Goal: Task Accomplishment & Management: Manage account settings

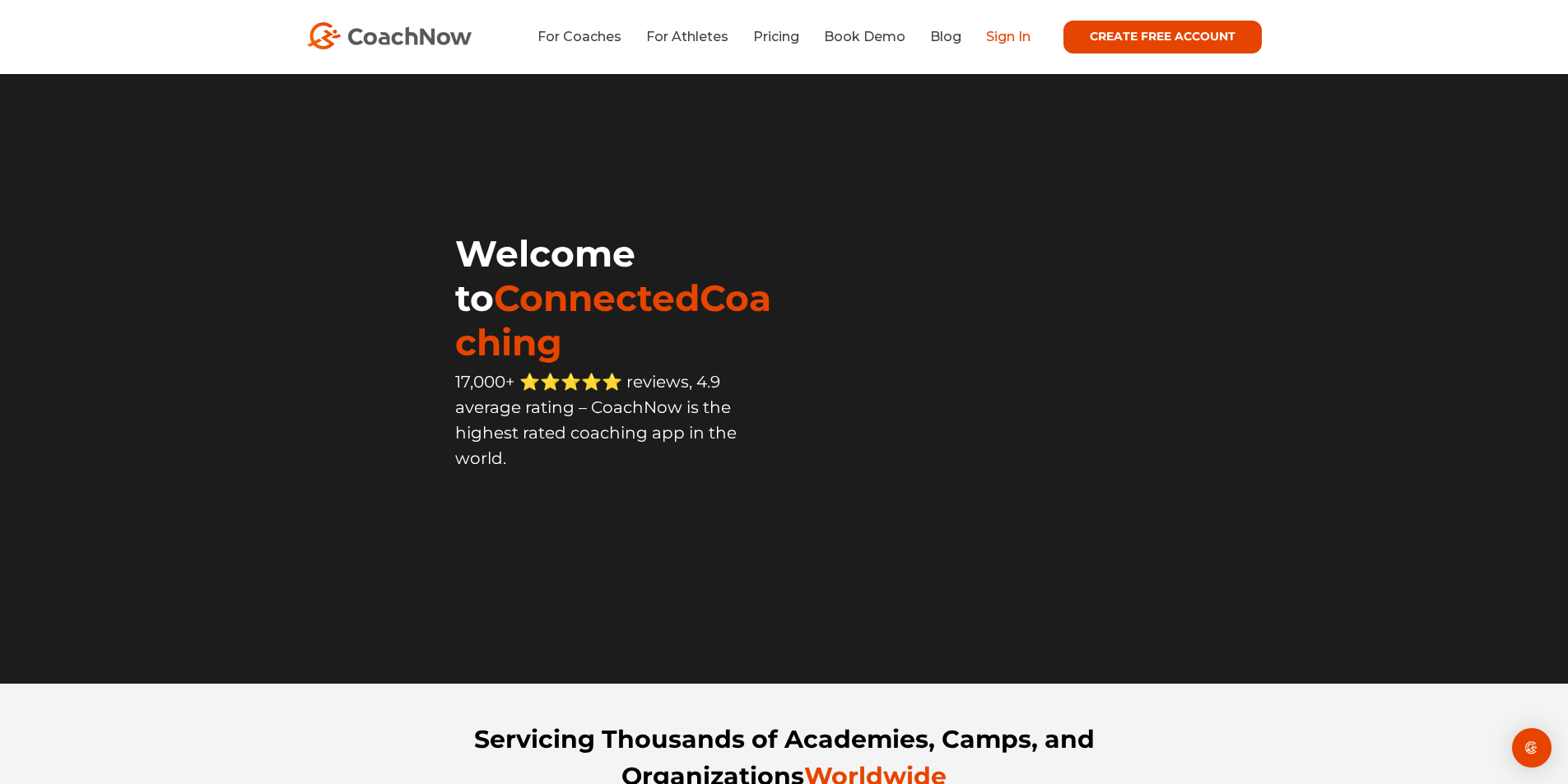
click at [1004, 41] on link "Sign In" at bounding box center [1008, 37] width 45 height 16
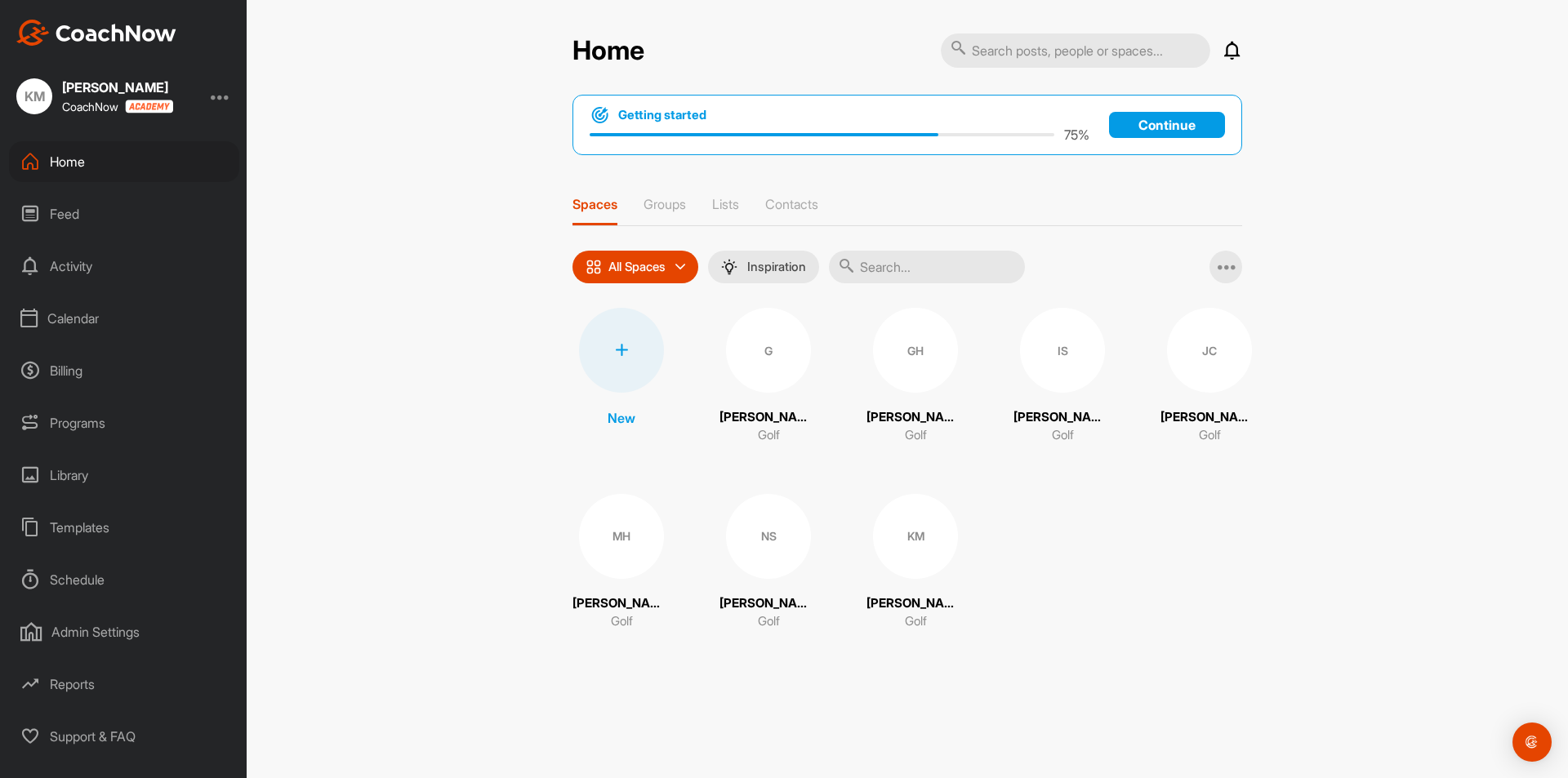
click at [55, 209] on div "Feed" at bounding box center [123, 213] width 230 height 40
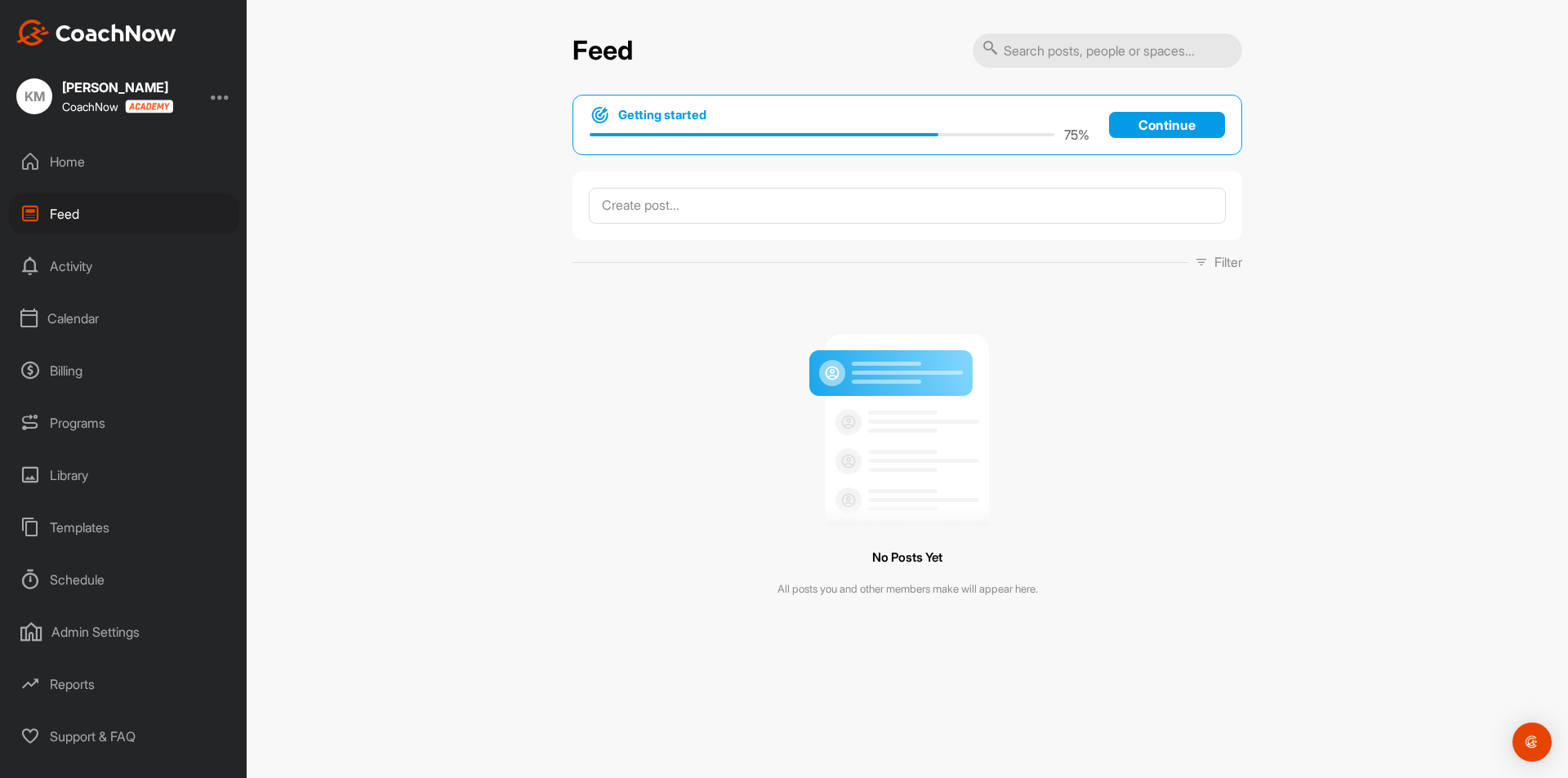
click at [69, 307] on div "Calendar" at bounding box center [123, 318] width 230 height 40
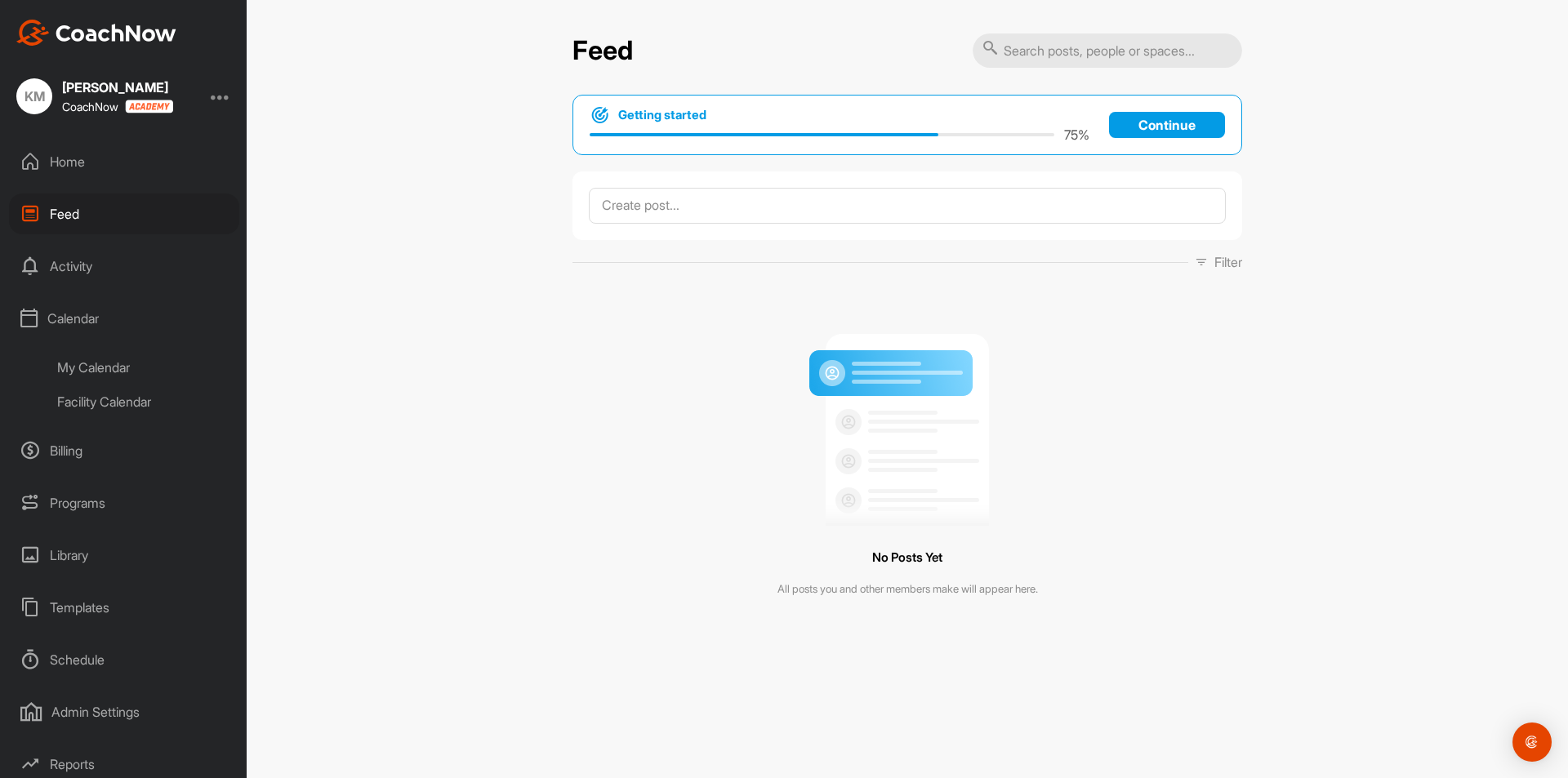
click at [97, 368] on div "My Calendar" at bounding box center [142, 367] width 193 height 35
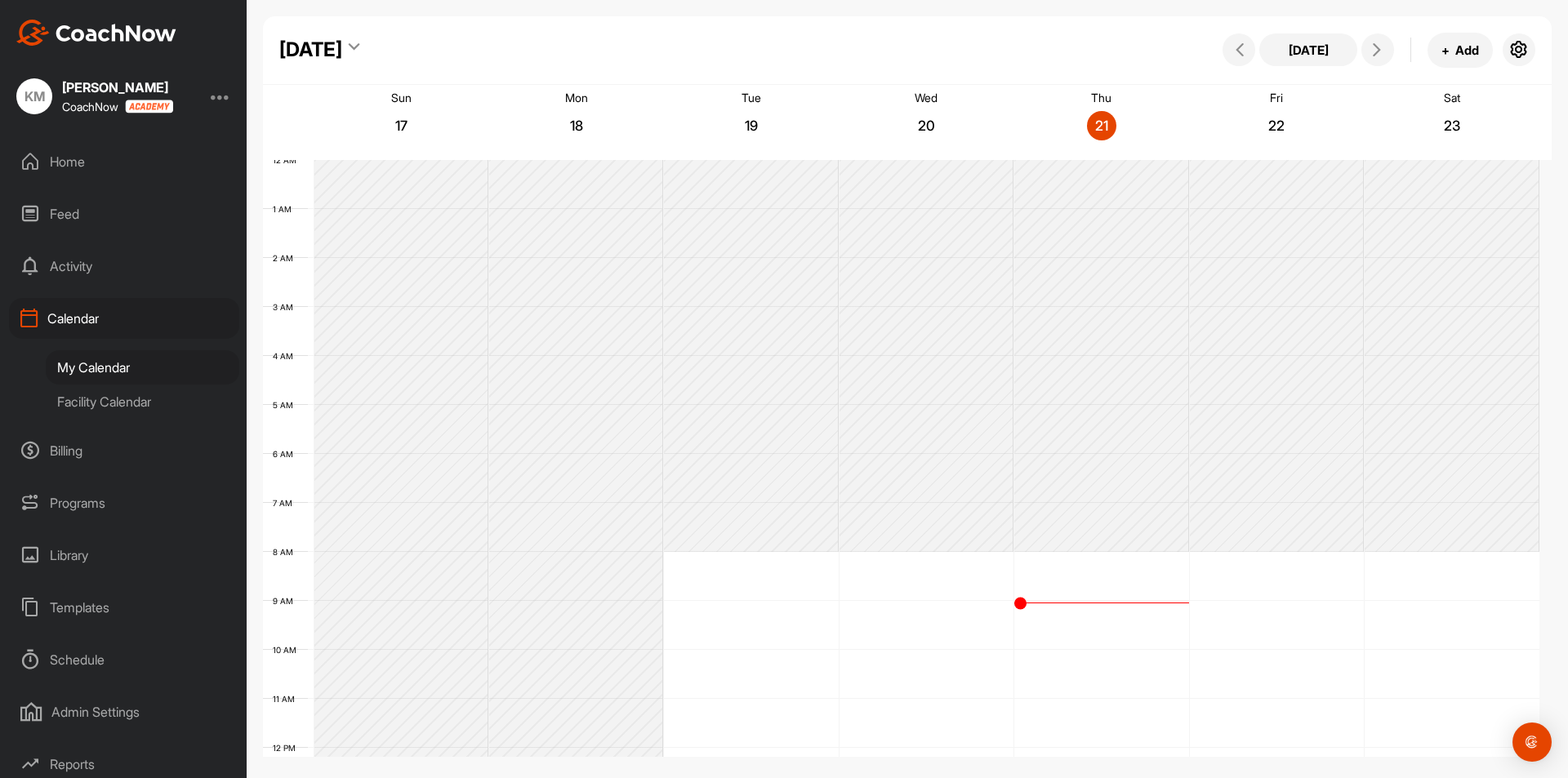
scroll to position [283, 0]
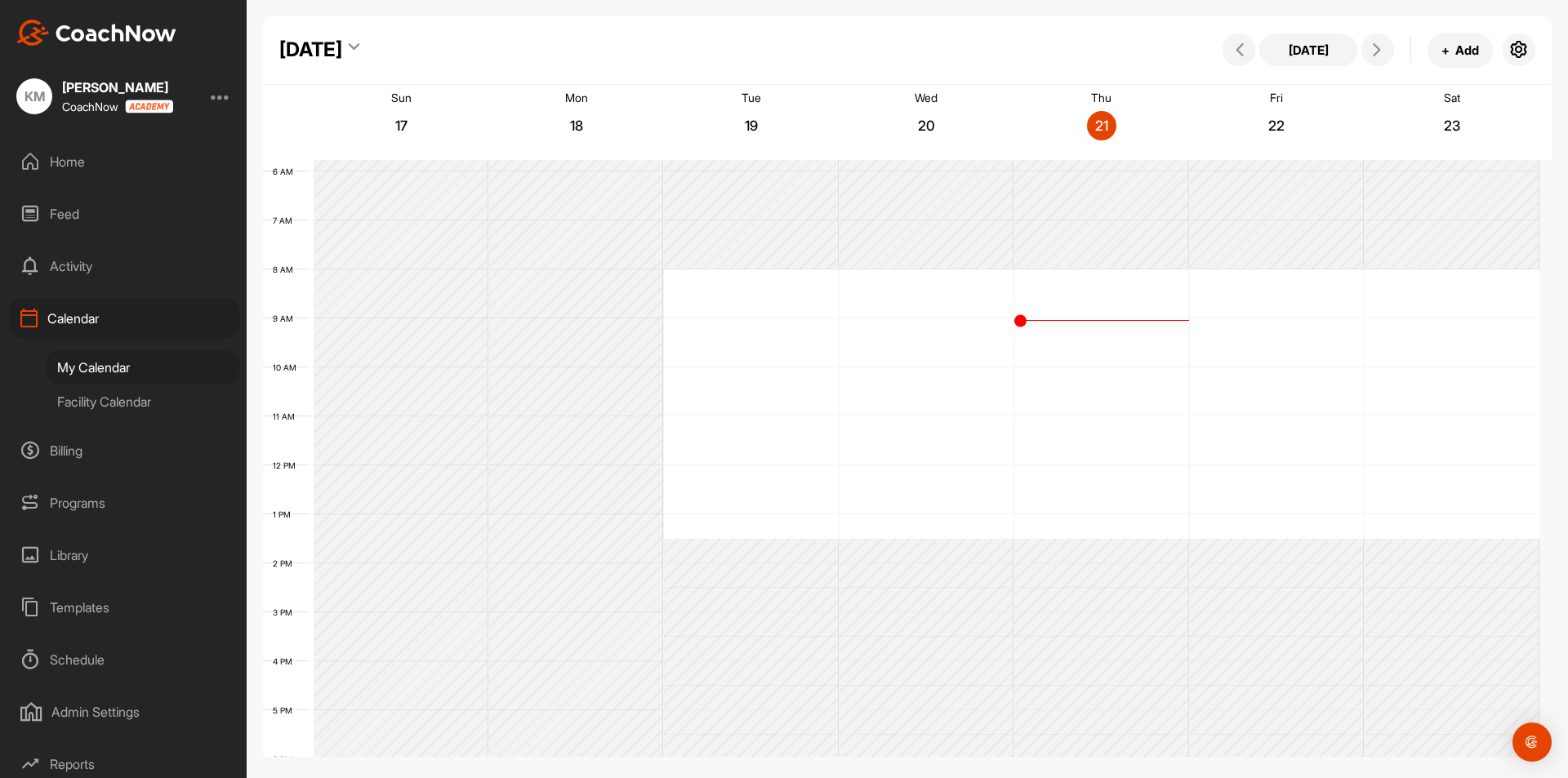
click at [91, 398] on div "Facility Calendar" at bounding box center [142, 402] width 193 height 35
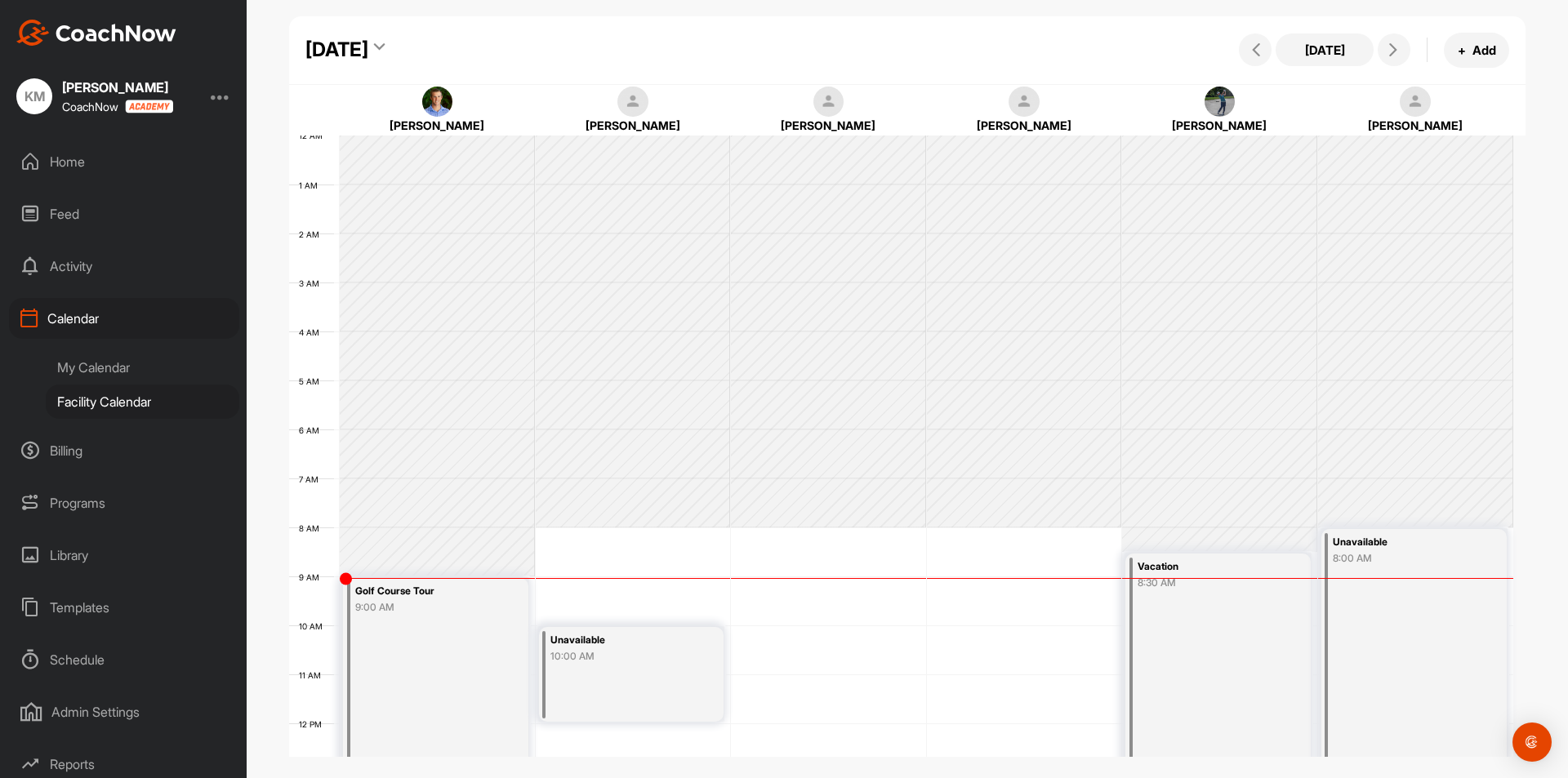
scroll to position [283, 0]
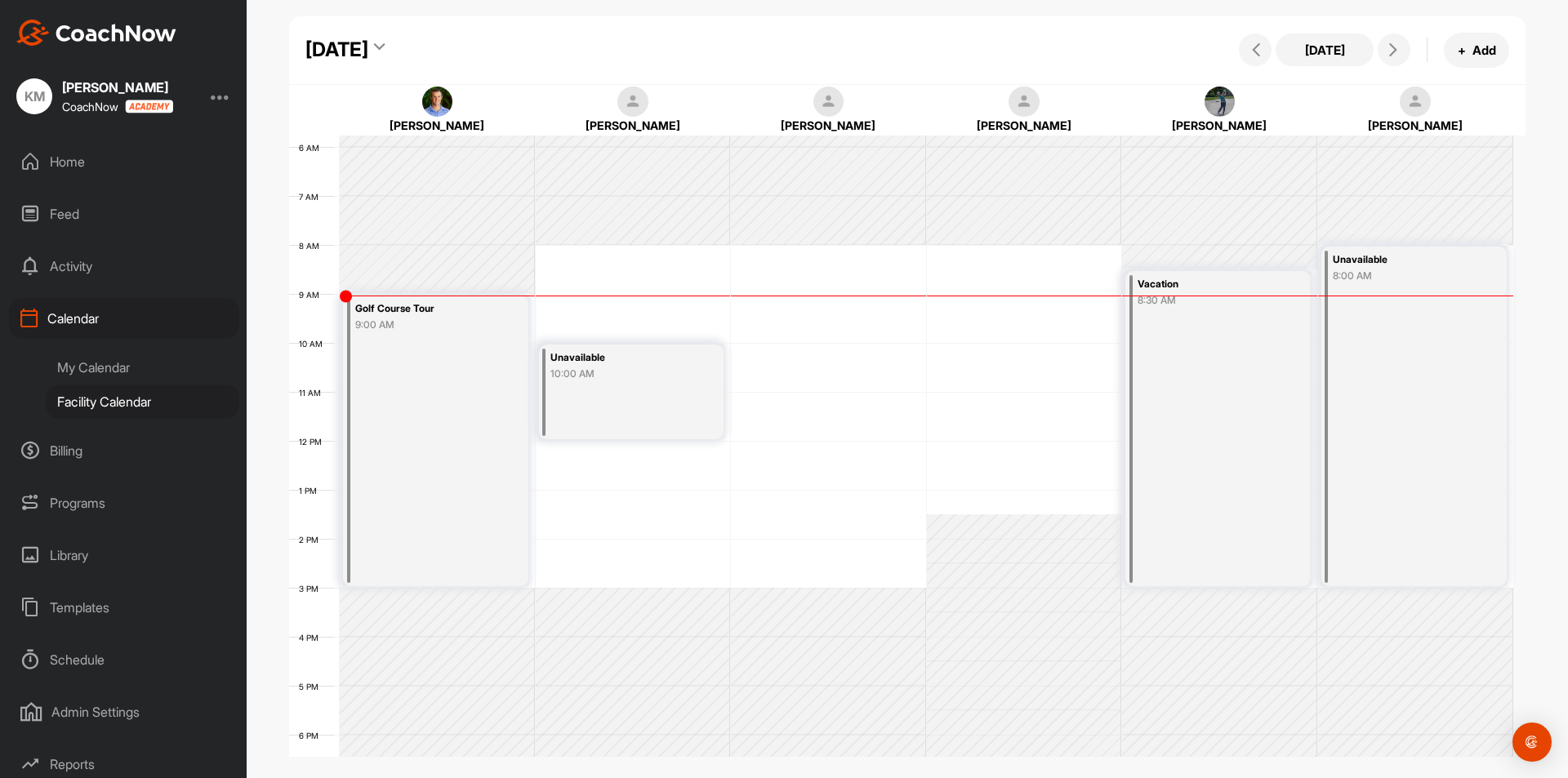
click at [80, 319] on div "Calendar" at bounding box center [123, 318] width 230 height 40
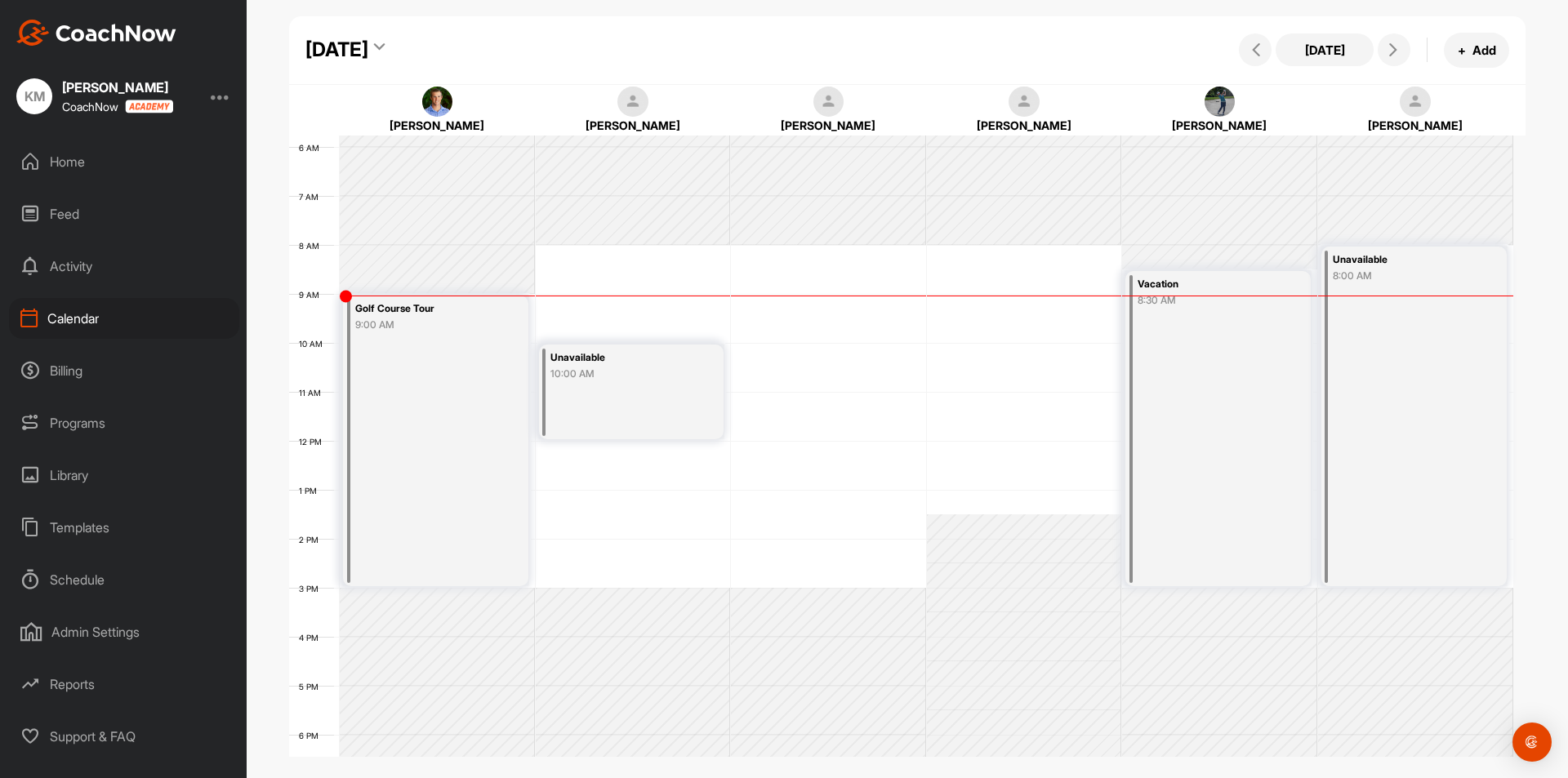
click at [62, 577] on div "Schedule" at bounding box center [123, 580] width 230 height 40
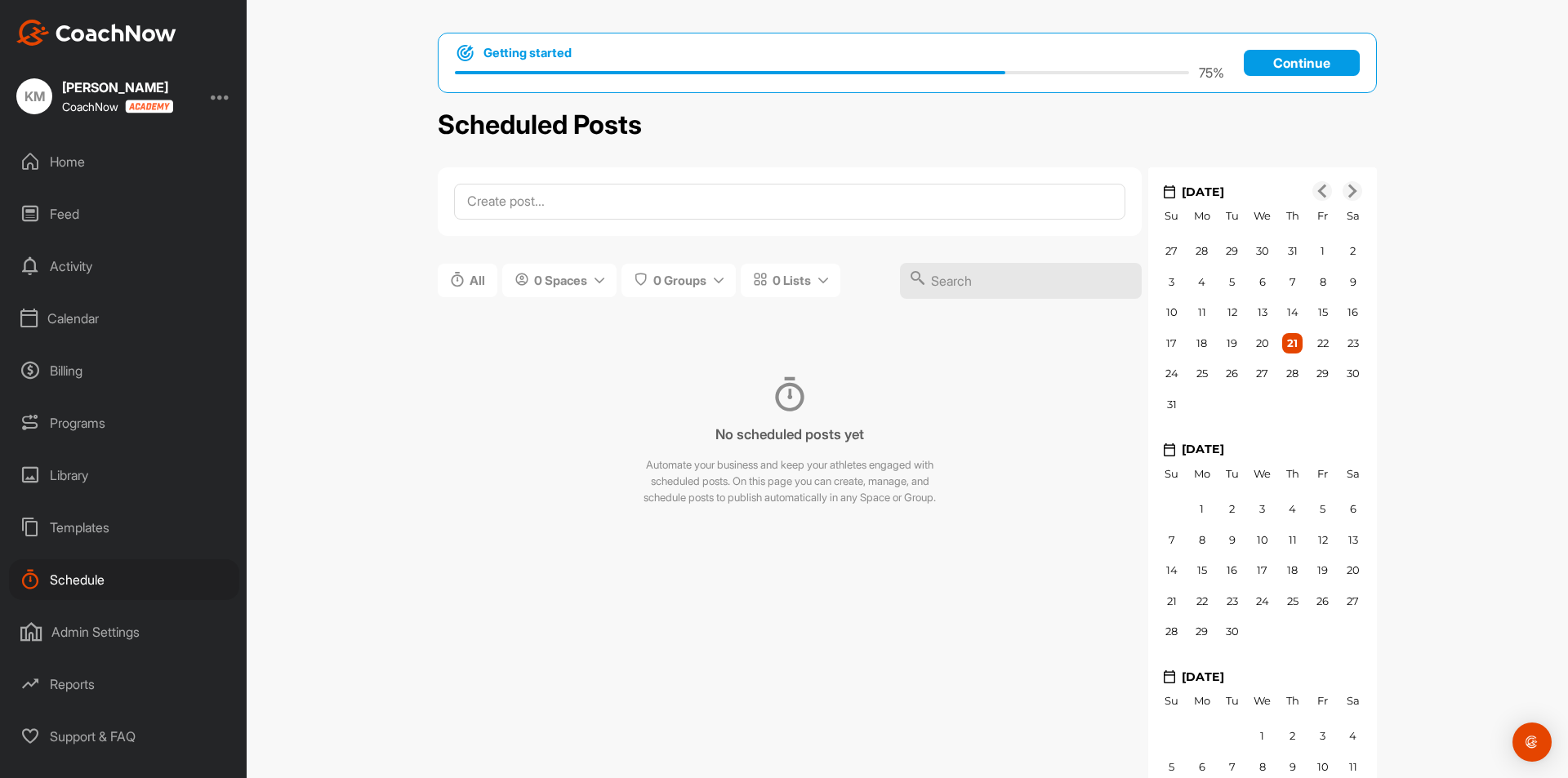
click at [79, 316] on div "Calendar" at bounding box center [123, 318] width 230 height 40
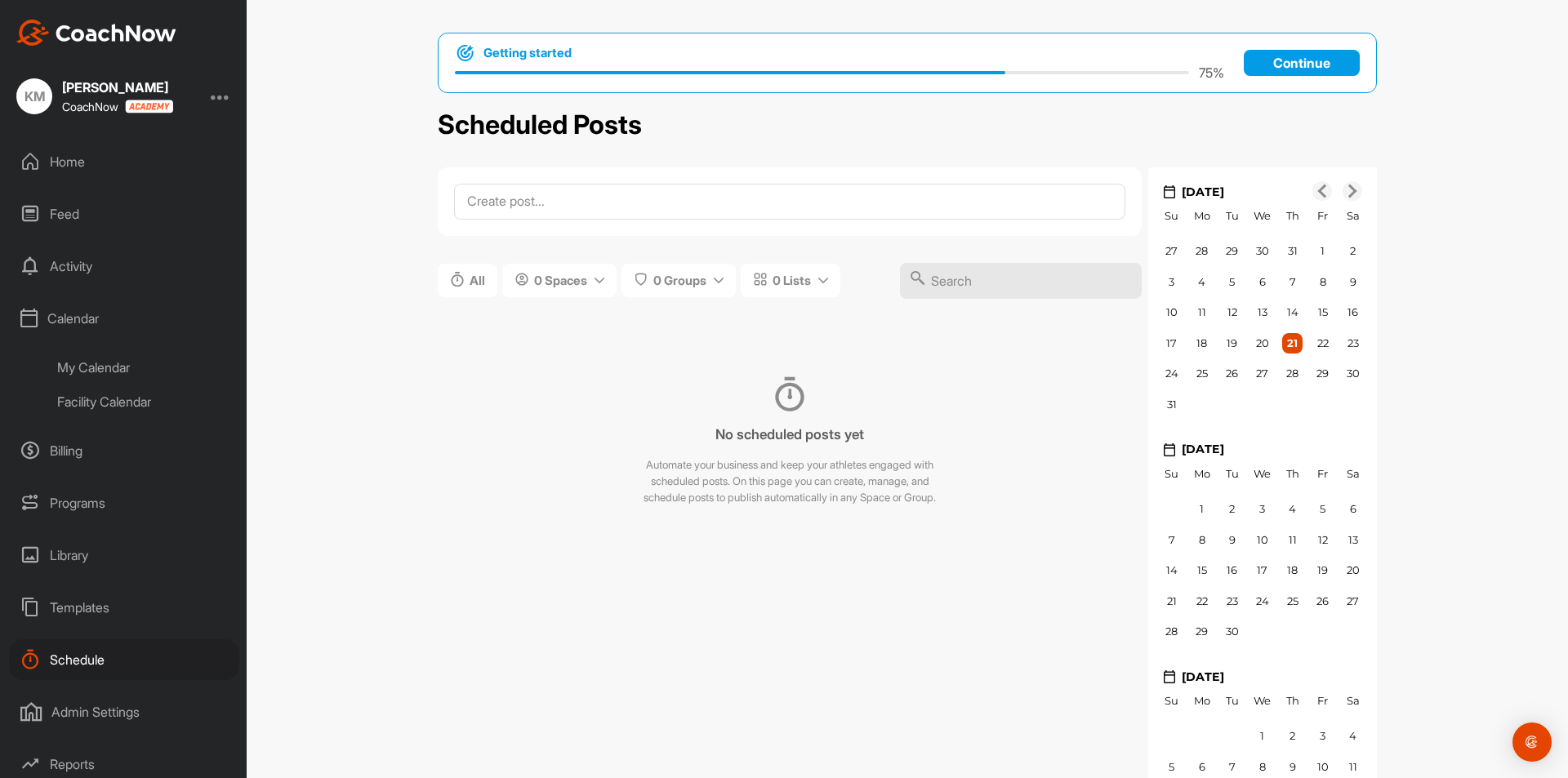
click at [62, 271] on div "Activity" at bounding box center [123, 266] width 230 height 40
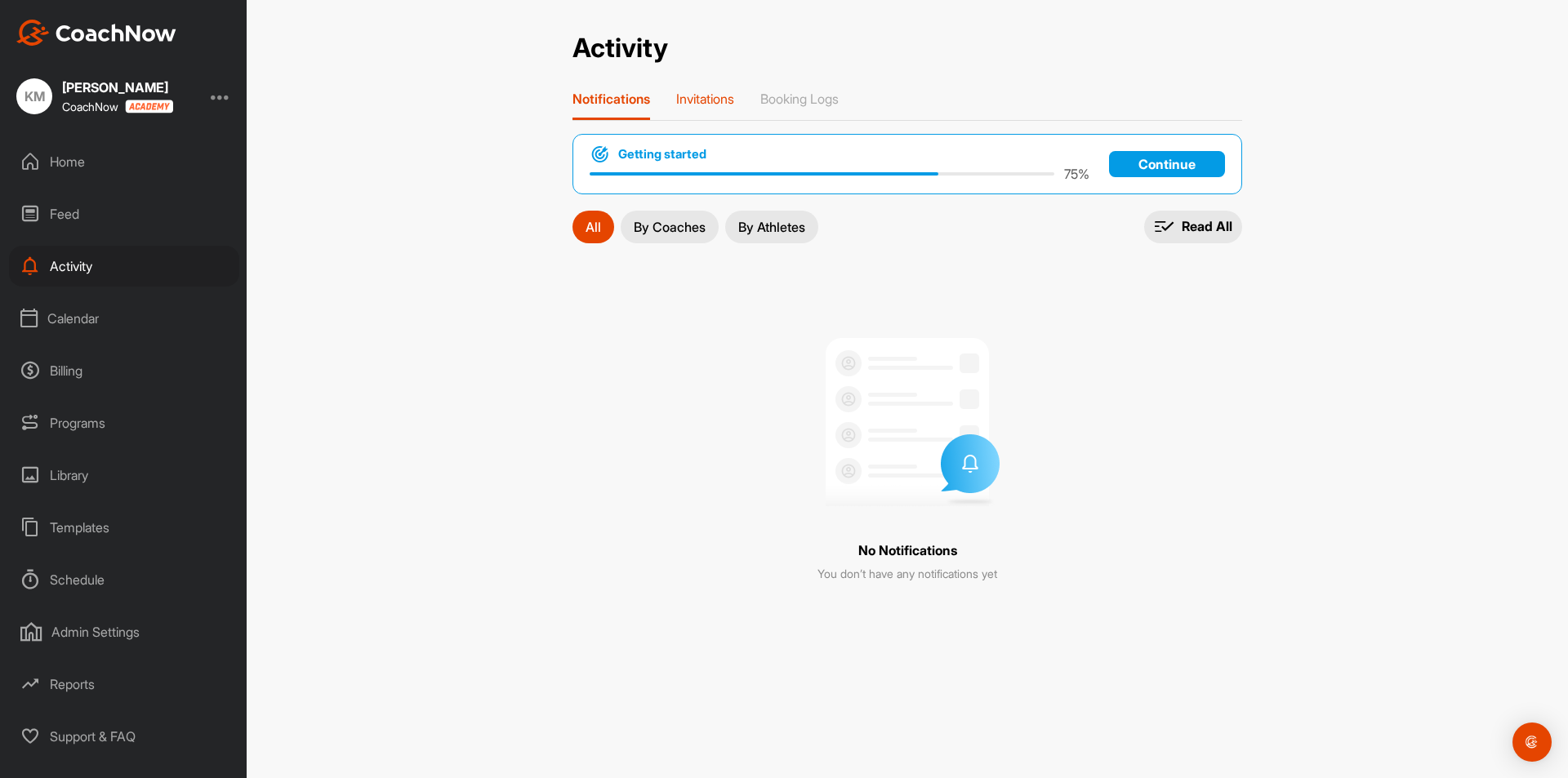
click at [728, 112] on div "Invitations" at bounding box center [705, 105] width 58 height 30
click at [636, 115] on div "Notifications" at bounding box center [608, 105] width 72 height 30
click at [722, 107] on div "Invitations" at bounding box center [705, 105] width 58 height 30
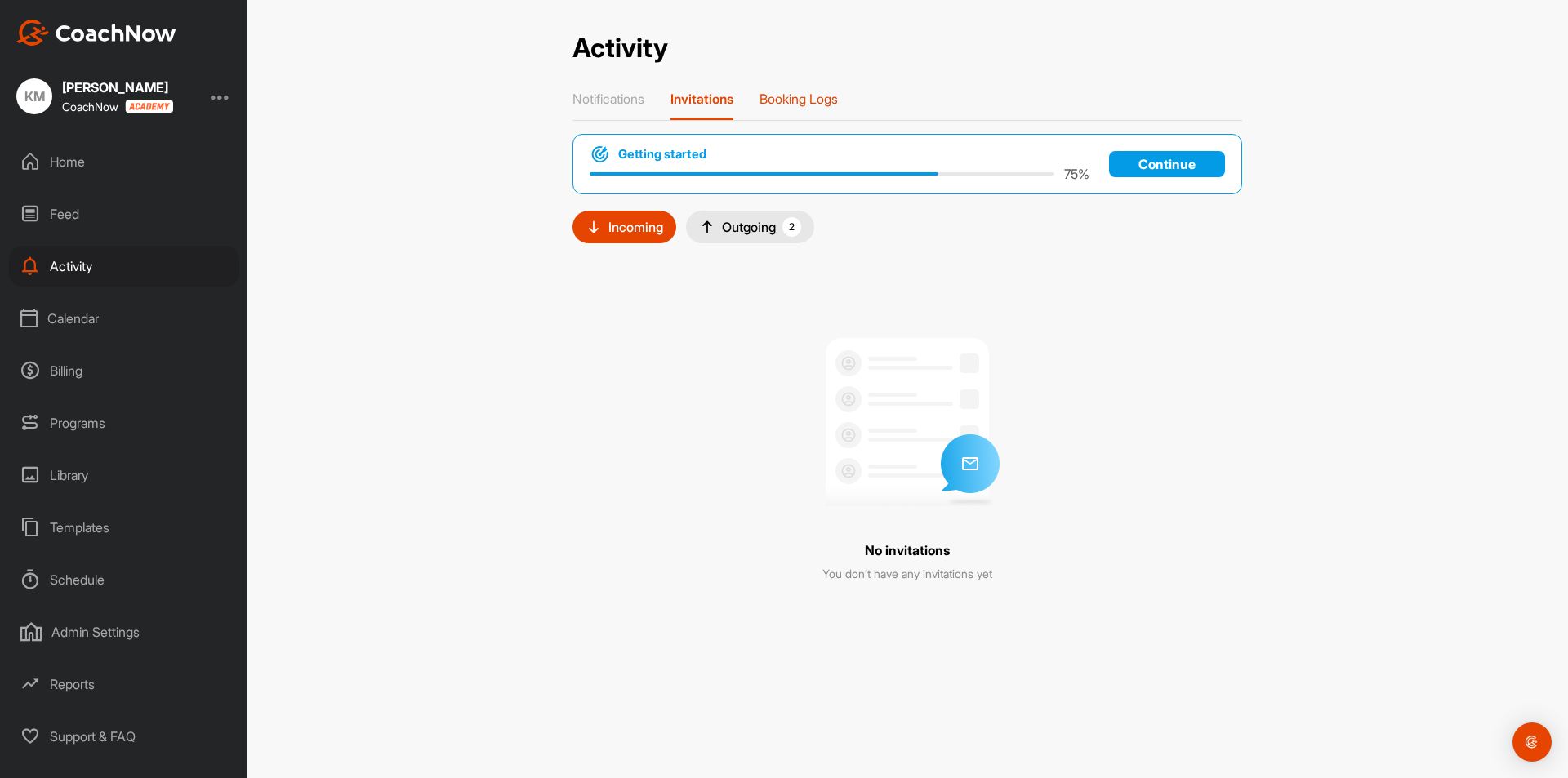
click at [838, 102] on p "Booking Logs" at bounding box center [799, 98] width 79 height 16
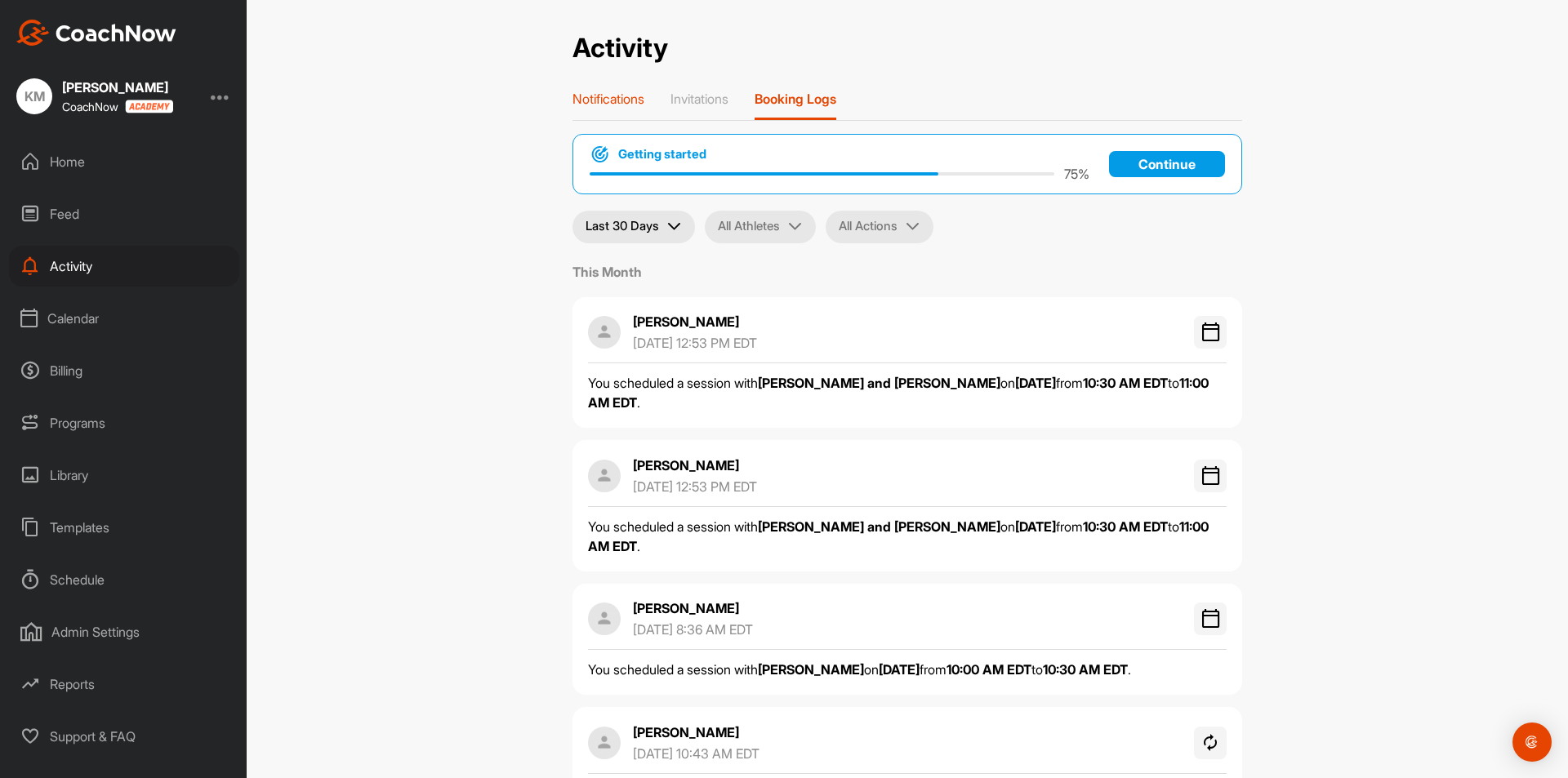
click at [590, 96] on p "Notifications" at bounding box center [608, 98] width 72 height 16
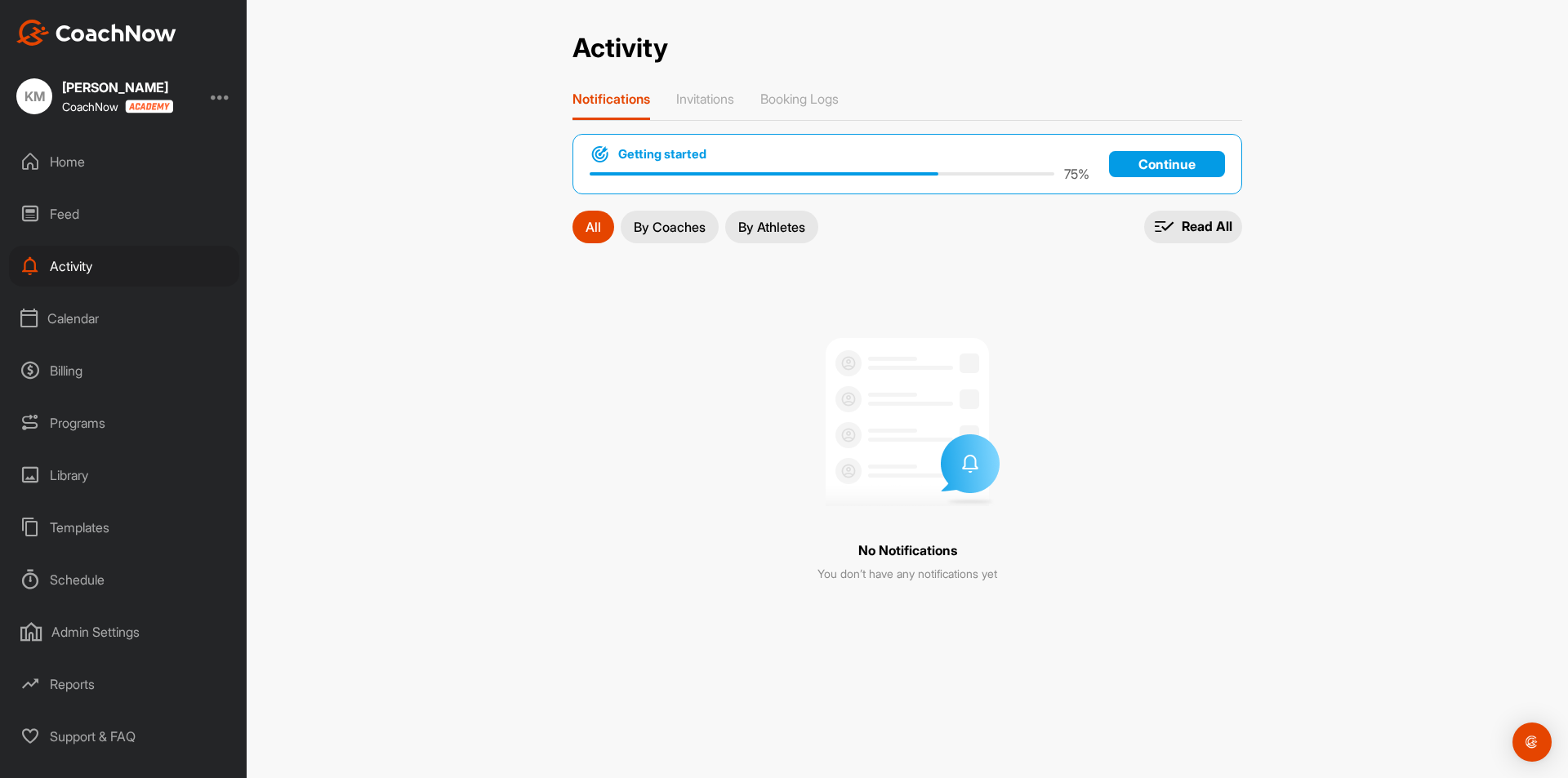
click at [755, 84] on div "Activity Activity Notifications Invitations Booking Logs Getting started 75 % C…" at bounding box center [907, 345] width 702 height 625
click at [714, 80] on div "Activity Activity Notifications Invitations Booking Logs Getting started 75 % C…" at bounding box center [907, 345] width 702 height 625
click at [713, 95] on p "Invitations" at bounding box center [705, 98] width 58 height 16
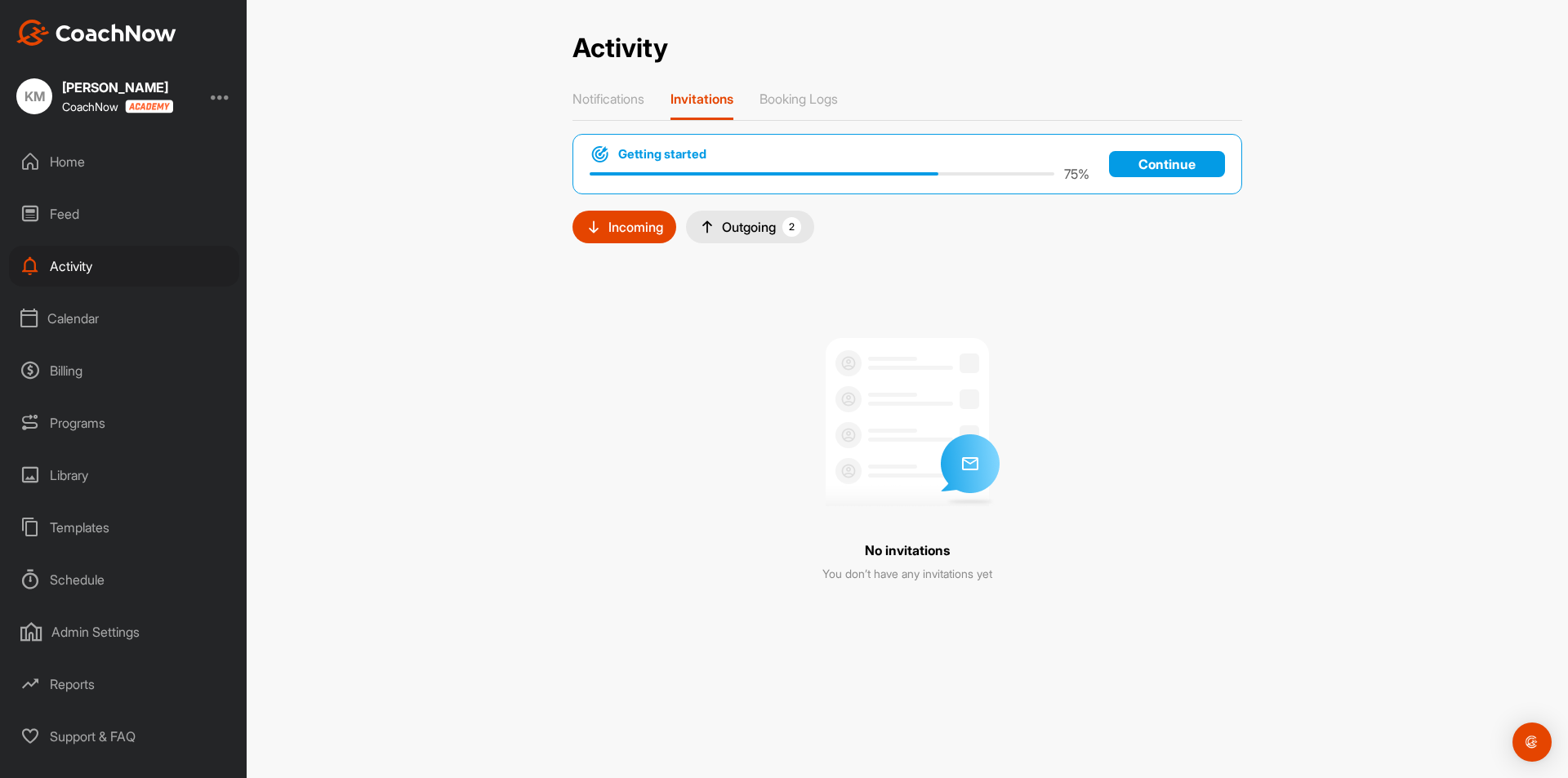
click at [77, 577] on div "Schedule" at bounding box center [123, 580] width 230 height 40
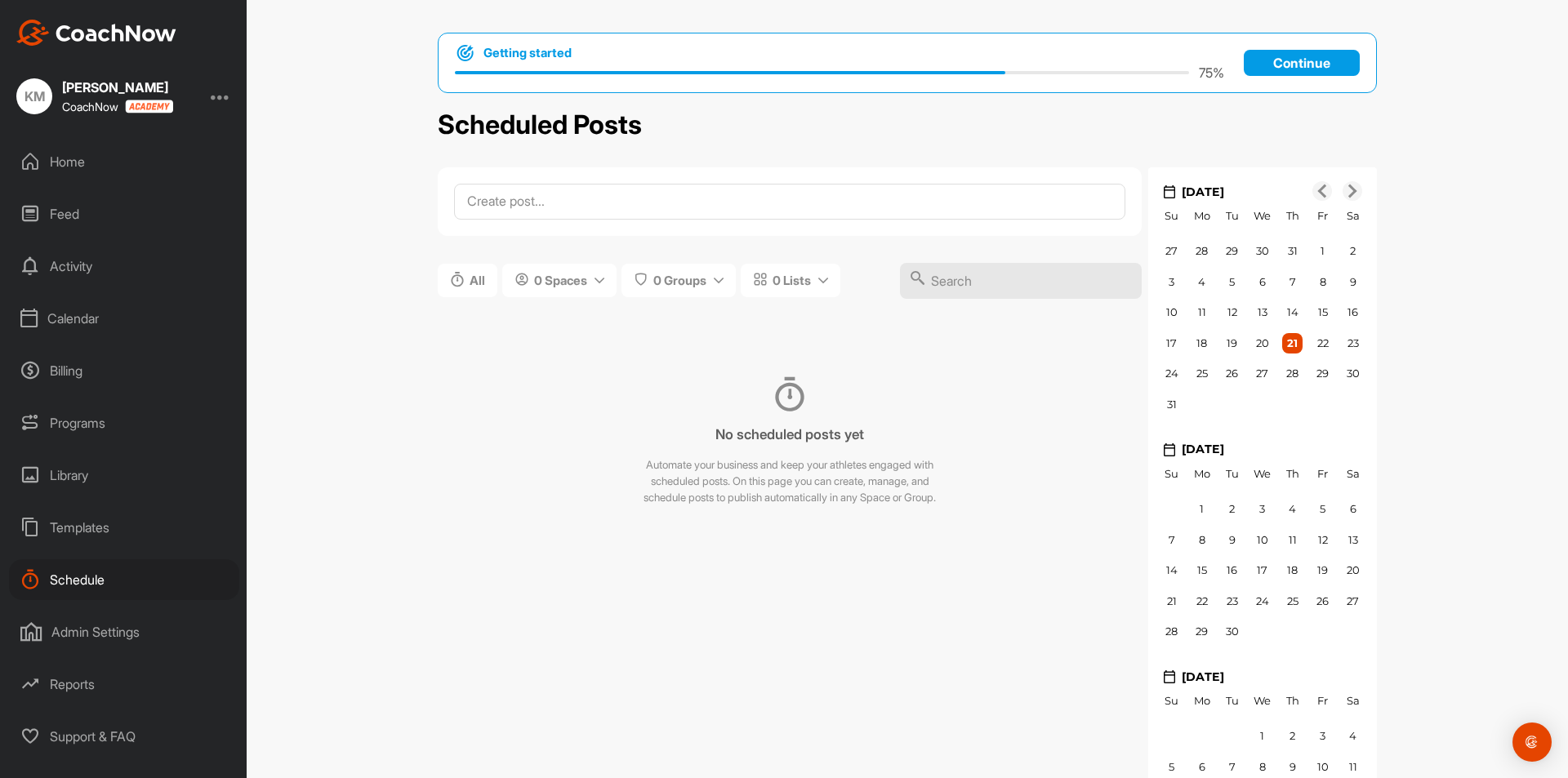
click at [90, 638] on div "Admin Settings" at bounding box center [123, 632] width 230 height 40
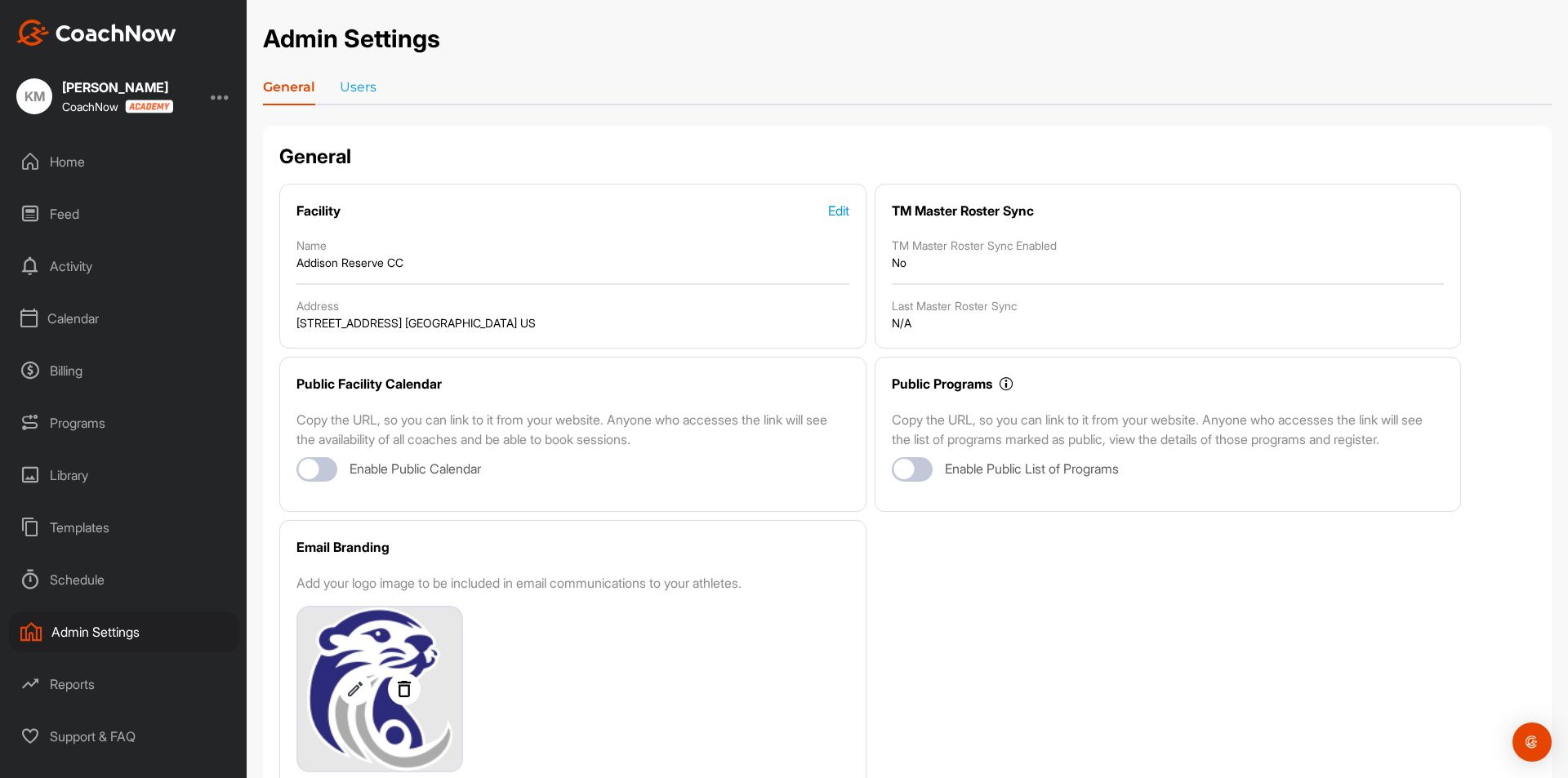
click at [67, 528] on div "Templates" at bounding box center [123, 527] width 230 height 40
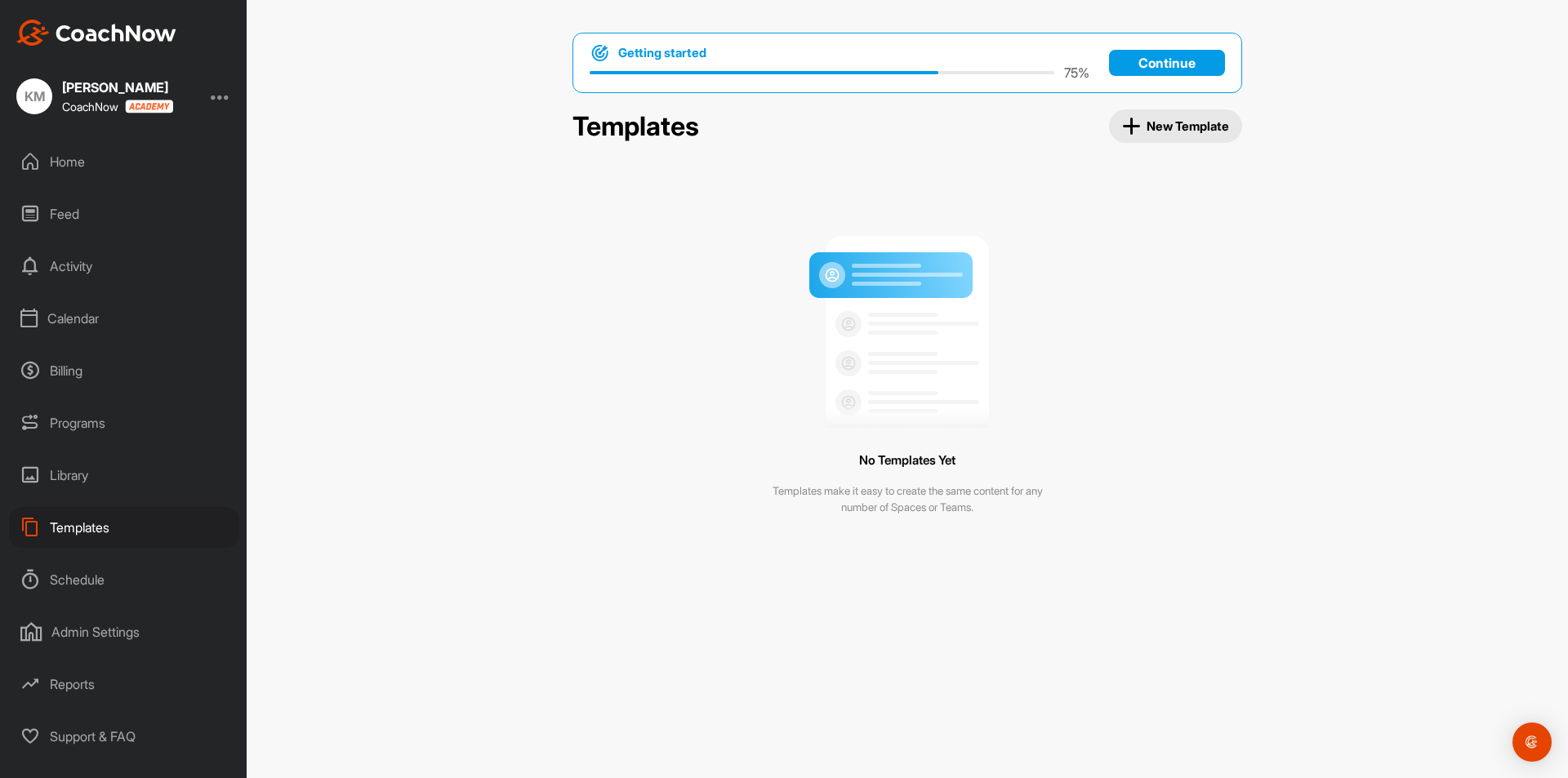
click at [80, 582] on div "Schedule" at bounding box center [123, 580] width 230 height 40
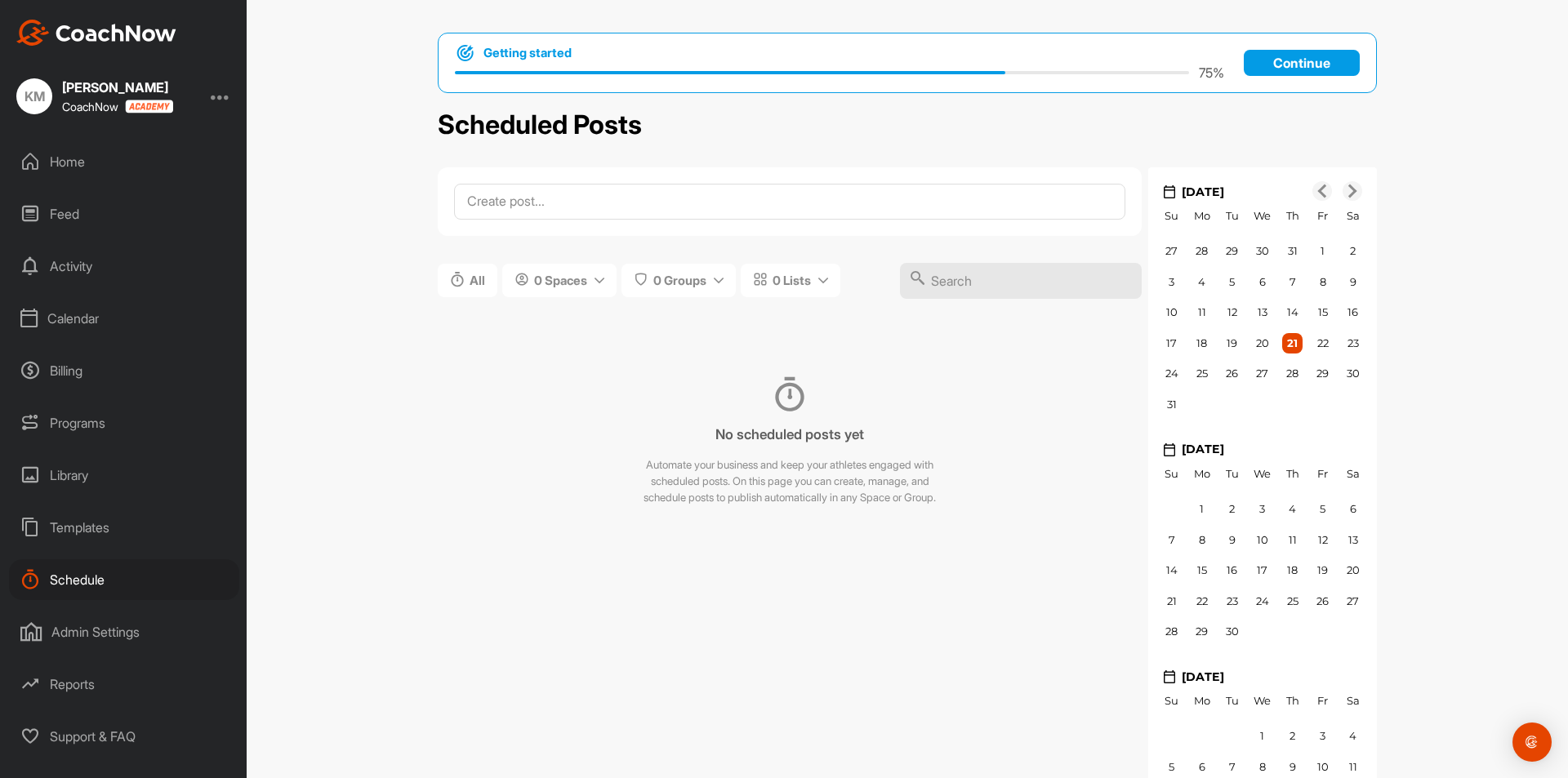
click at [67, 476] on div "Library" at bounding box center [123, 475] width 230 height 40
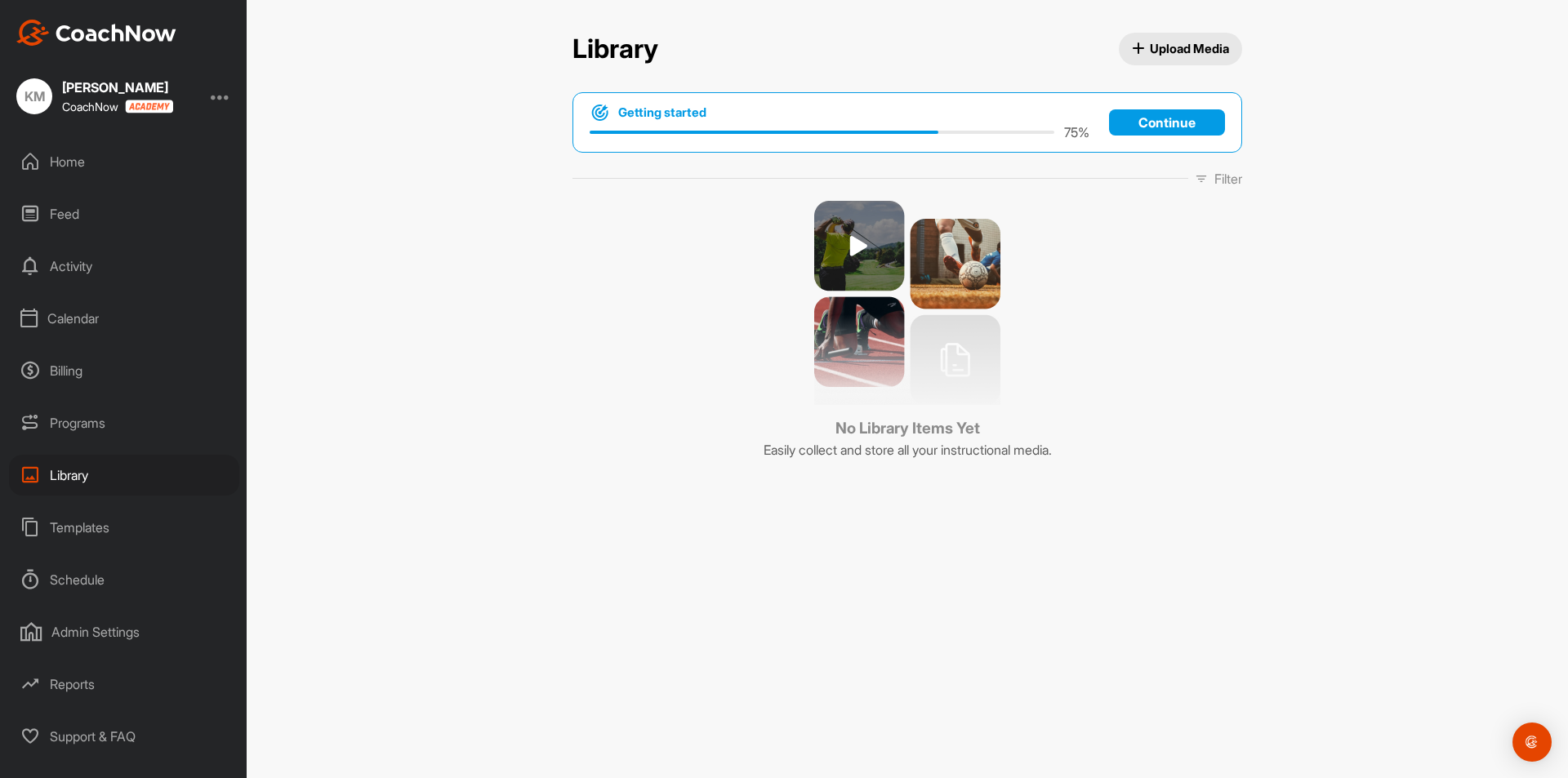
click at [77, 417] on div "Programs" at bounding box center [123, 423] width 230 height 40
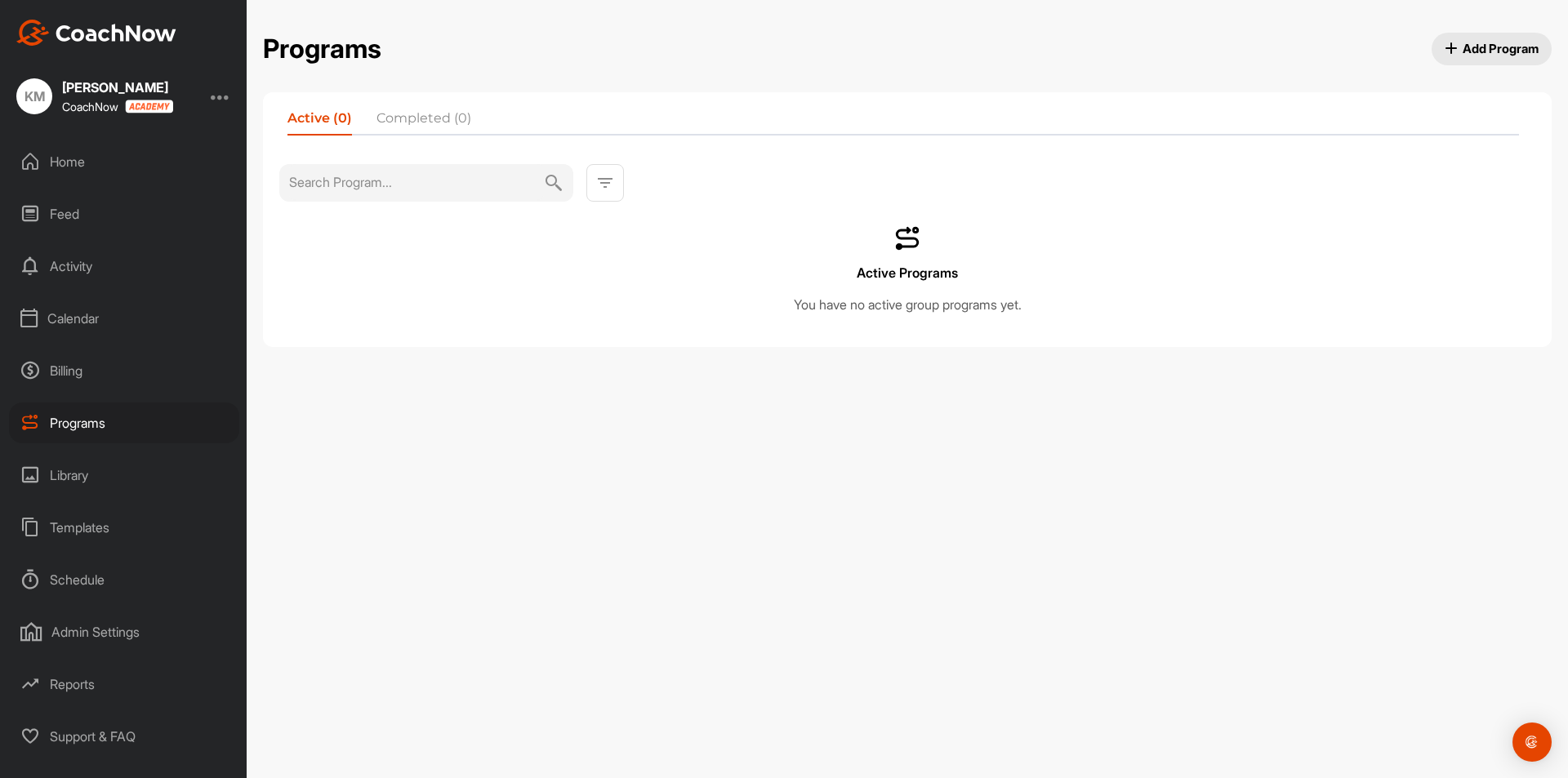
click at [64, 310] on div "Calendar" at bounding box center [123, 318] width 230 height 40
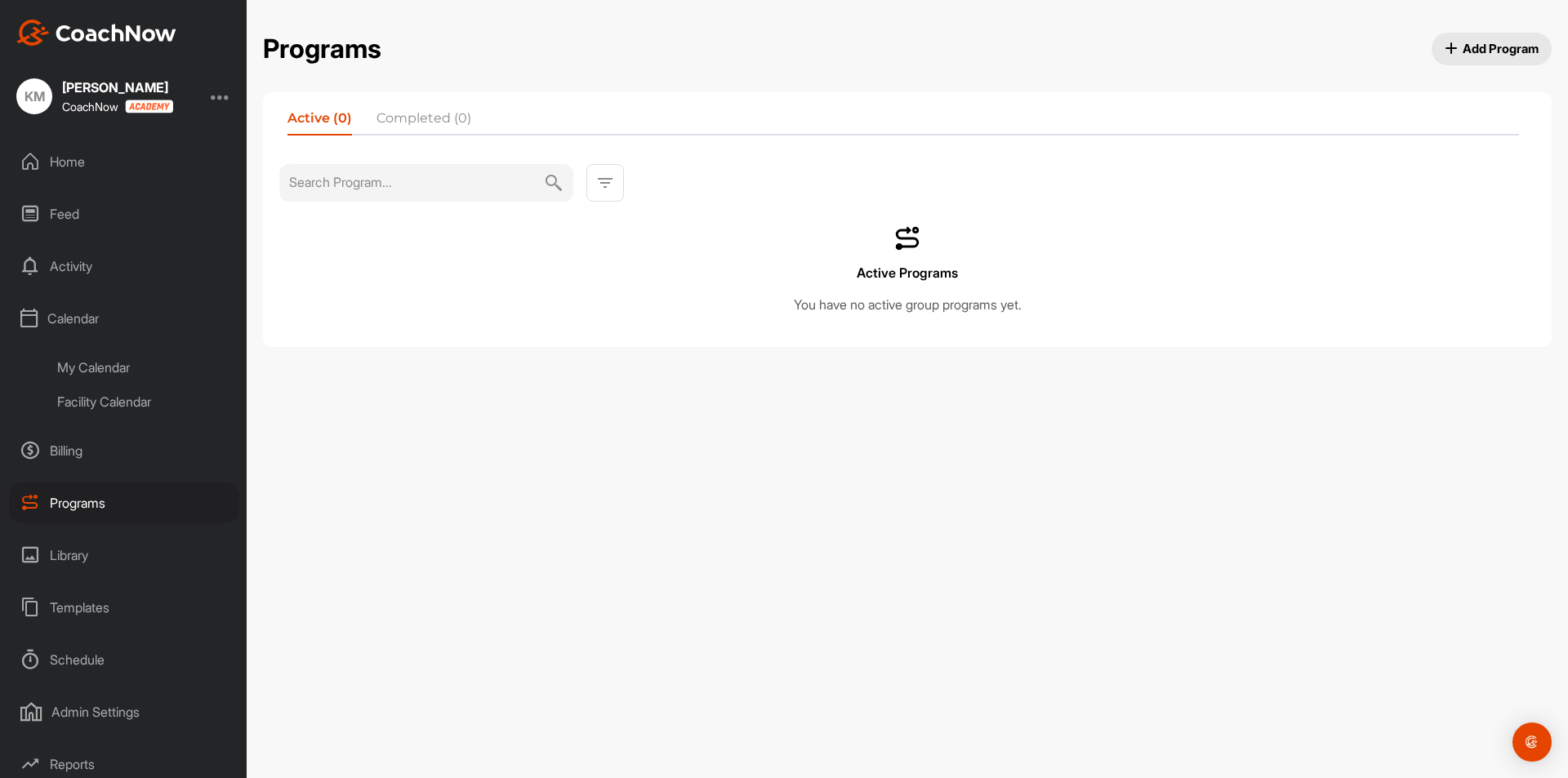
click at [92, 362] on div "My Calendar" at bounding box center [142, 367] width 193 height 35
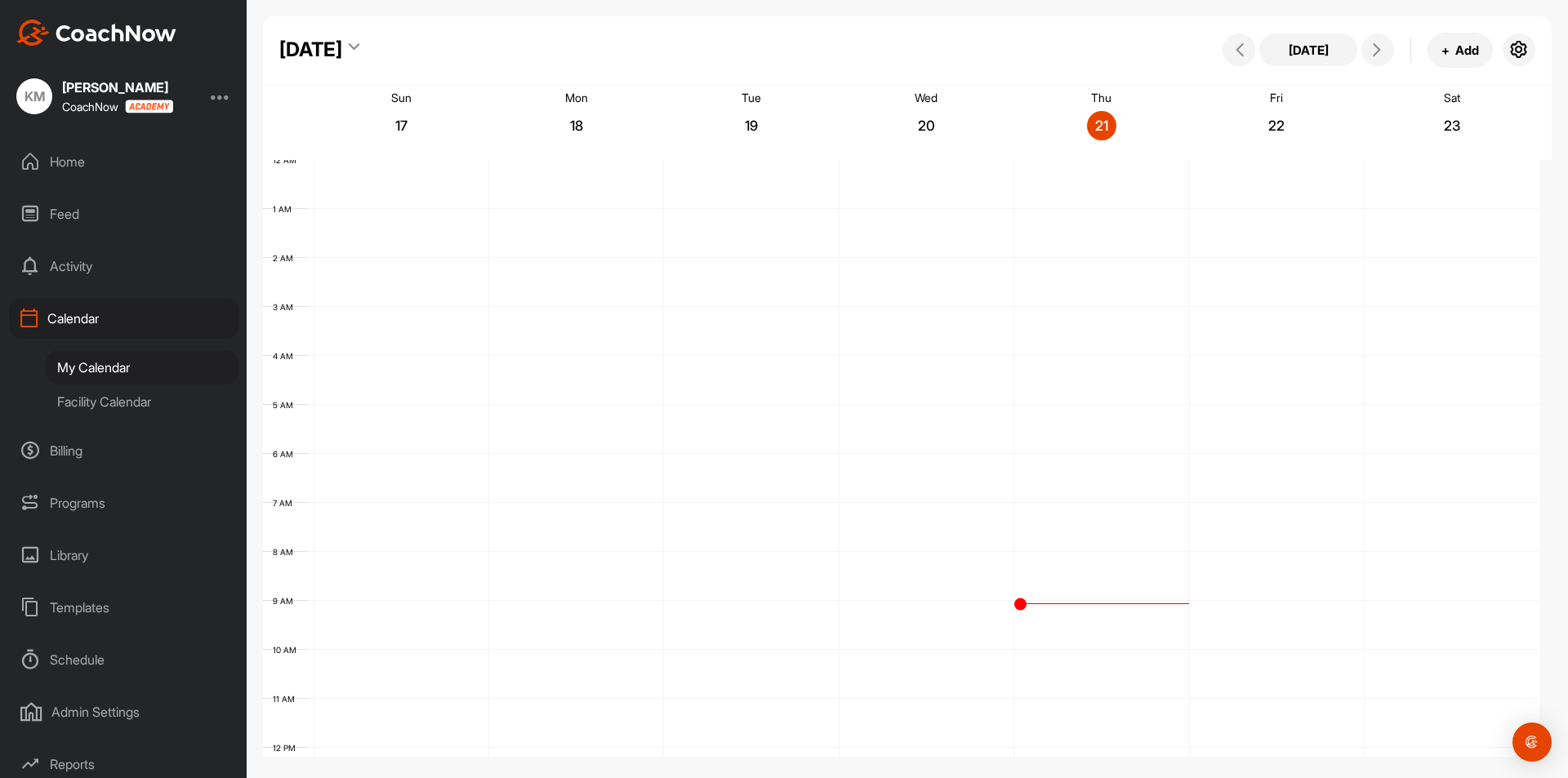
scroll to position [283, 0]
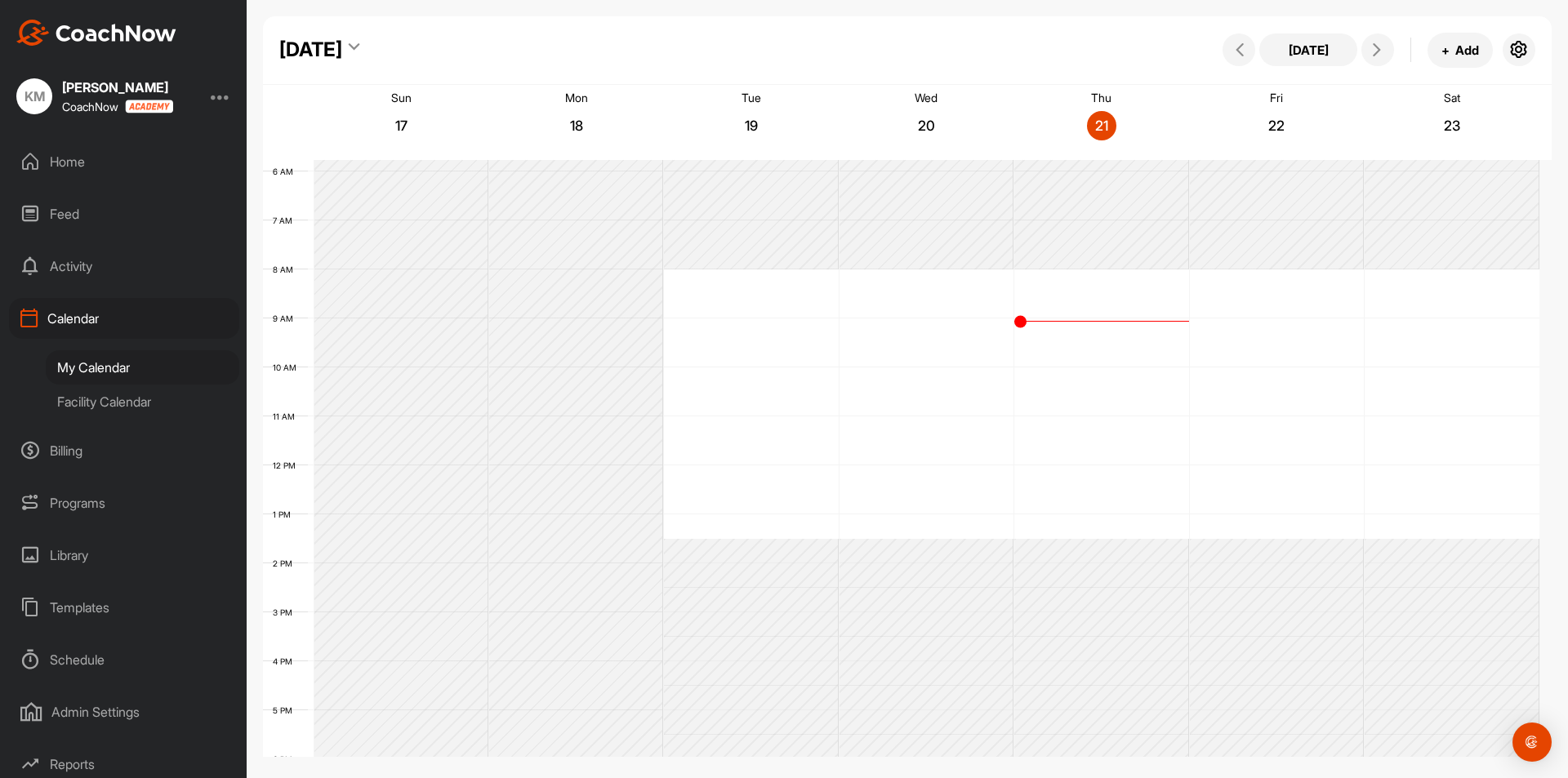
click at [100, 402] on div "Facility Calendar" at bounding box center [142, 402] width 193 height 35
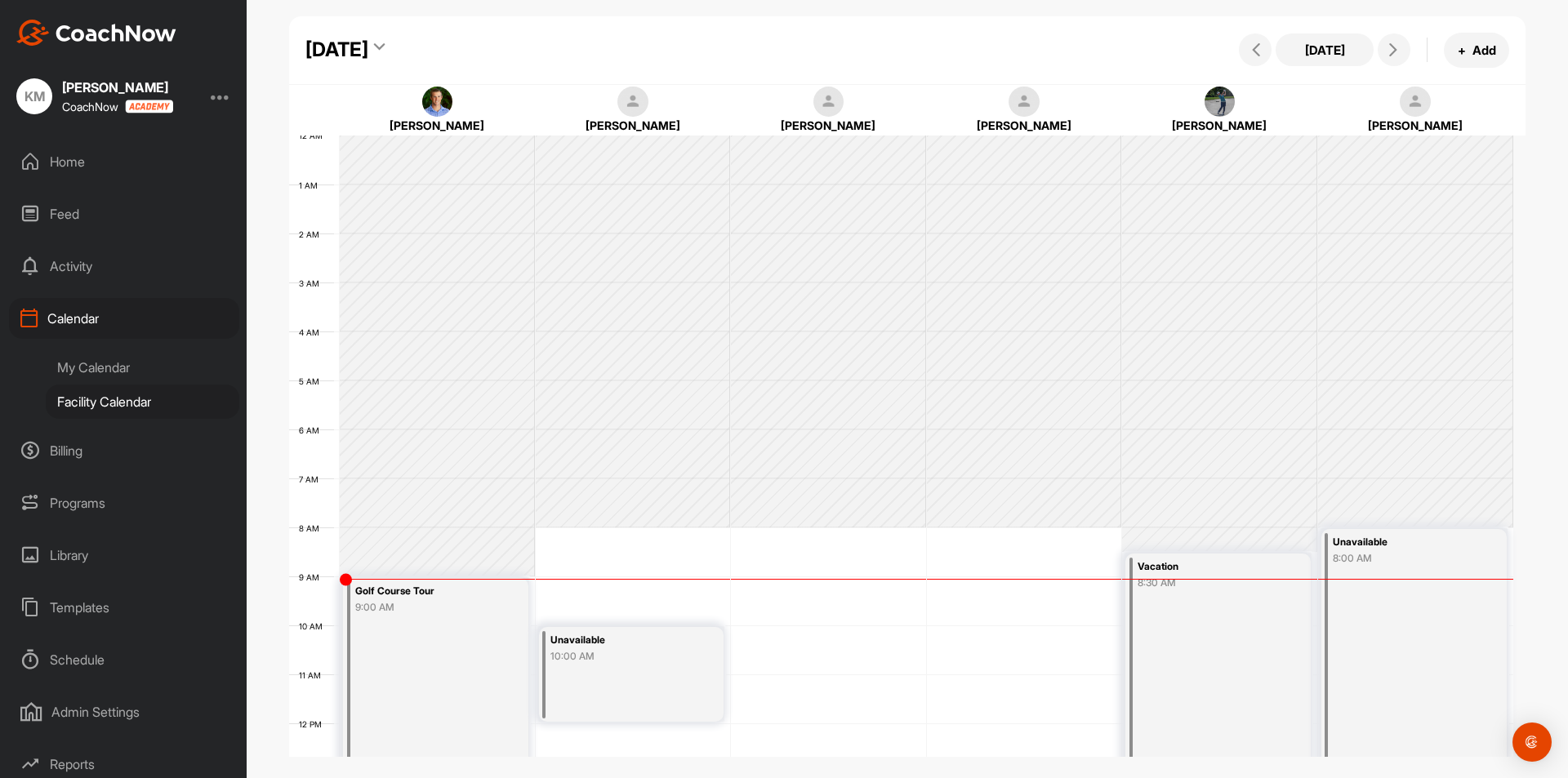
scroll to position [283, 0]
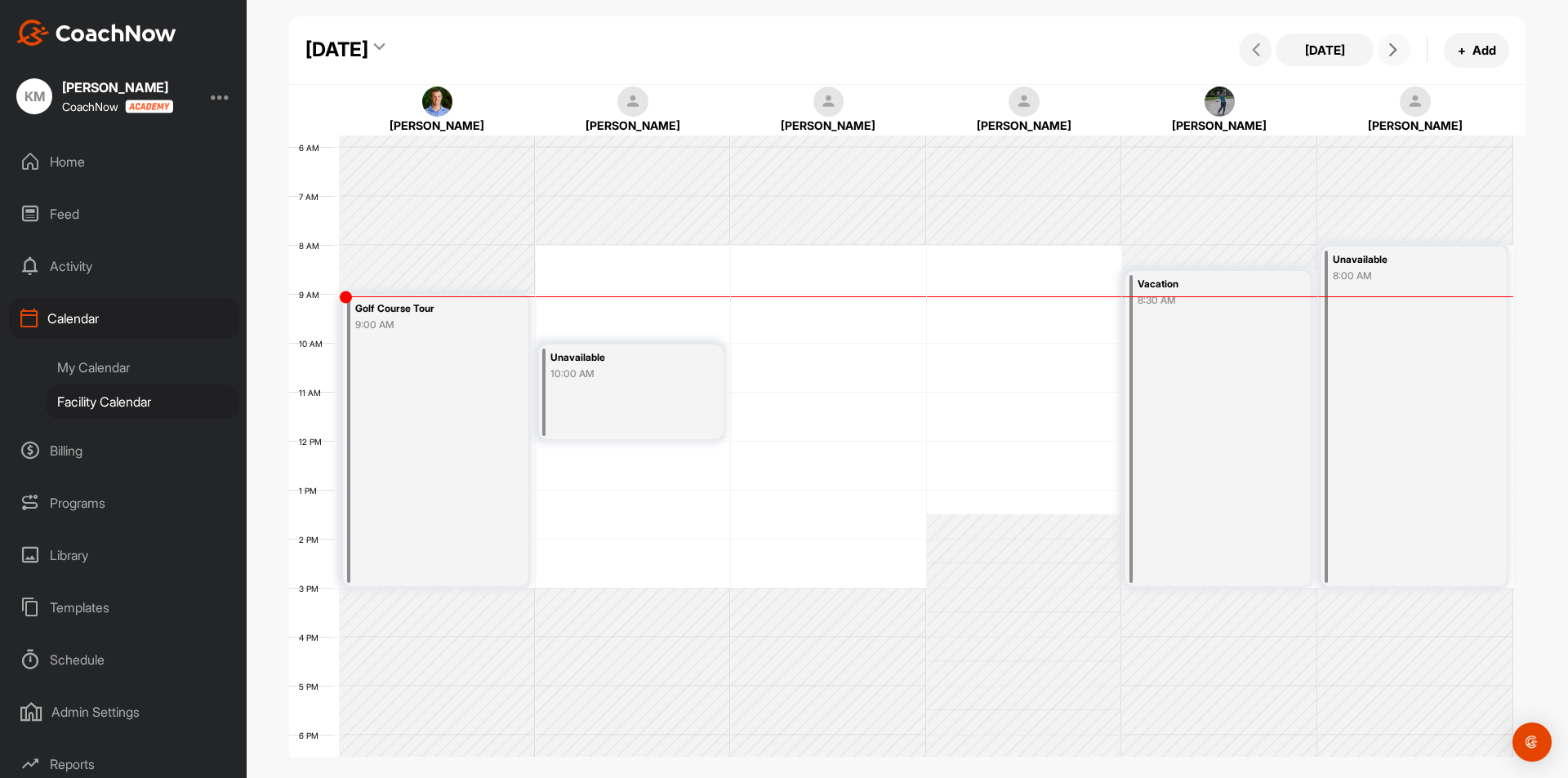
click at [1395, 47] on icon at bounding box center [1394, 50] width 13 height 13
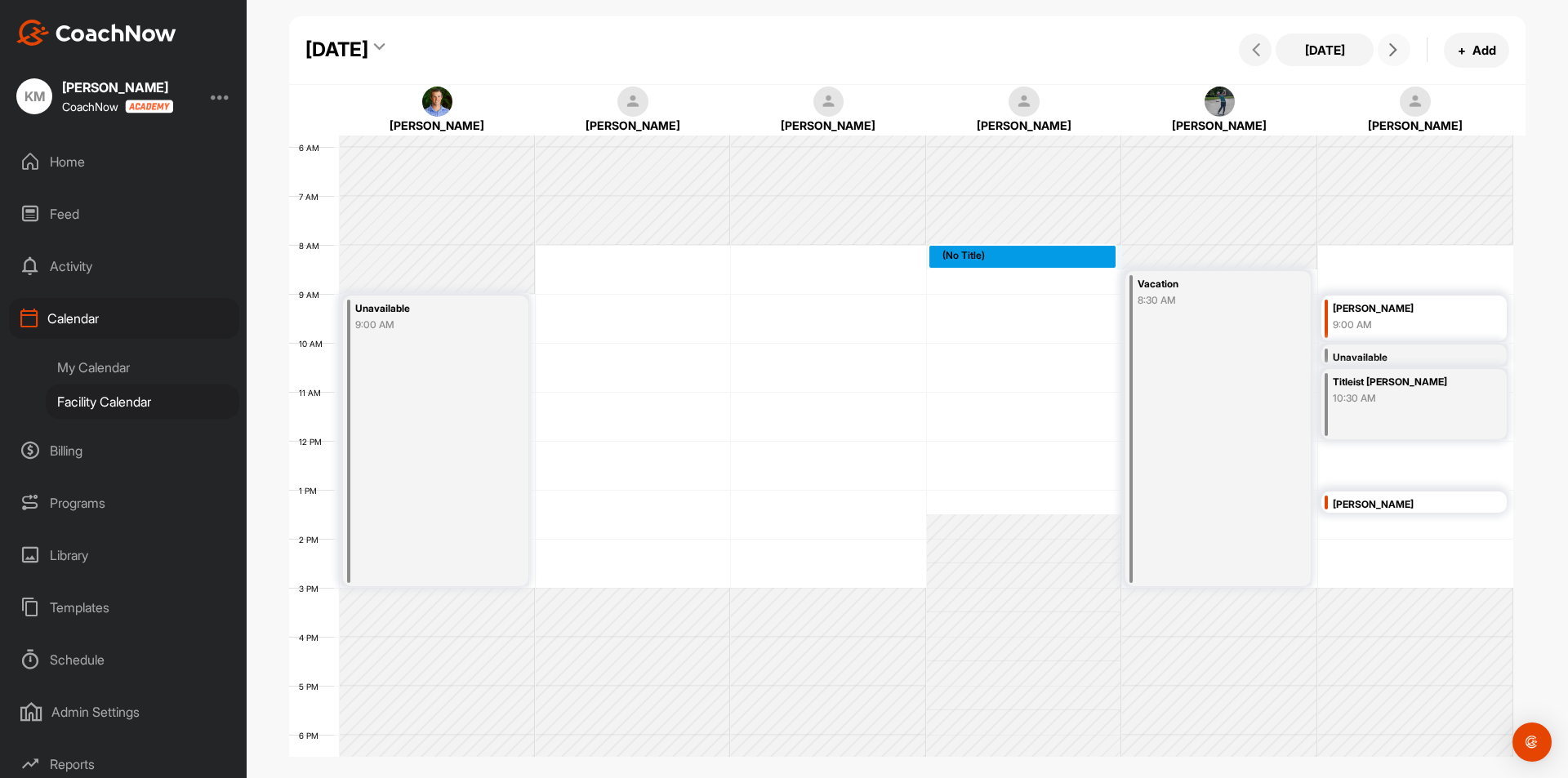
click at [1031, 252] on div "12 AM 1 AM 2 AM 3 AM 4 AM 5 AM 6 AM 7 AM 8 AM 9 AM 10 AM 11 AM 12 PM 1 PM 2 PM …" at bounding box center [901, 440] width 1225 height 1176
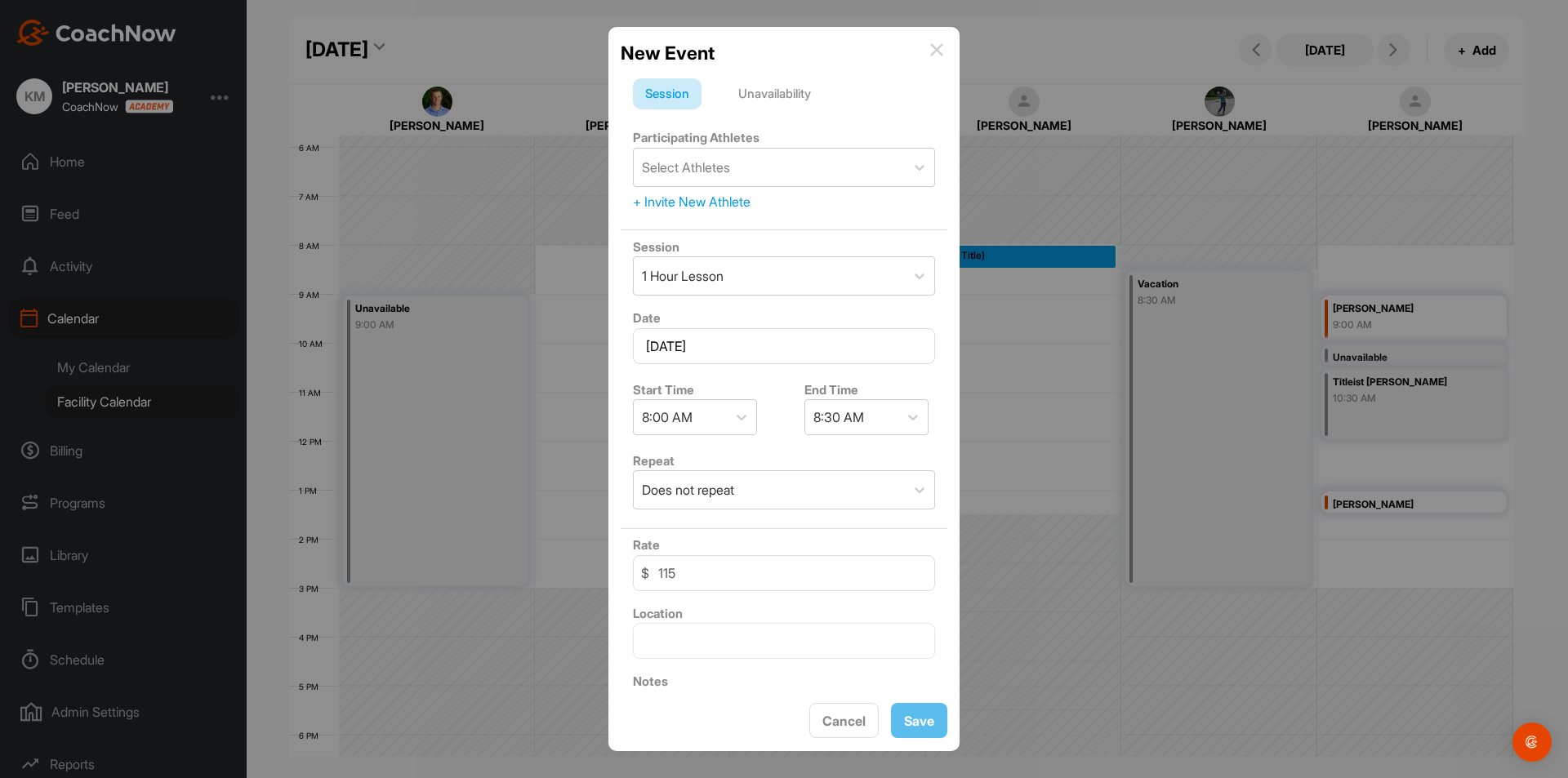
click at [788, 94] on div "Unavailability" at bounding box center [774, 94] width 97 height 31
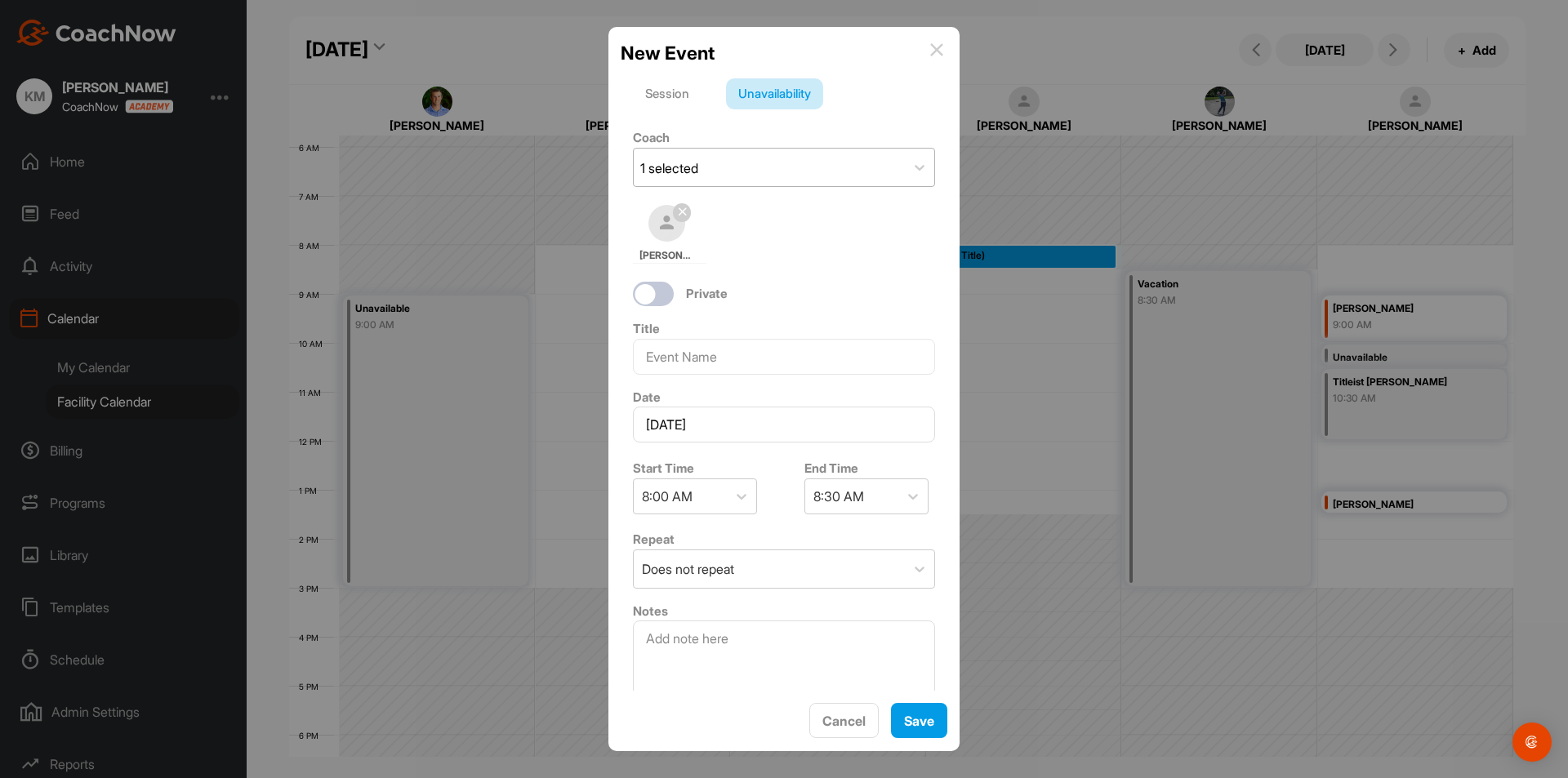
click at [714, 163] on div "1 selected" at bounding box center [770, 167] width 271 height 38
click at [643, 286] on div at bounding box center [645, 293] width 20 height 20
click at [652, 295] on div at bounding box center [662, 293] width 20 height 20
checkbox input "false"
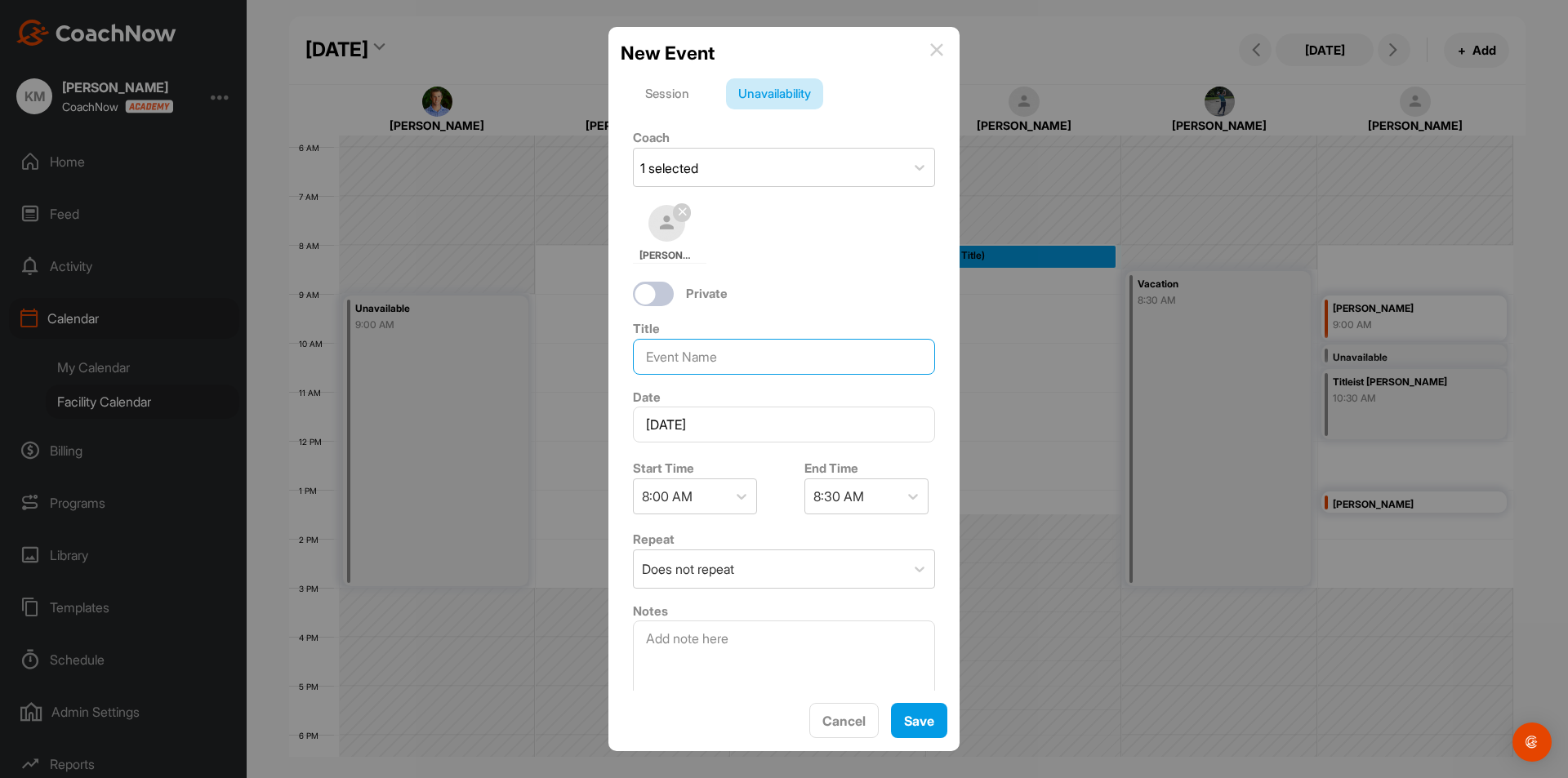
click at [793, 355] on input at bounding box center [784, 356] width 302 height 36
type input "Vacation"
click at [858, 500] on div "8:30 AM" at bounding box center [839, 496] width 51 height 19
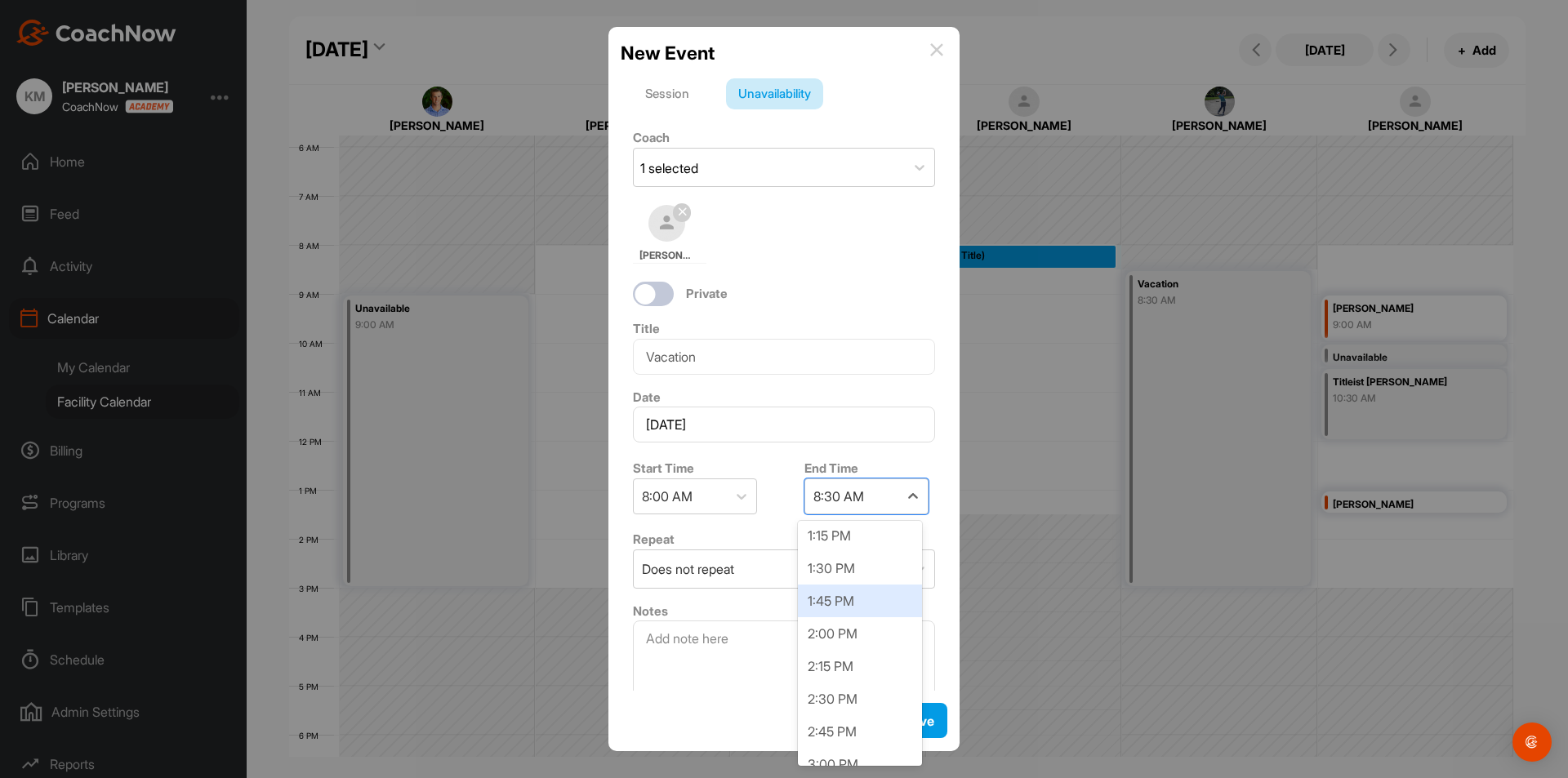
scroll to position [735, 0]
click at [840, 688] on div "3:00 PM" at bounding box center [860, 688] width 124 height 33
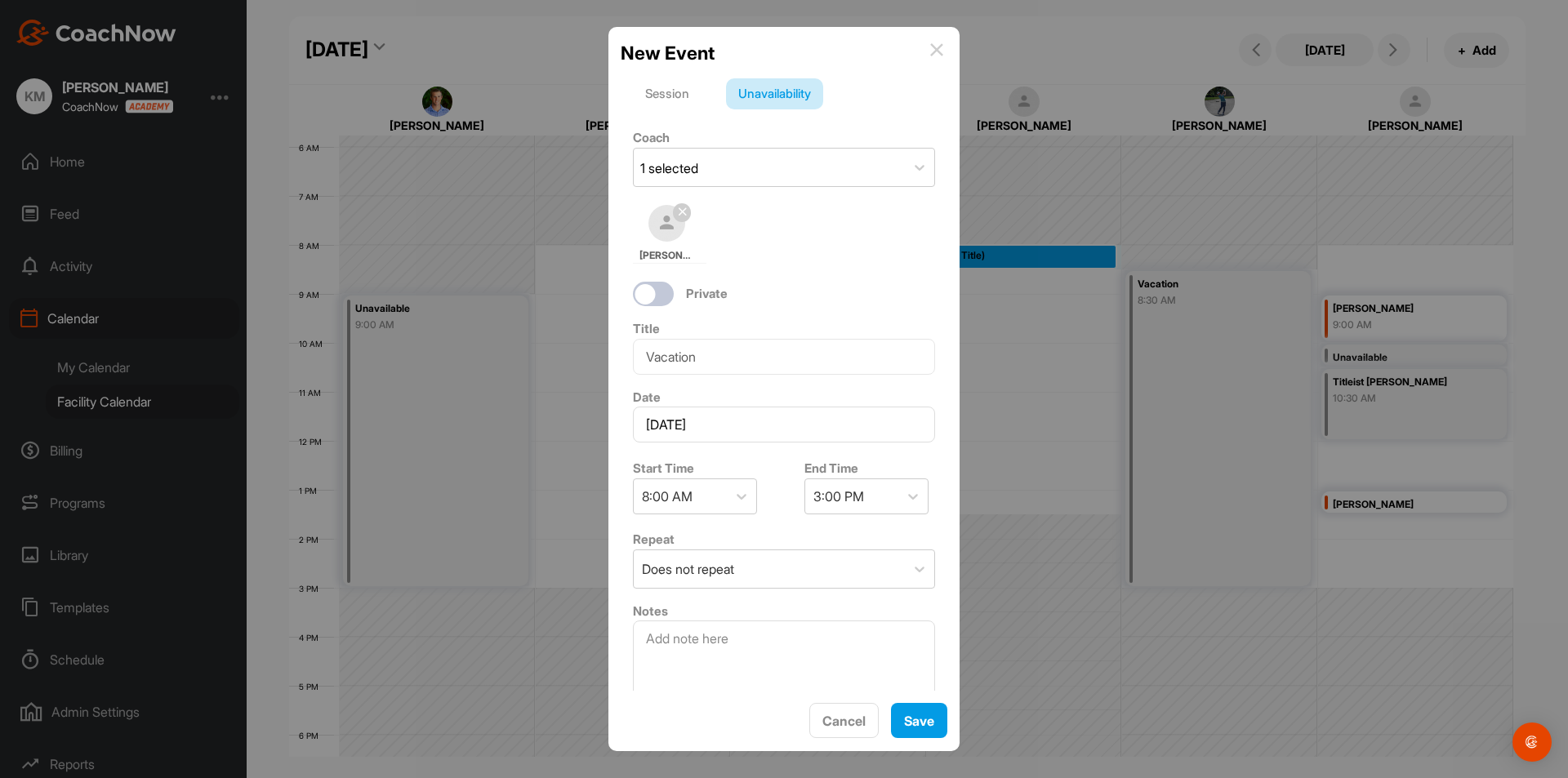
click at [778, 469] on div "Start Time 8:00 AM End Time 3:00 PM" at bounding box center [784, 486] width 327 height 74
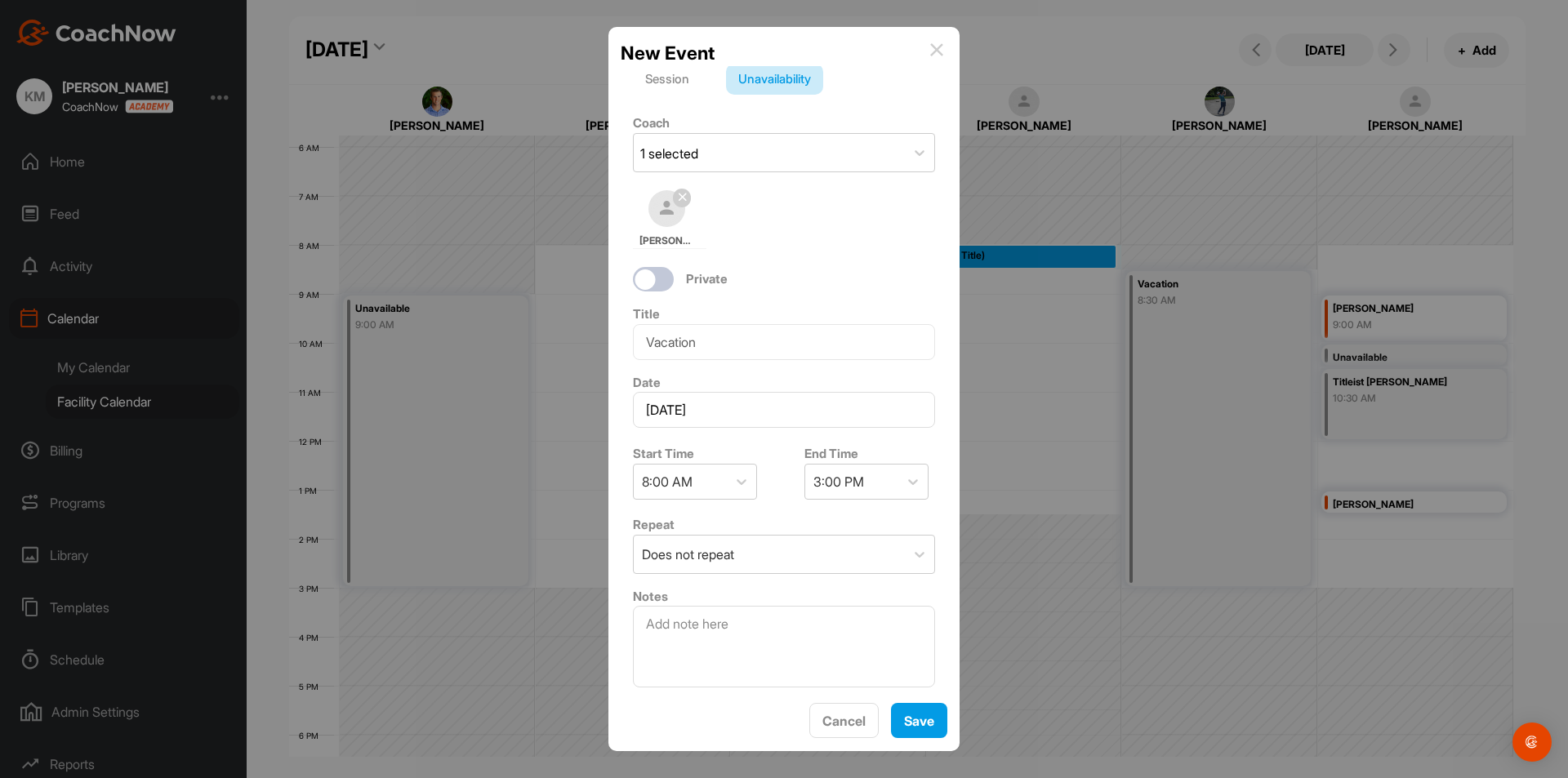
scroll to position [18, 0]
click at [918, 716] on button "Save" at bounding box center [919, 720] width 57 height 36
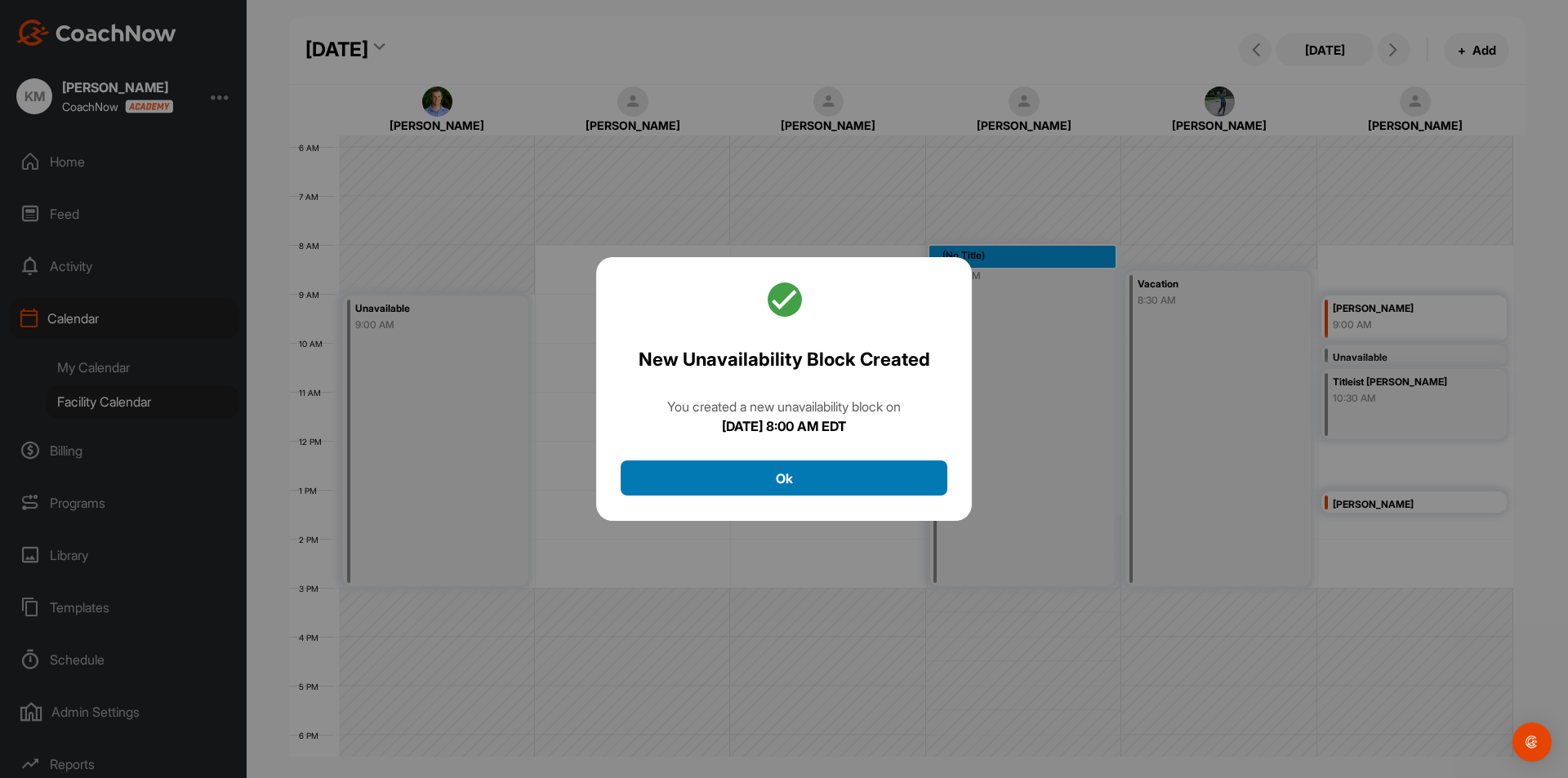
click at [771, 478] on button "Ok" at bounding box center [784, 478] width 327 height 36
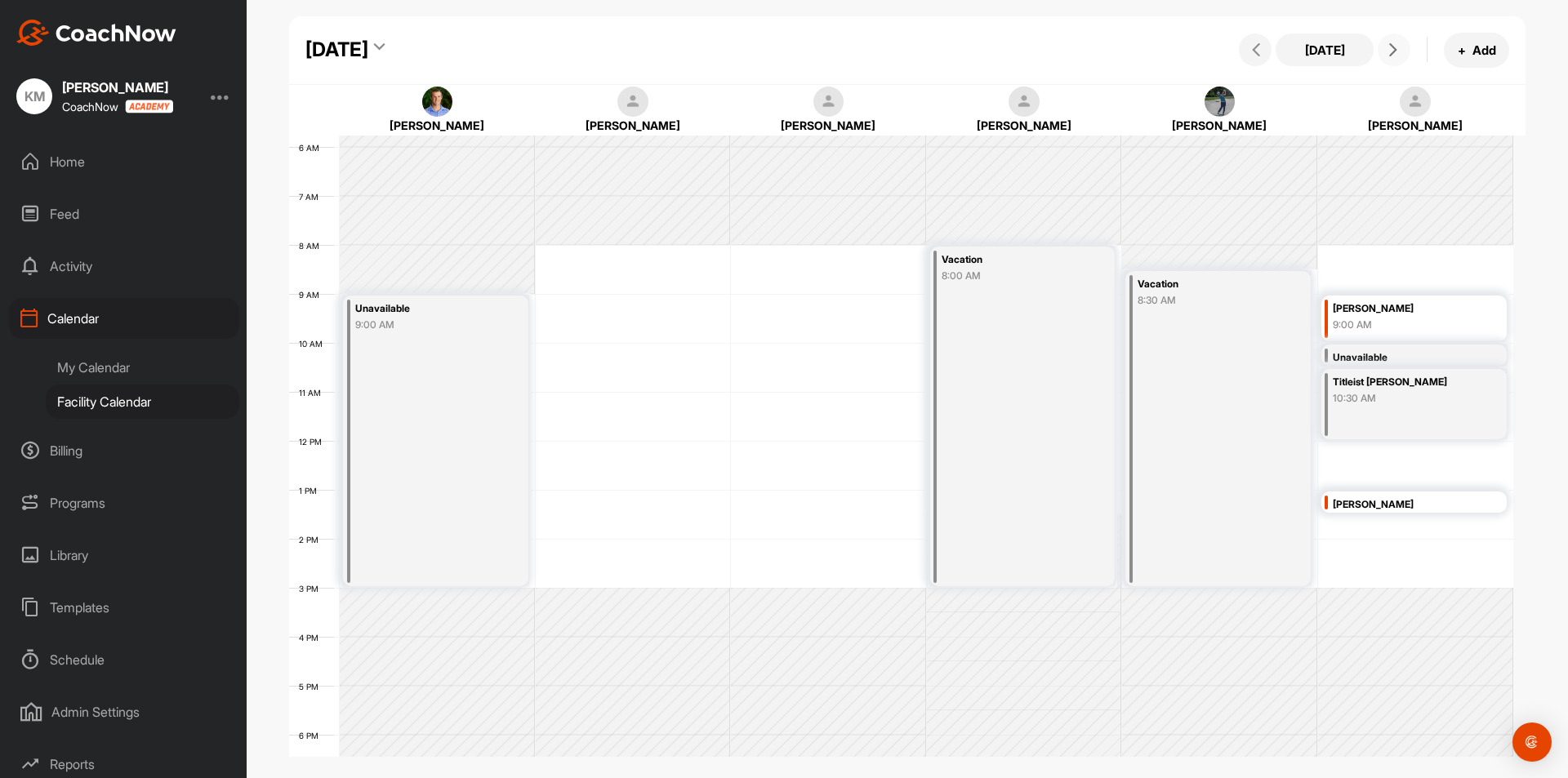
click at [1396, 46] on icon at bounding box center [1394, 50] width 13 height 13
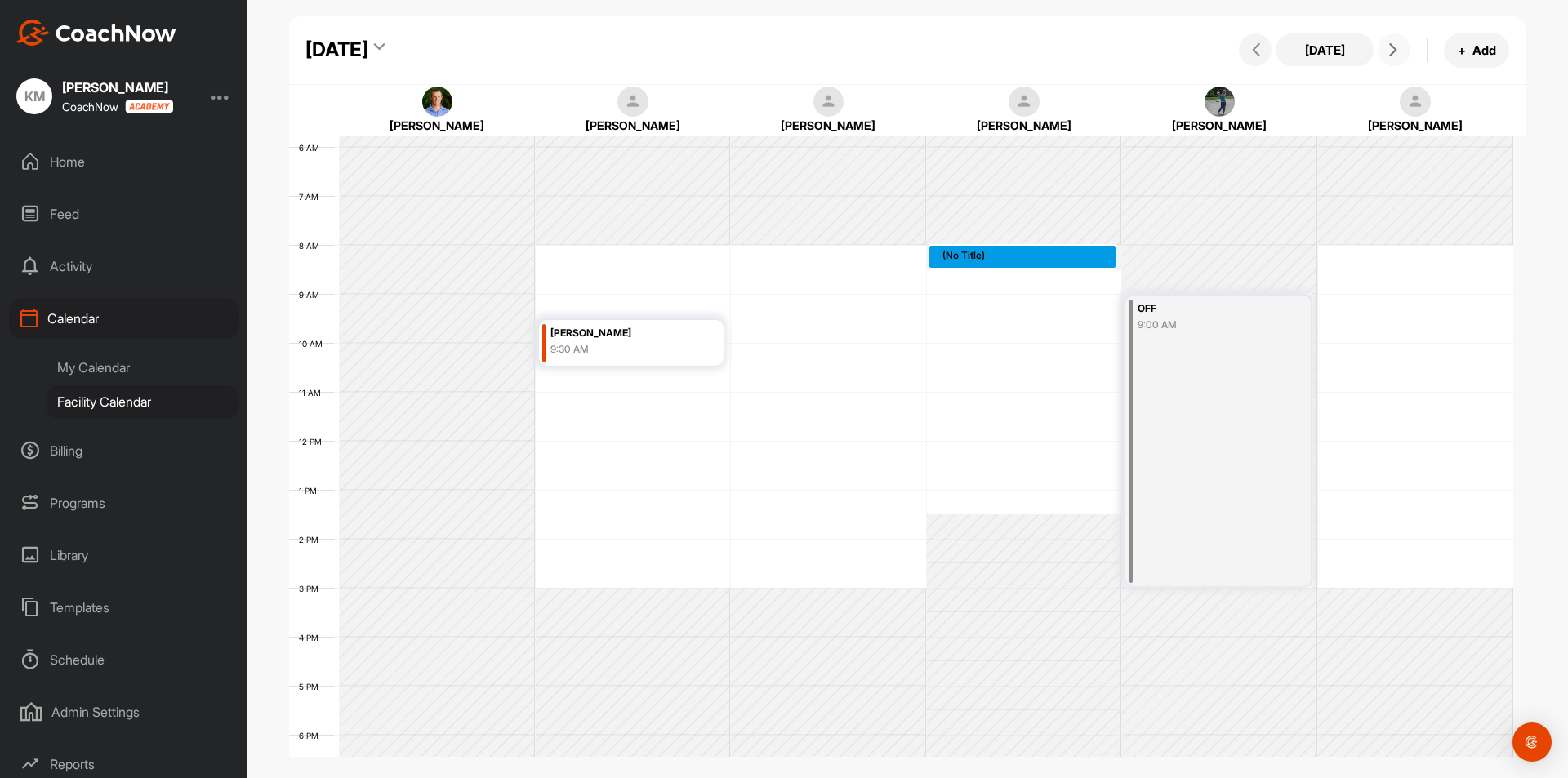
click at [1048, 251] on div "12 AM 1 AM 2 AM 3 AM 4 AM 5 AM 6 AM 7 AM 8 AM 9 AM 10 AM 11 AM 12 PM 1 PM 2 PM …" at bounding box center [901, 440] width 1225 height 1176
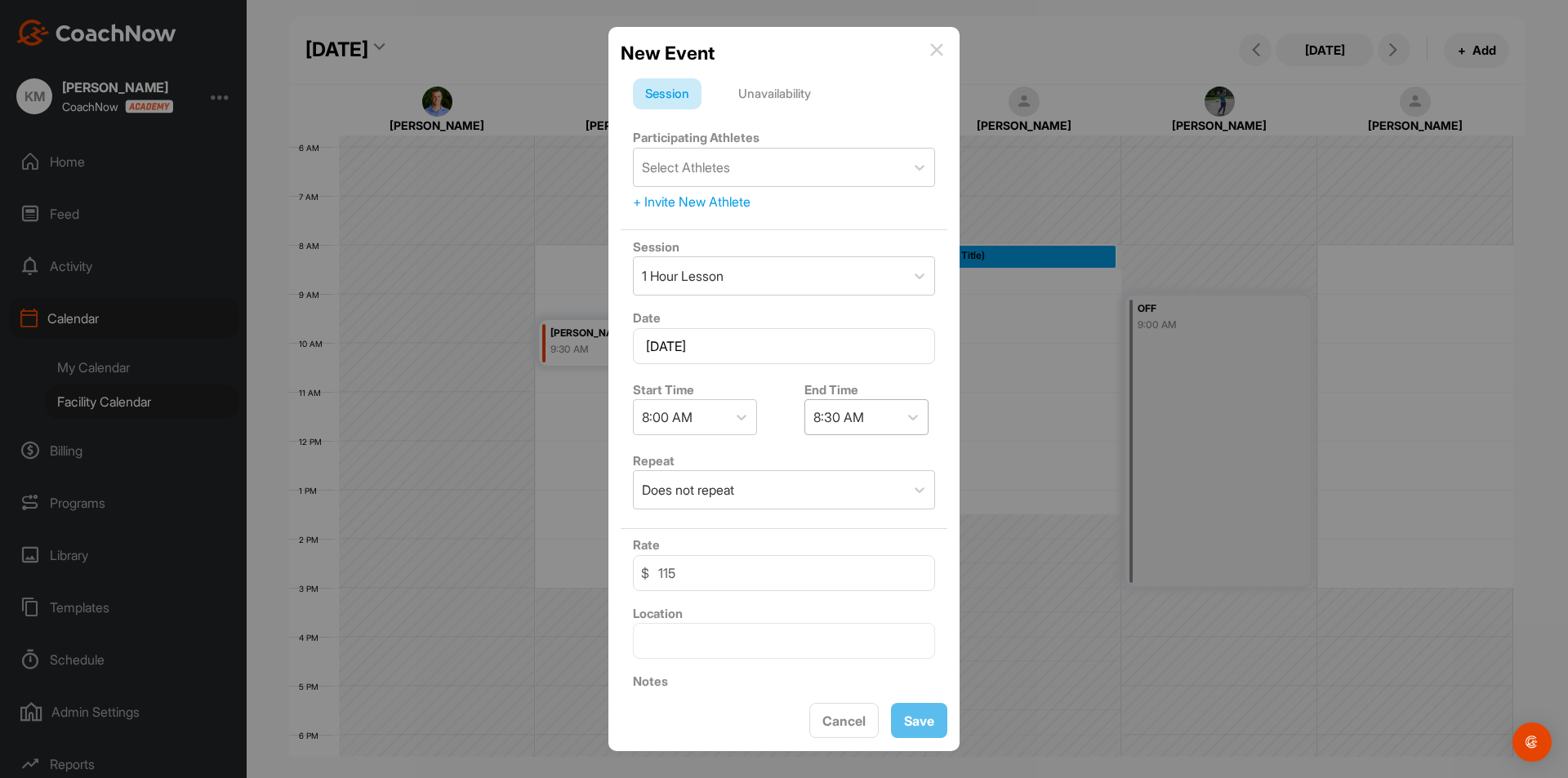
click at [866, 419] on div "8:30 AM" at bounding box center [851, 417] width 93 height 35
drag, startPoint x: 837, startPoint y: 451, endPoint x: 830, endPoint y: 528, distance: 77.3
click at [830, 528] on div "8:15 AM 8:30 AM 8:45 AM 9:00 AM 9:15 AM 9:30 AM 9:45 AM 10:00 AM 10:15 AM 10:30…" at bounding box center [860, 564] width 124 height 245
click at [830, 528] on div "3:00 PM" at bounding box center [860, 527] width 124 height 33
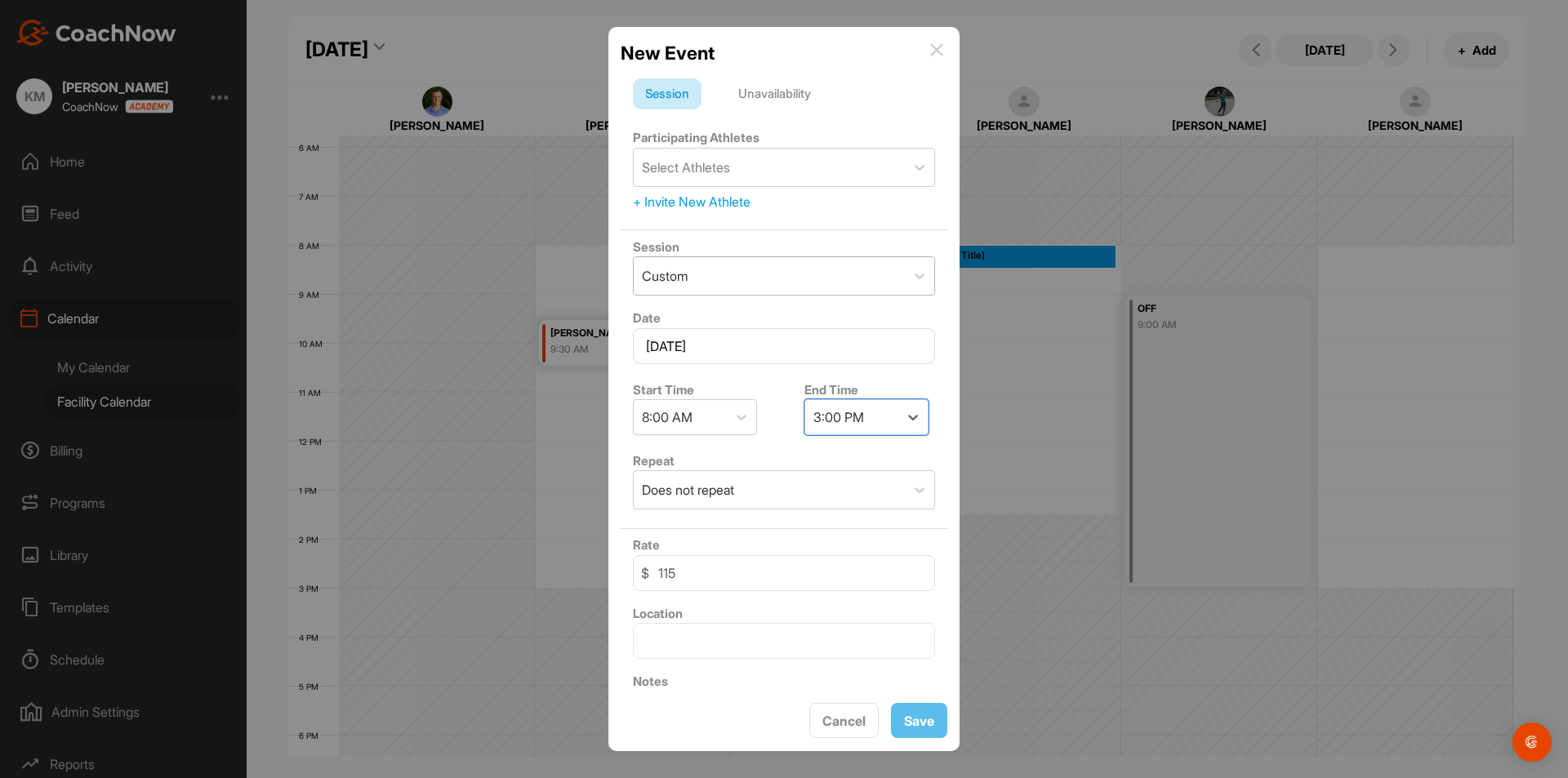
click at [706, 273] on div "Custom" at bounding box center [770, 275] width 271 height 38
click at [761, 100] on div "Unavailability" at bounding box center [774, 94] width 97 height 31
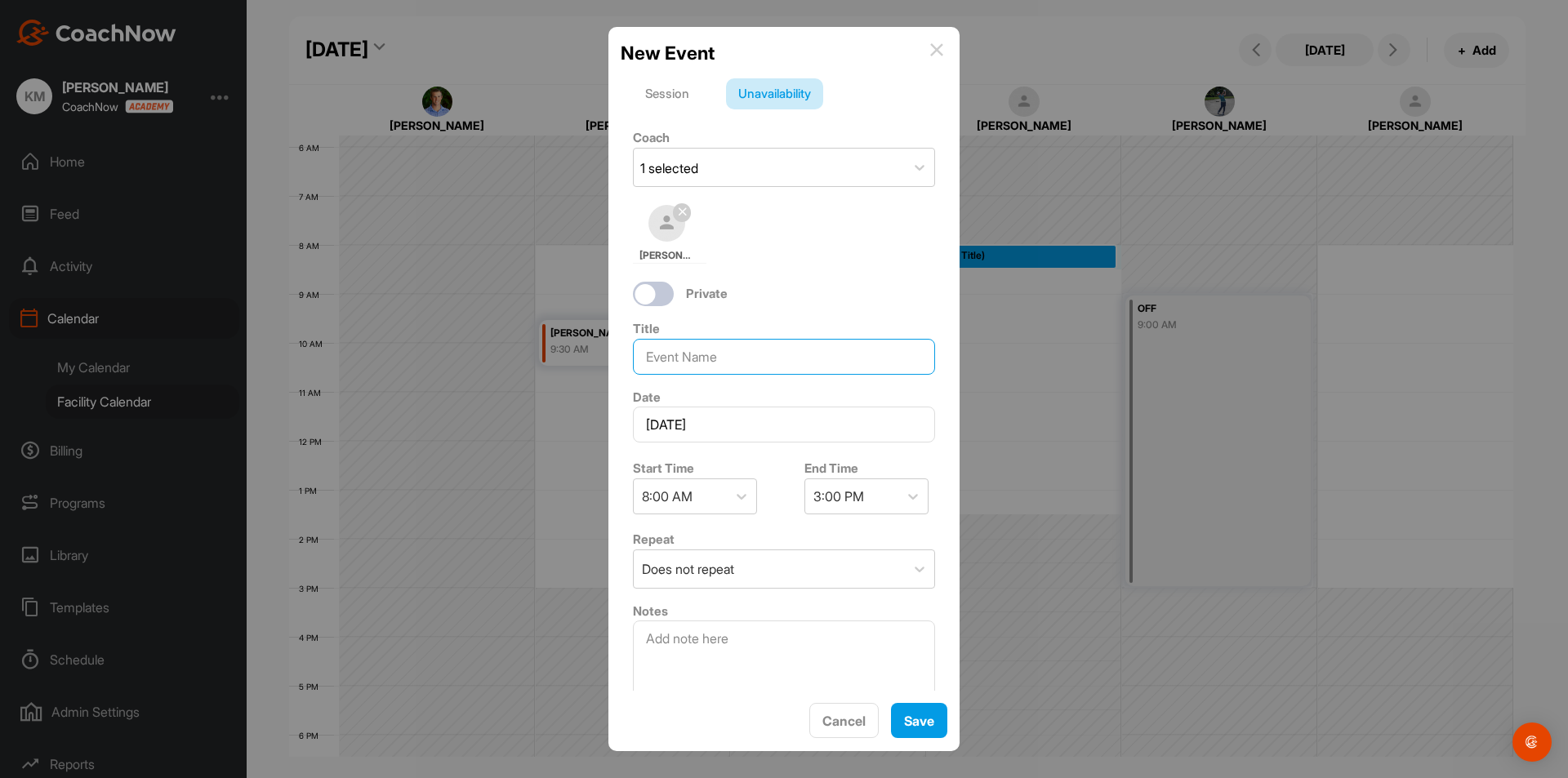
click at [744, 364] on input at bounding box center [784, 356] width 302 height 36
type input "Vacation"
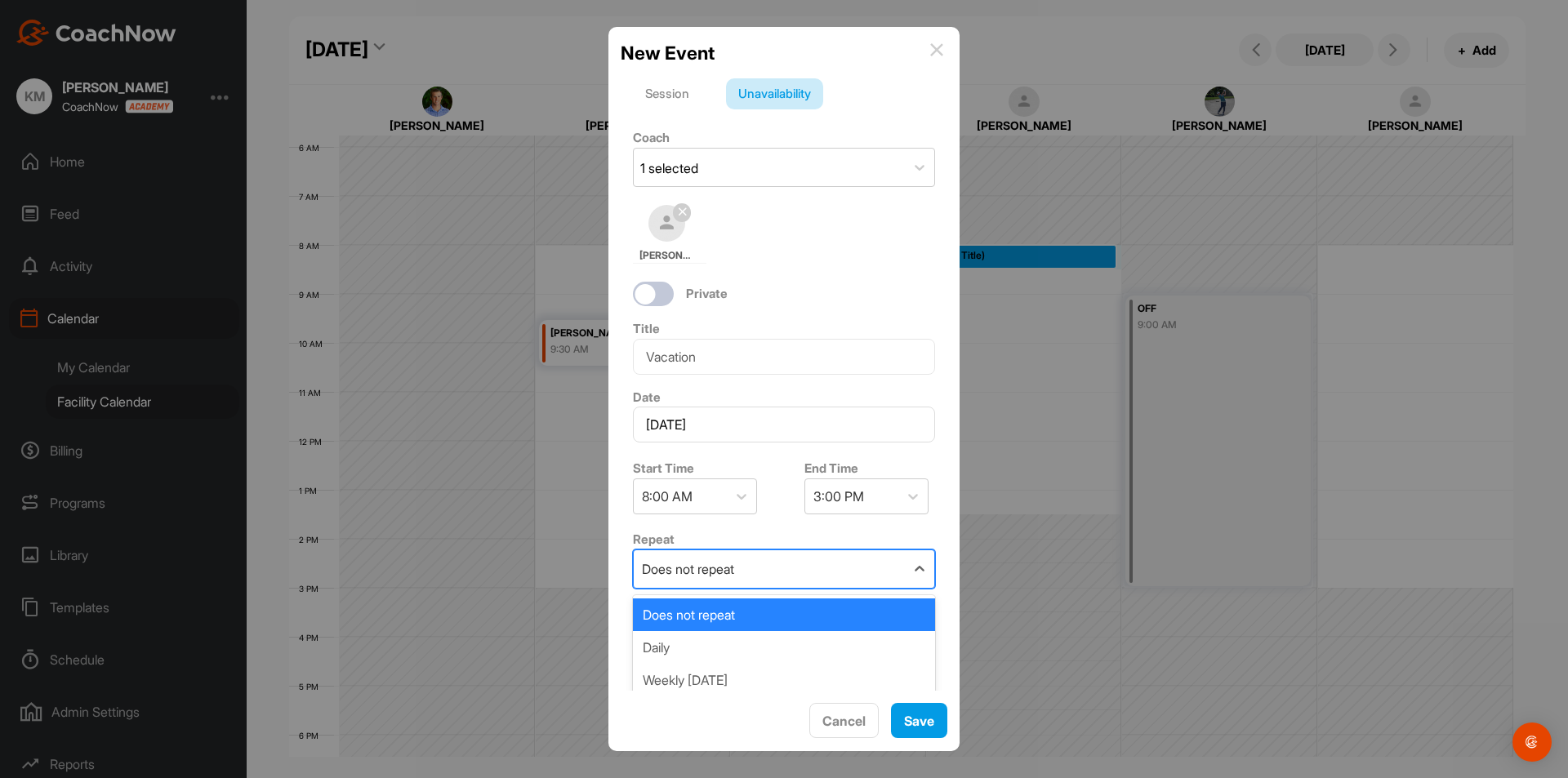
click at [840, 565] on div "Does not repeat" at bounding box center [770, 568] width 271 height 38
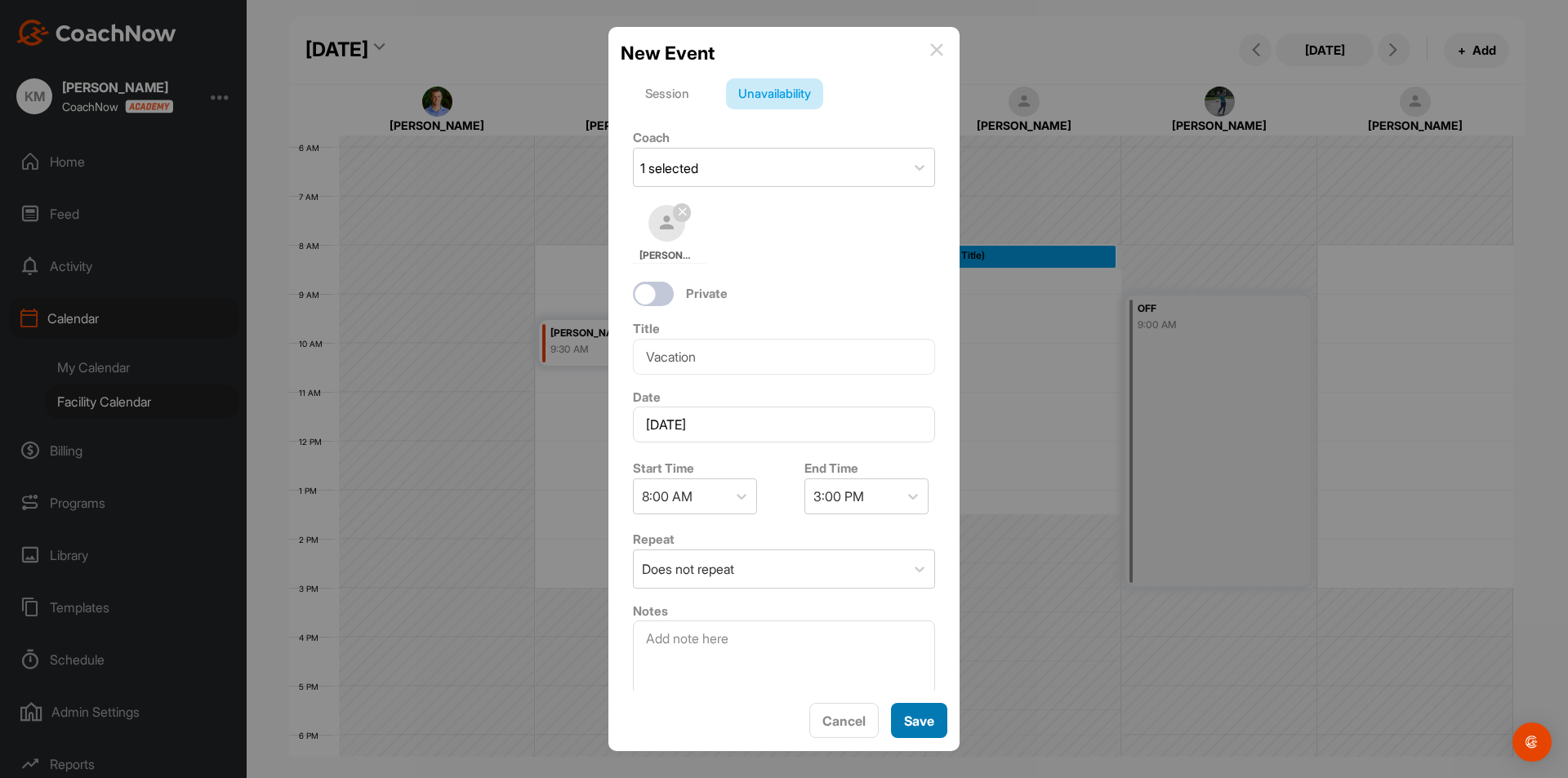
click at [918, 715] on button "Save" at bounding box center [919, 720] width 57 height 36
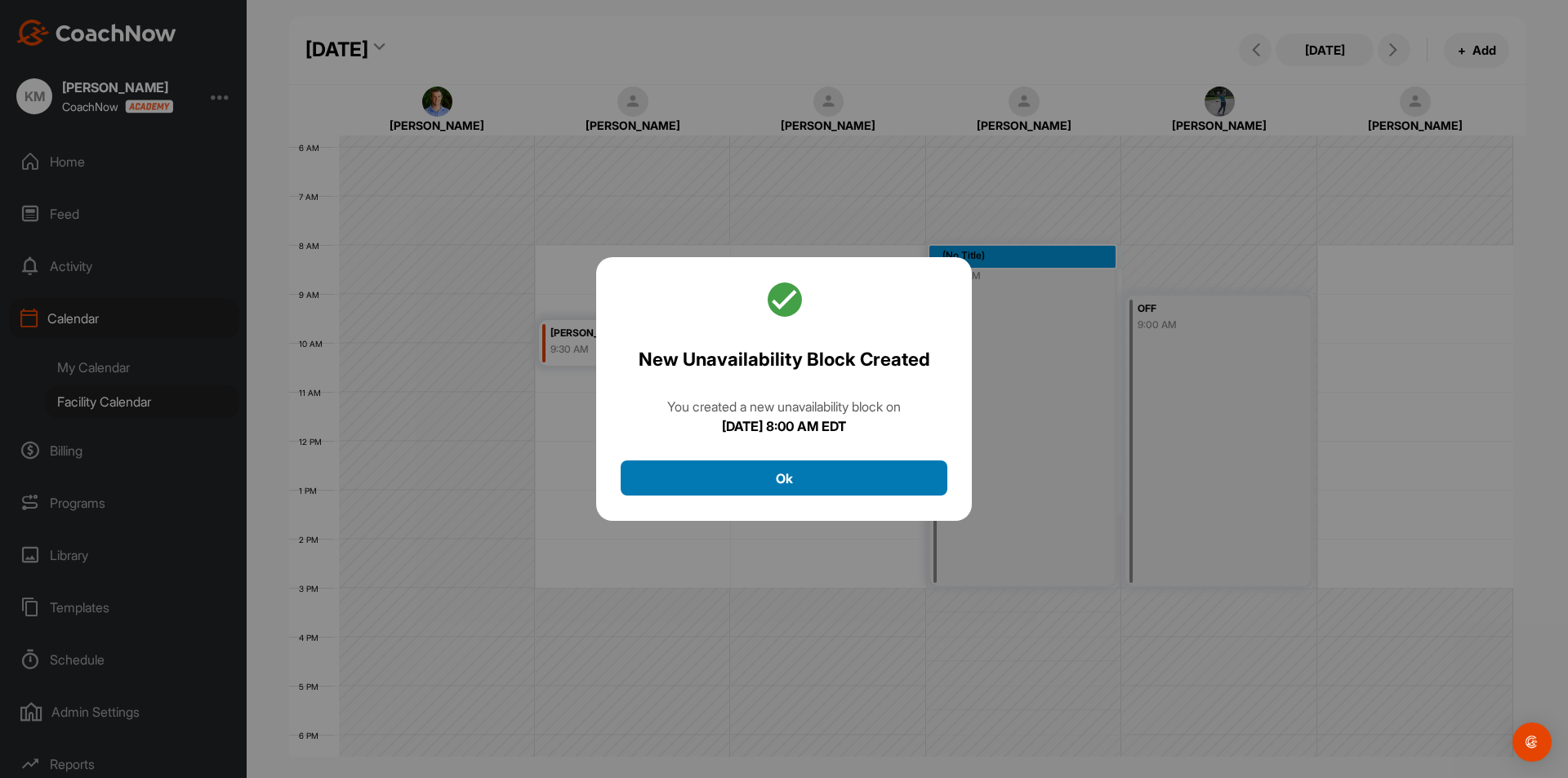
click at [792, 469] on button "Ok" at bounding box center [784, 478] width 327 height 36
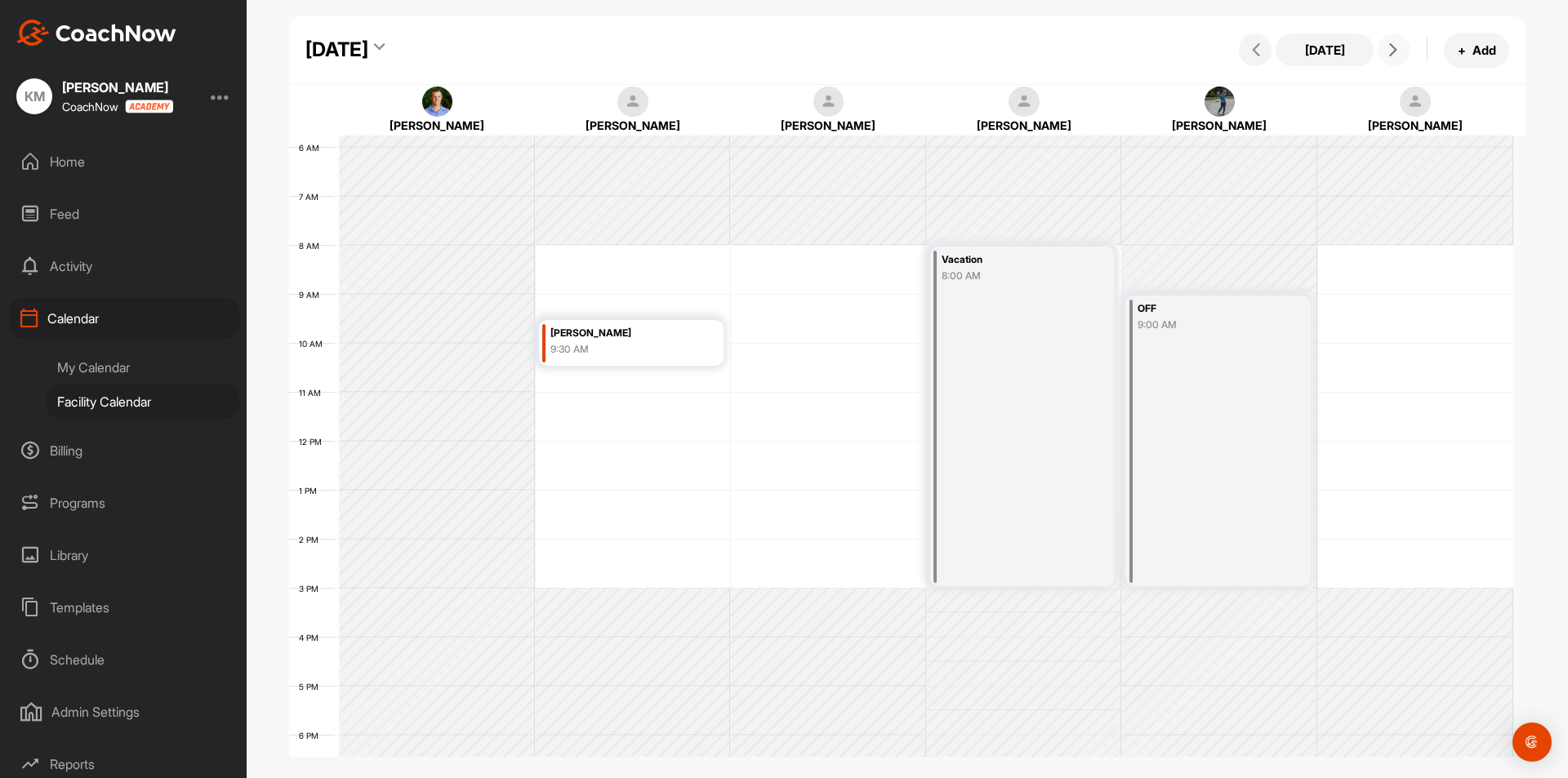
click at [1396, 44] on icon at bounding box center [1394, 50] width 13 height 13
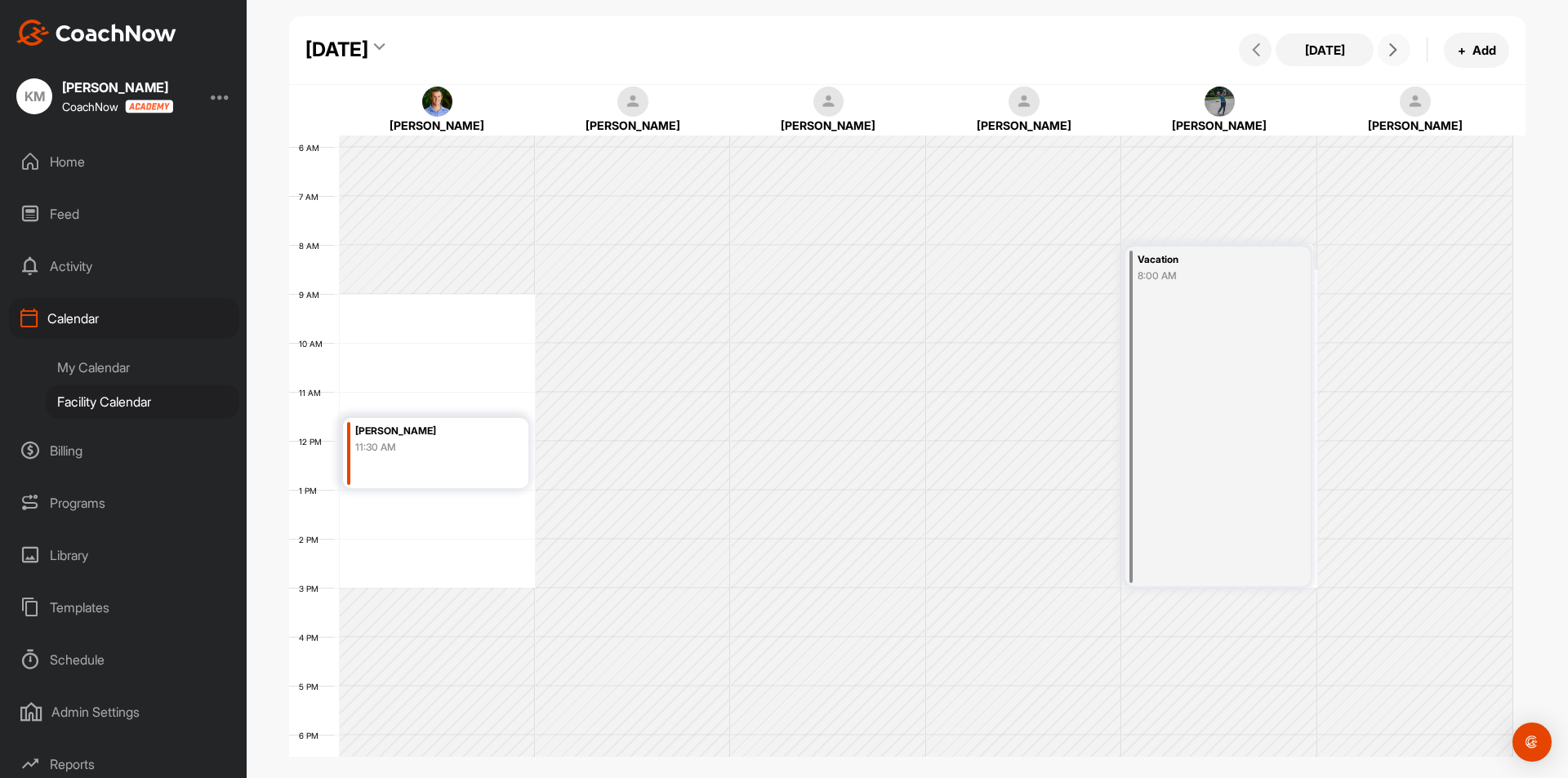
click at [1382, 58] on button at bounding box center [1394, 50] width 33 height 33
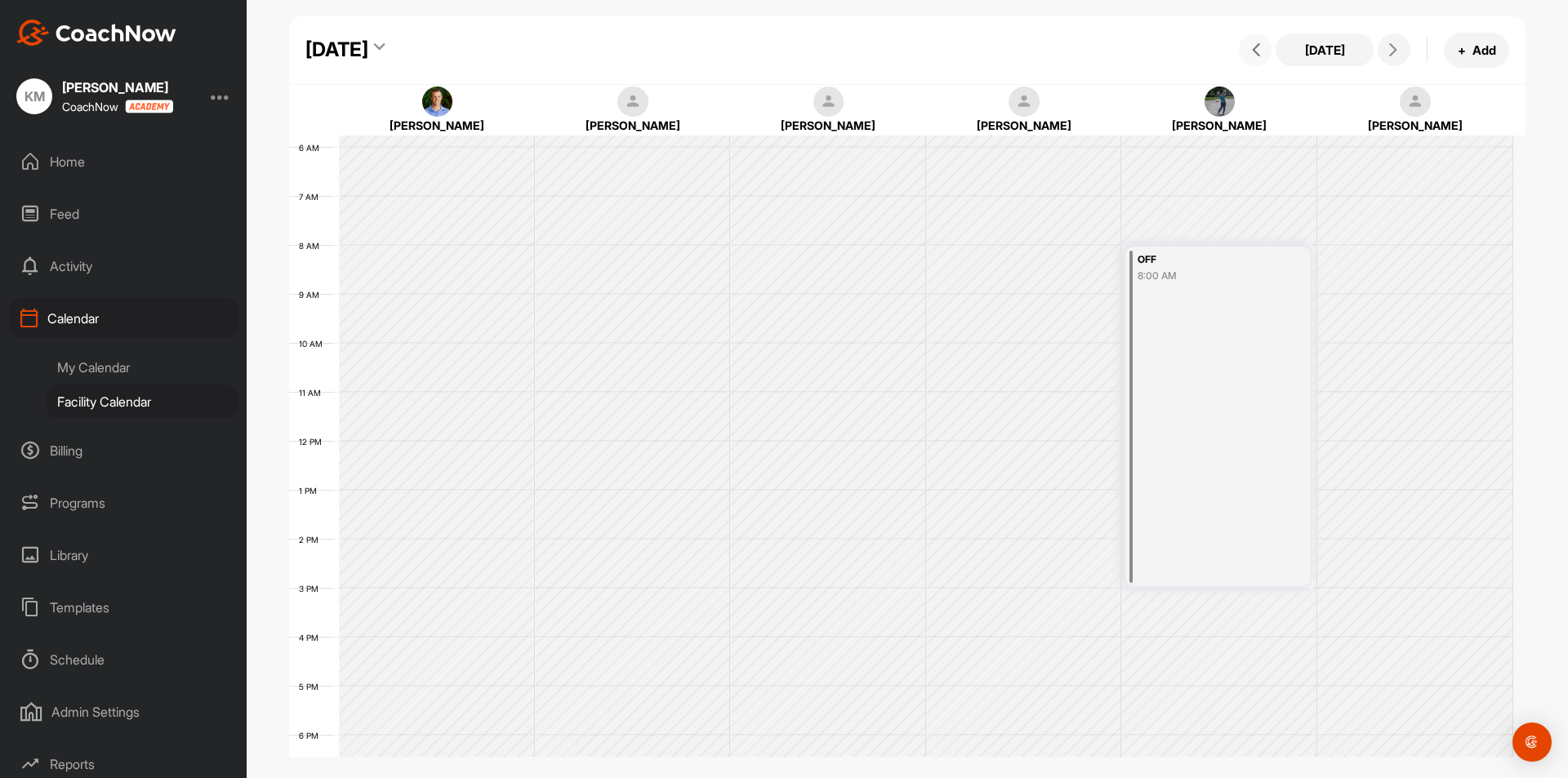
click at [1251, 46] on icon at bounding box center [1256, 50] width 13 height 13
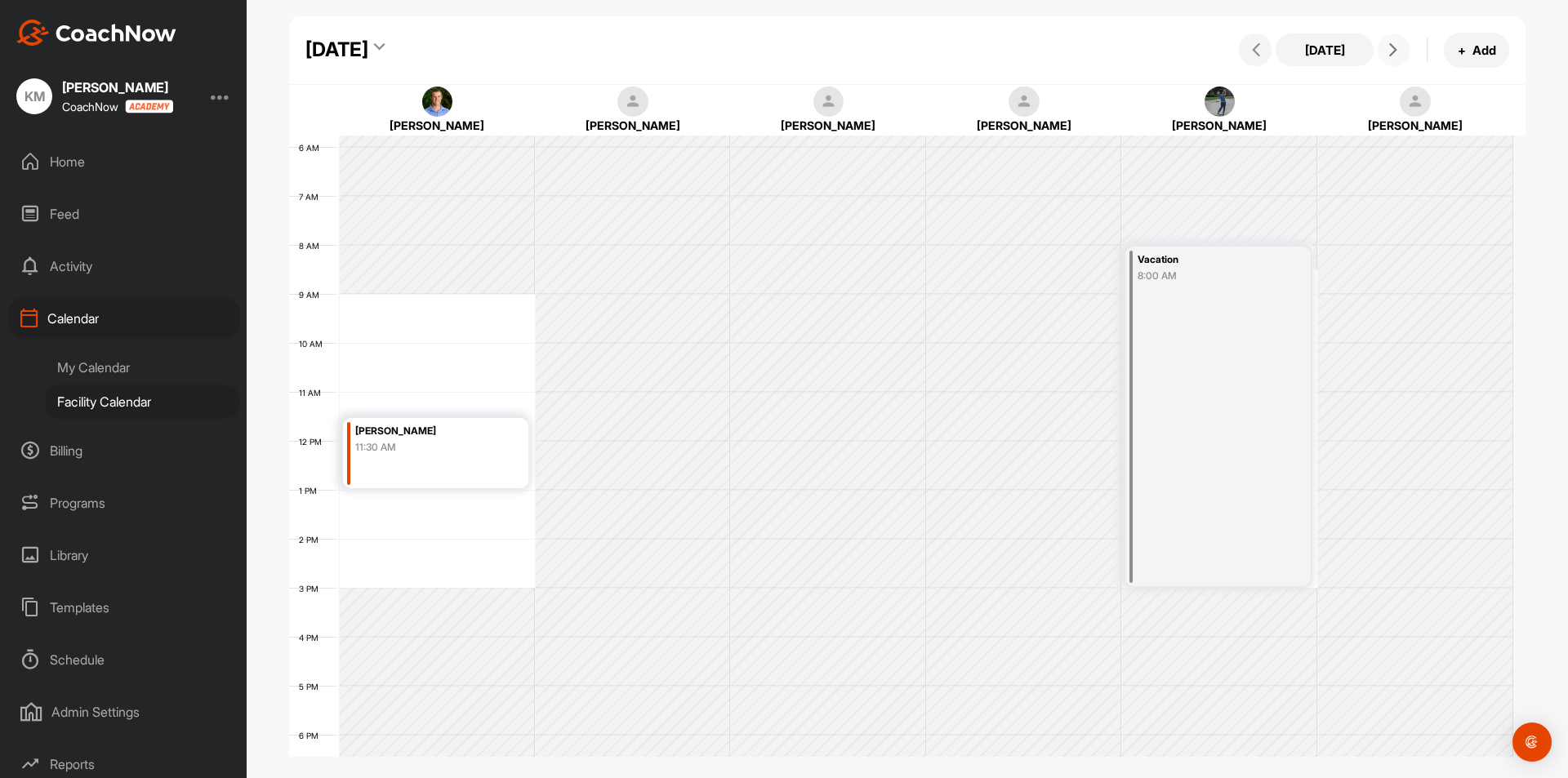
click at [1398, 52] on icon at bounding box center [1394, 50] width 13 height 13
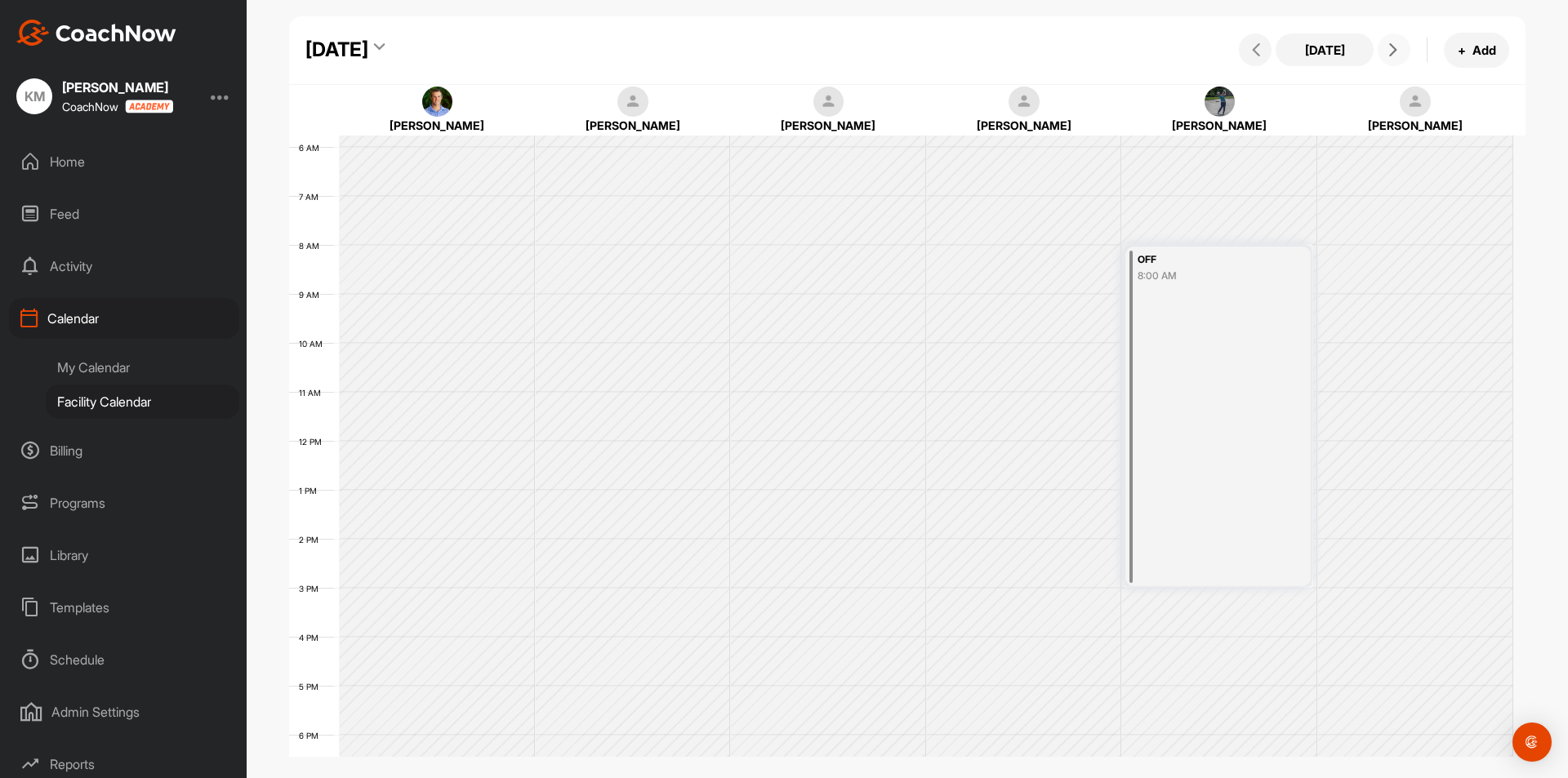
click at [1398, 52] on icon at bounding box center [1394, 50] width 13 height 13
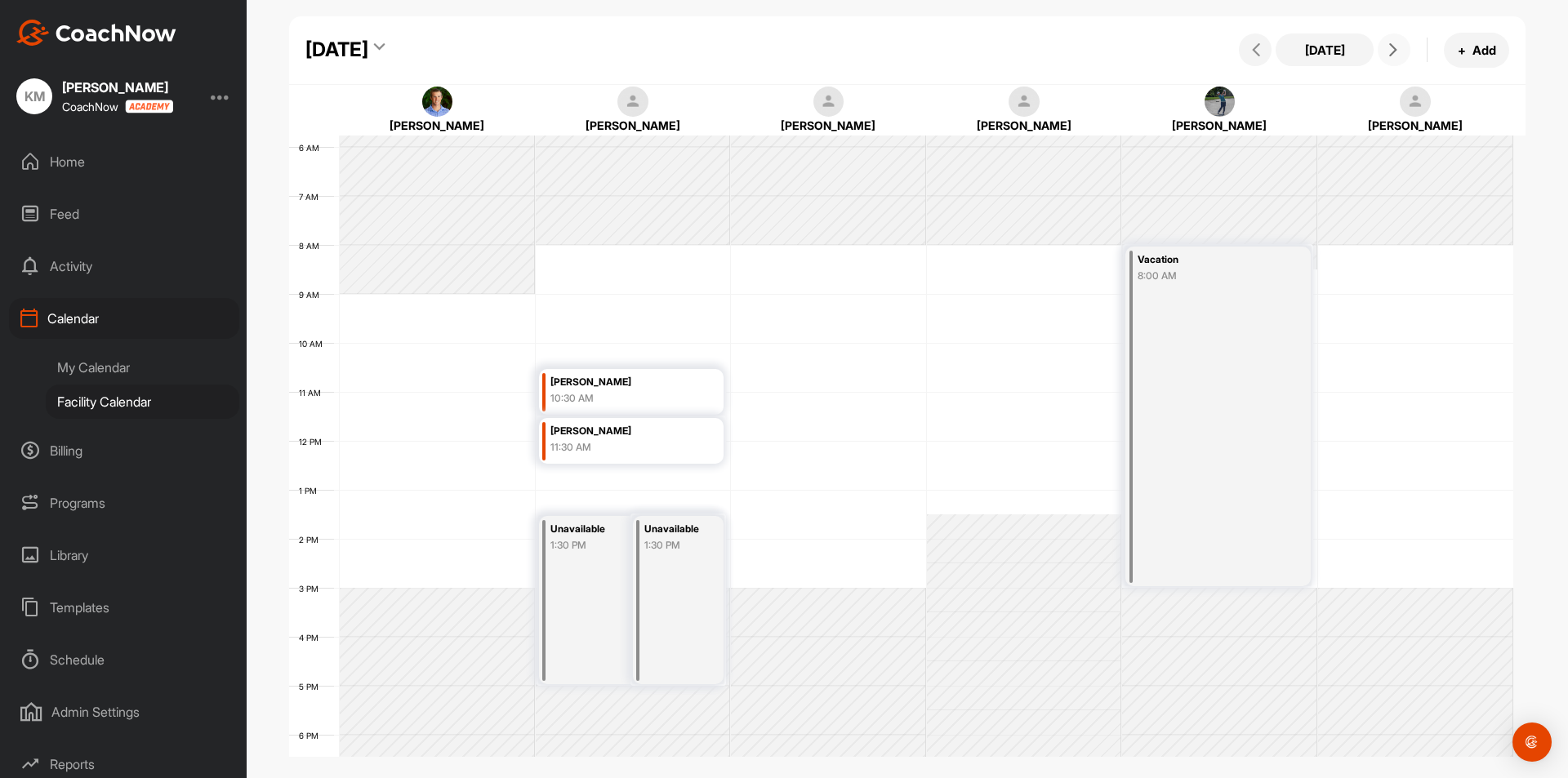
click at [1398, 52] on icon at bounding box center [1394, 50] width 13 height 13
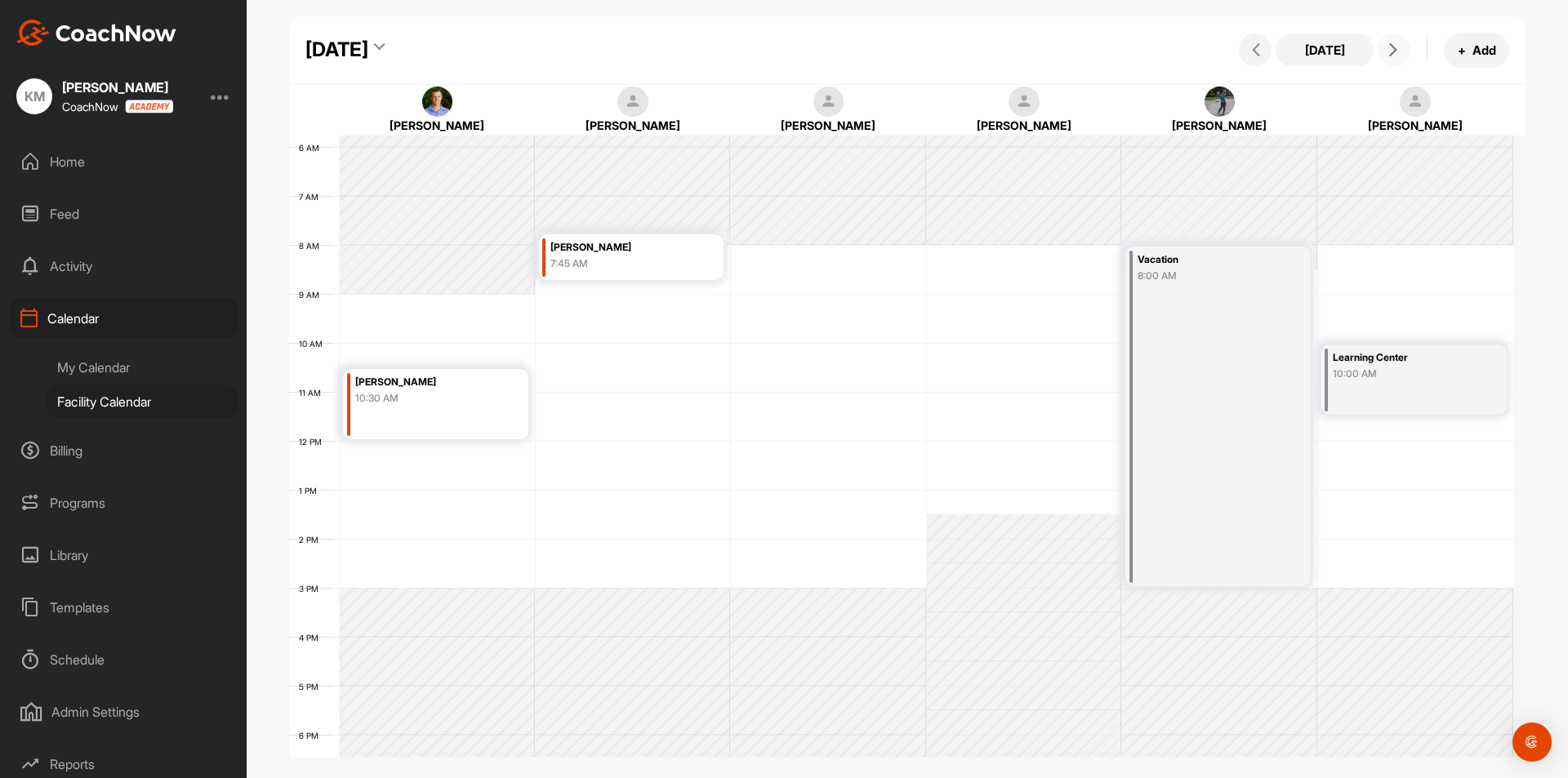
click at [1398, 52] on icon at bounding box center [1394, 50] width 13 height 13
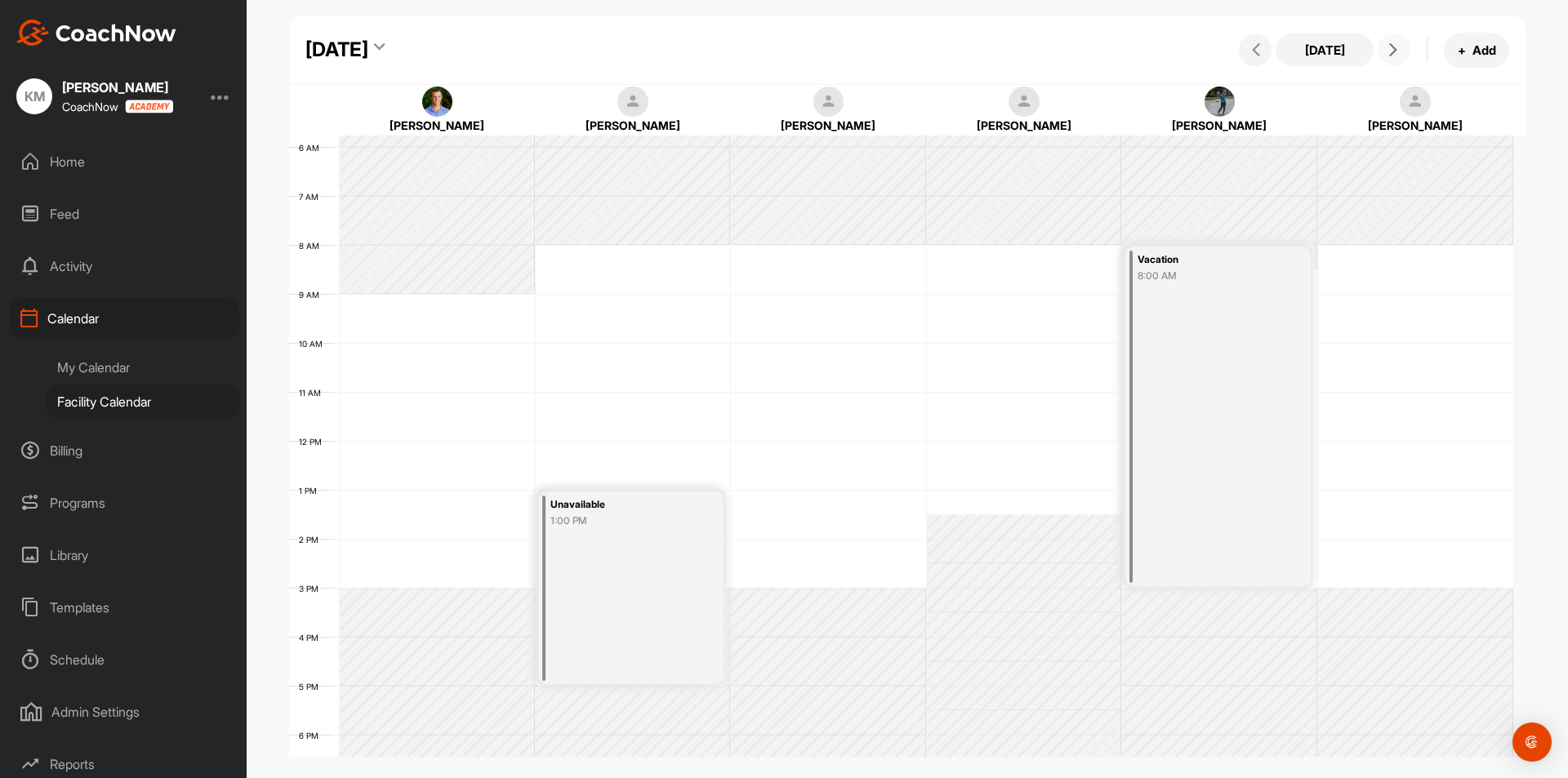
click at [1398, 52] on icon at bounding box center [1394, 50] width 13 height 13
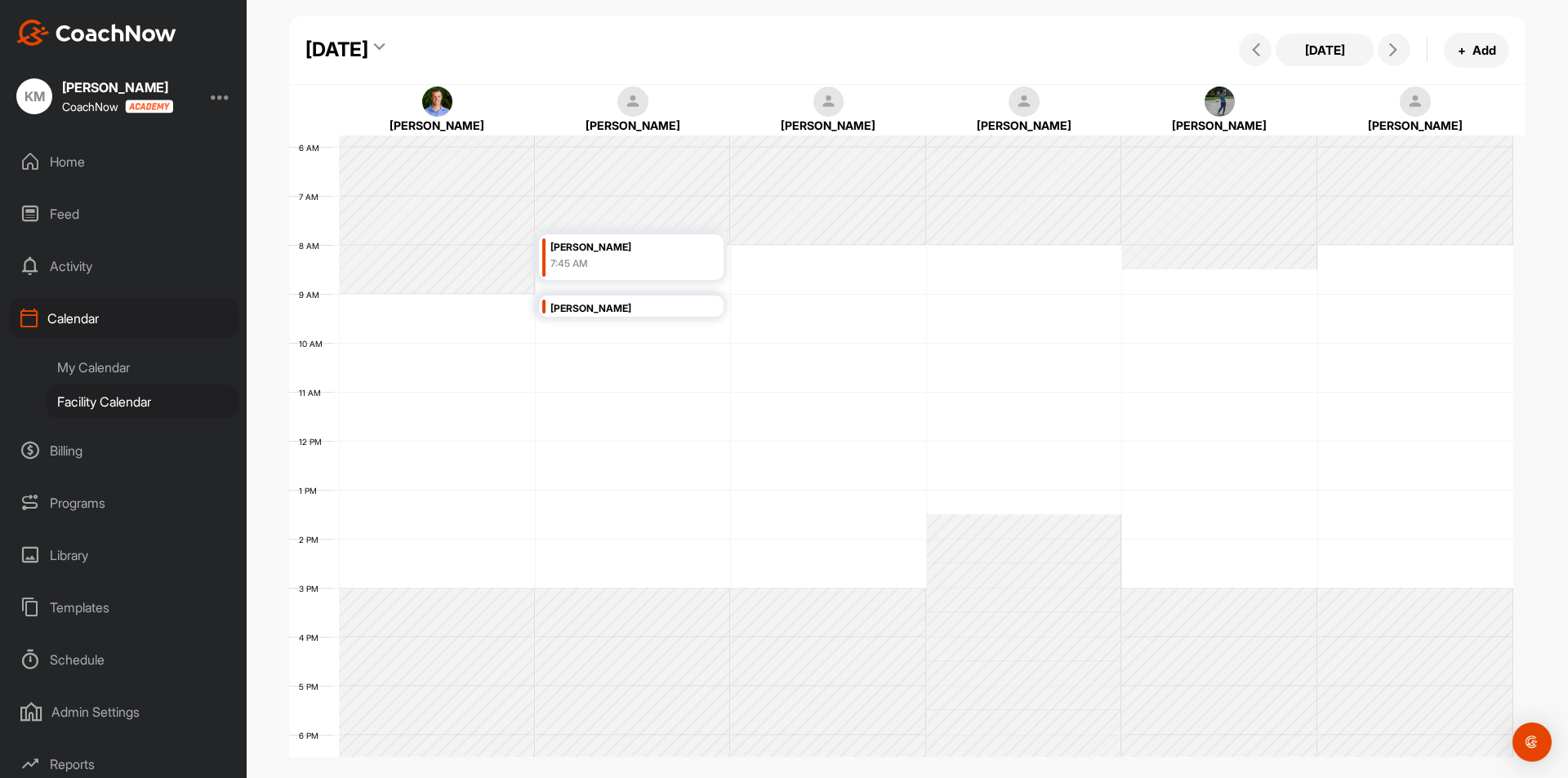
click at [220, 100] on div at bounding box center [220, 96] width 19 height 19
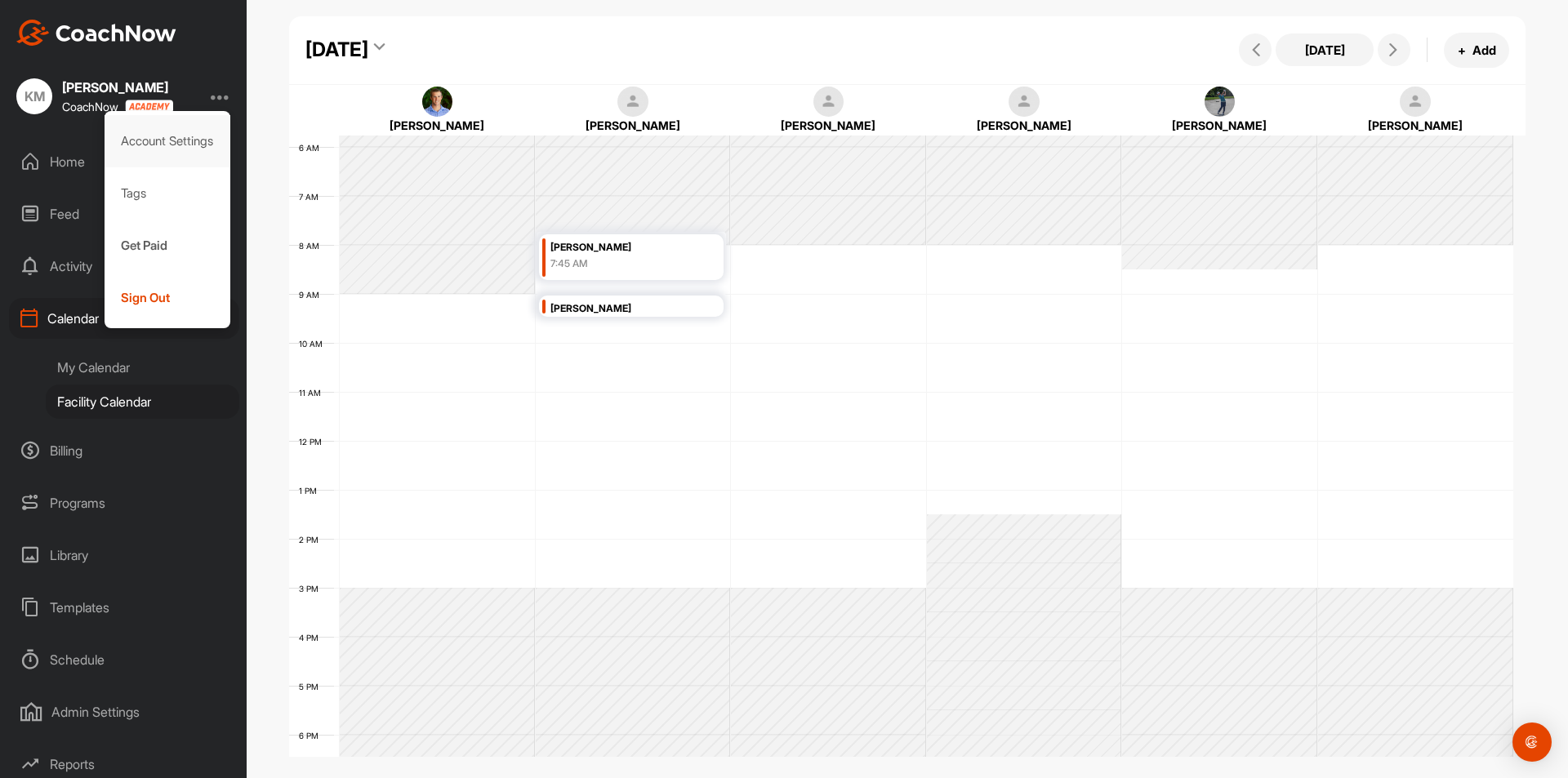
click at [165, 149] on div "Account Settings" at bounding box center [168, 141] width 127 height 52
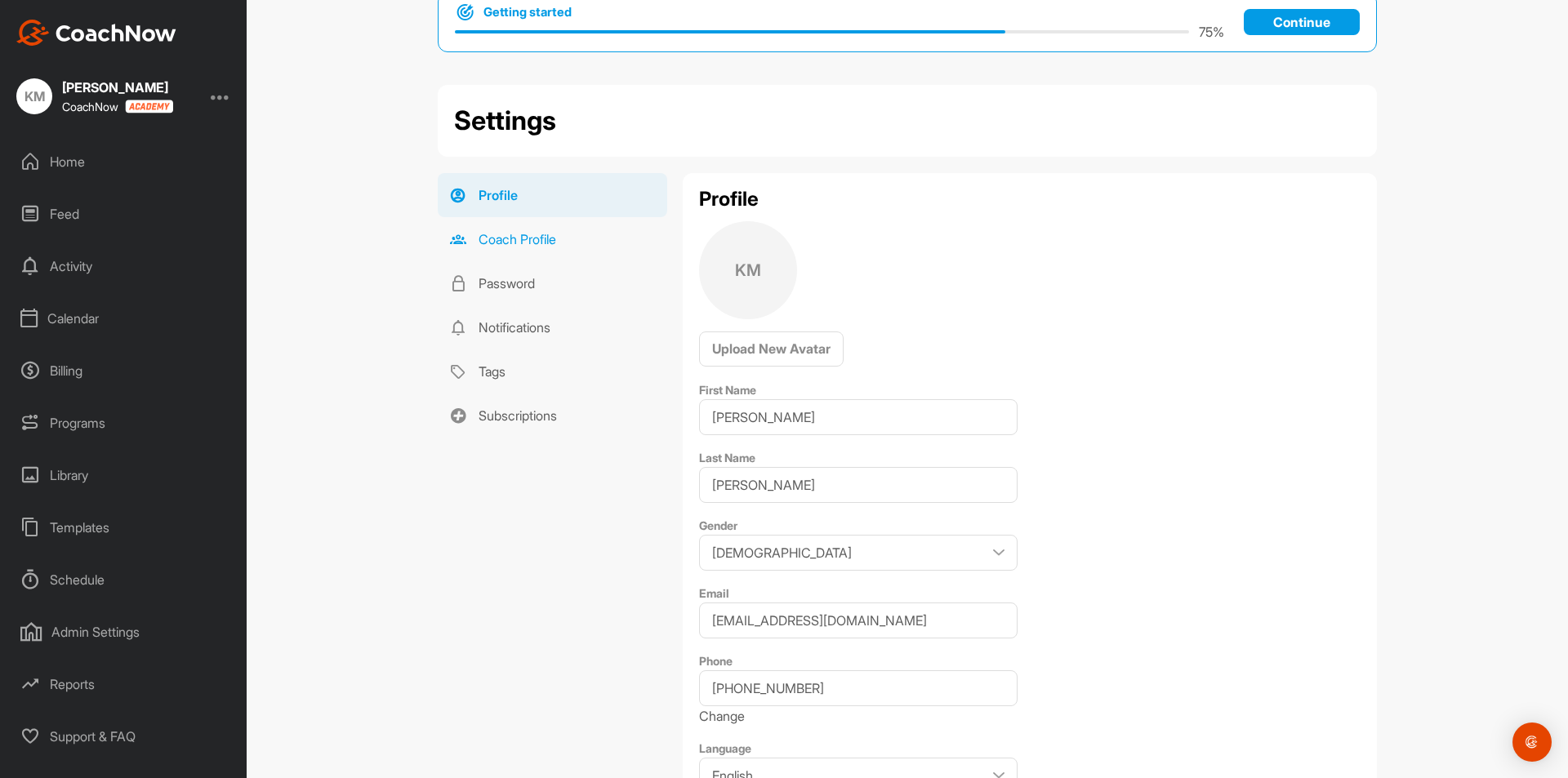
scroll to position [24, 0]
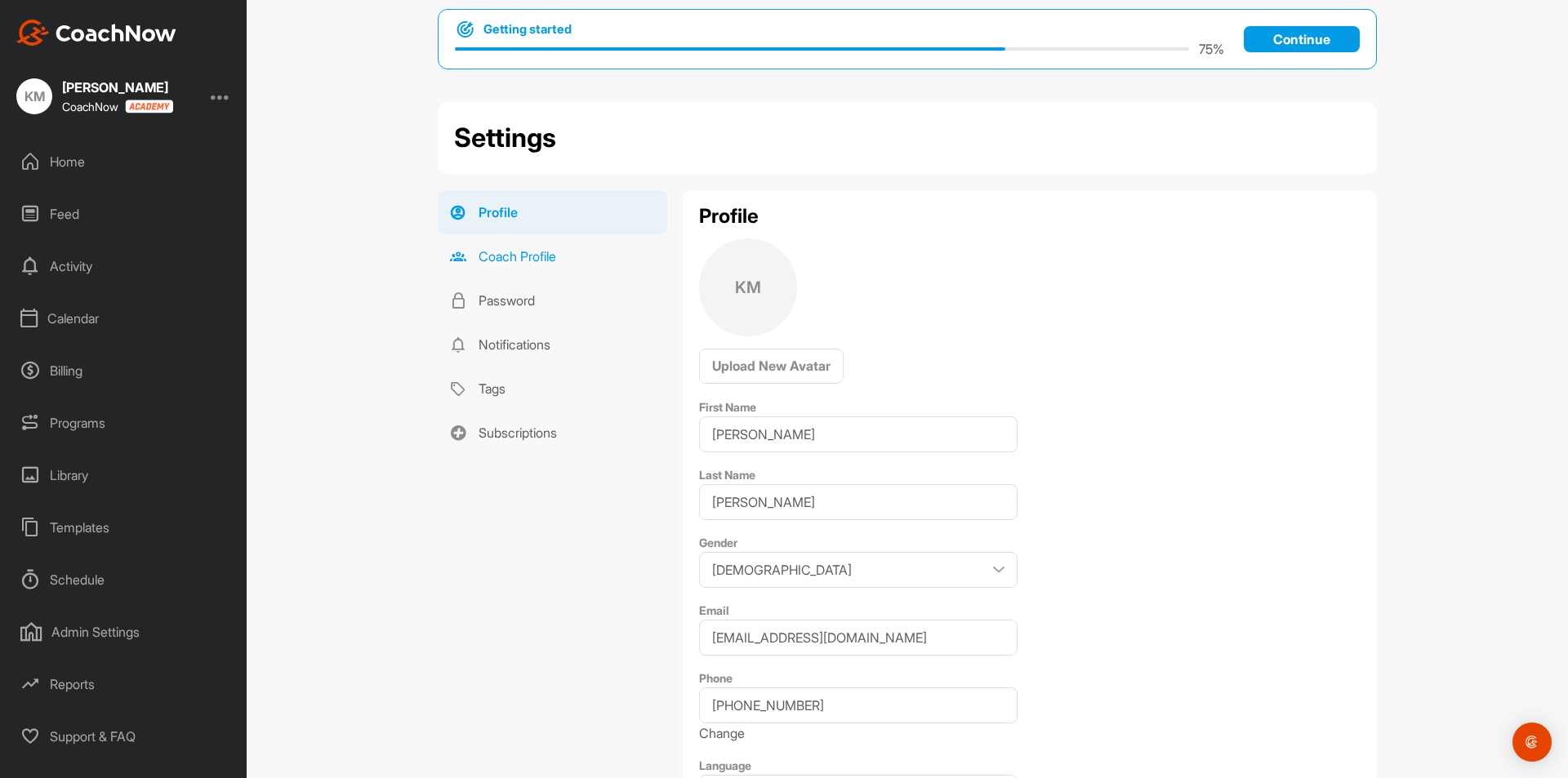
click at [477, 257] on link "Coach Profile" at bounding box center [552, 257] width 230 height 44
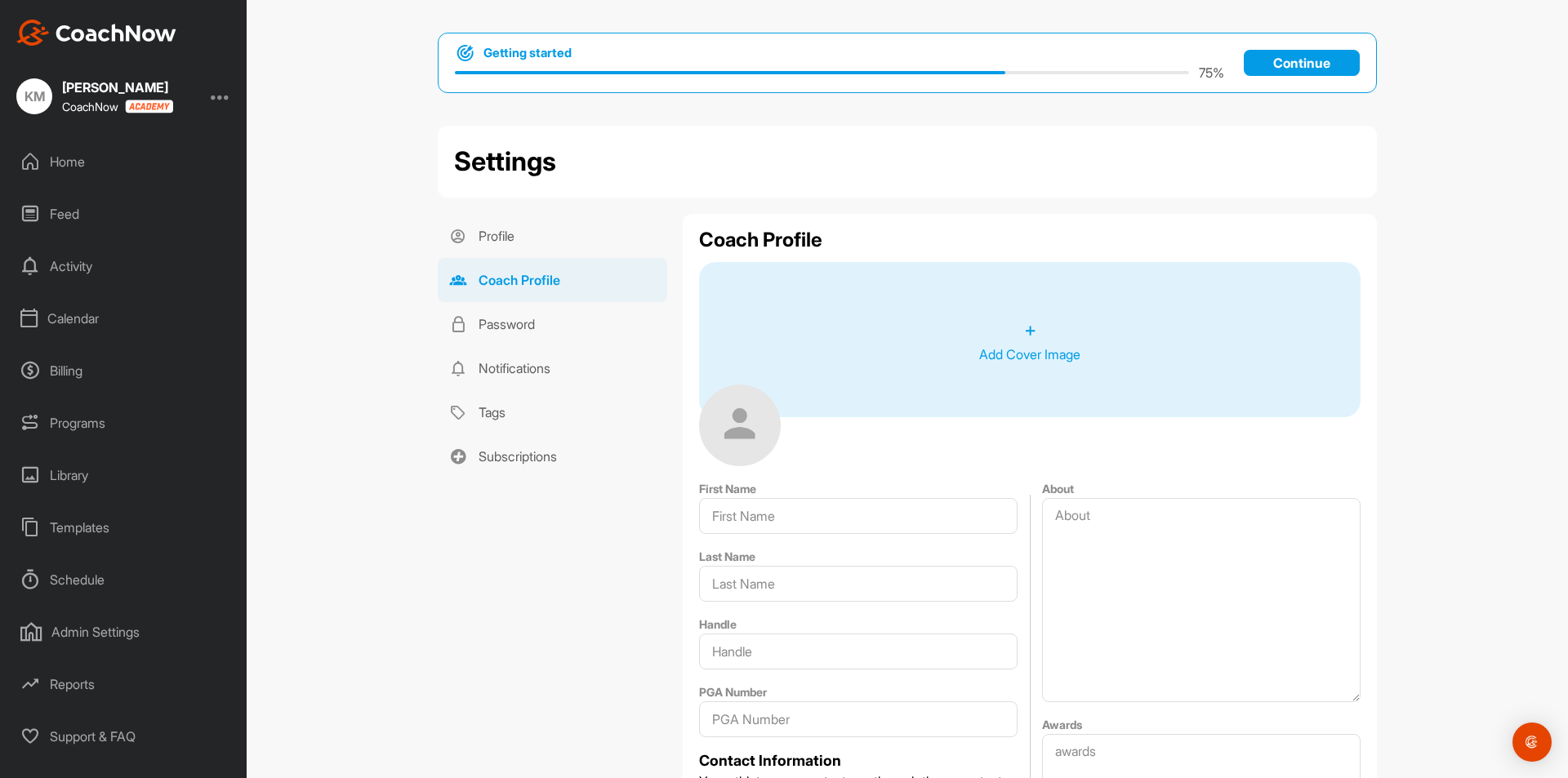
type input "Keith"
type input "Markowitz"
type input "27645682"
type input "keithm@addisonreserve.cc"
type input "Addison Reserve CC"
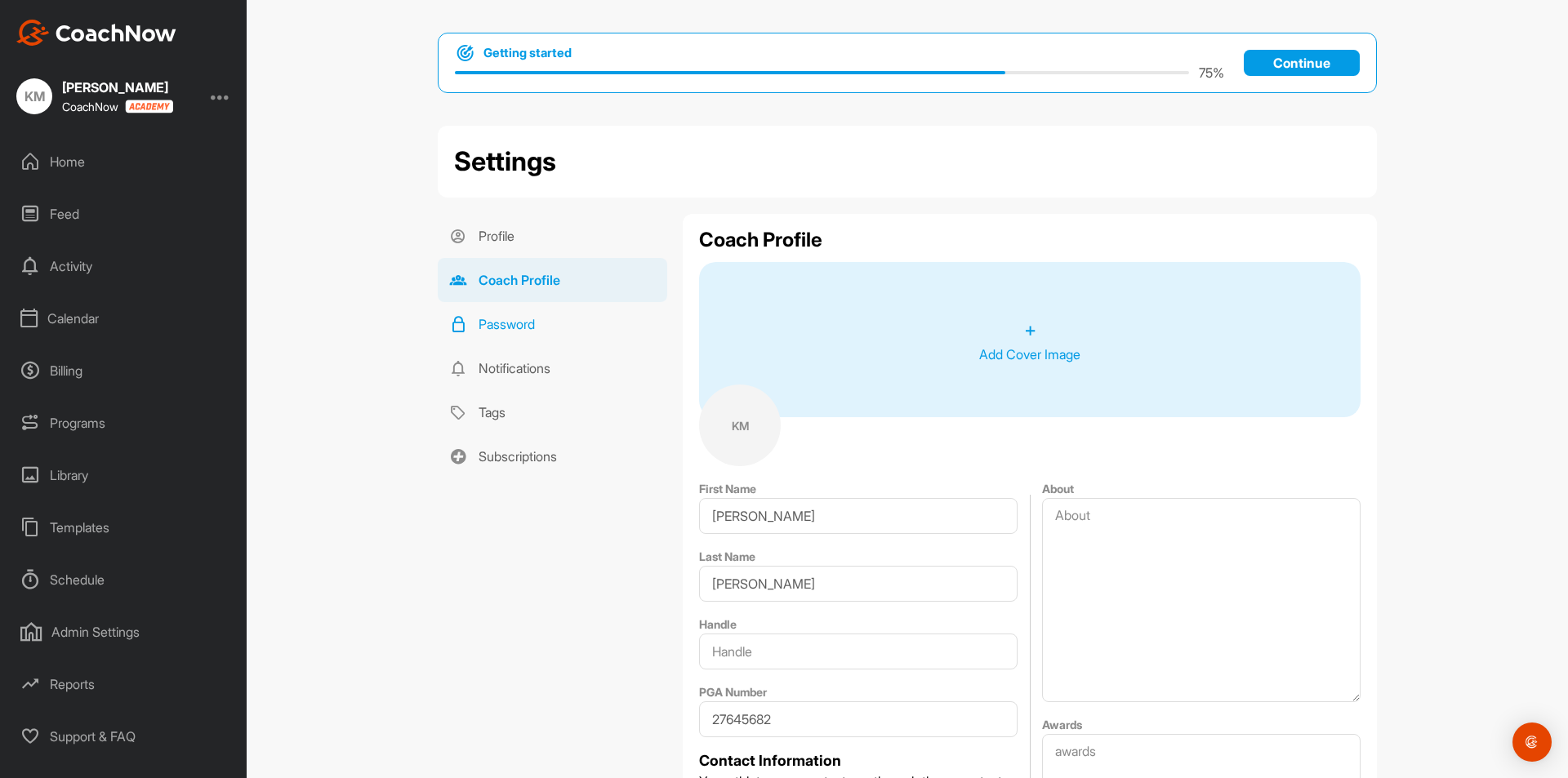
click at [506, 316] on link "Password" at bounding box center [552, 324] width 230 height 44
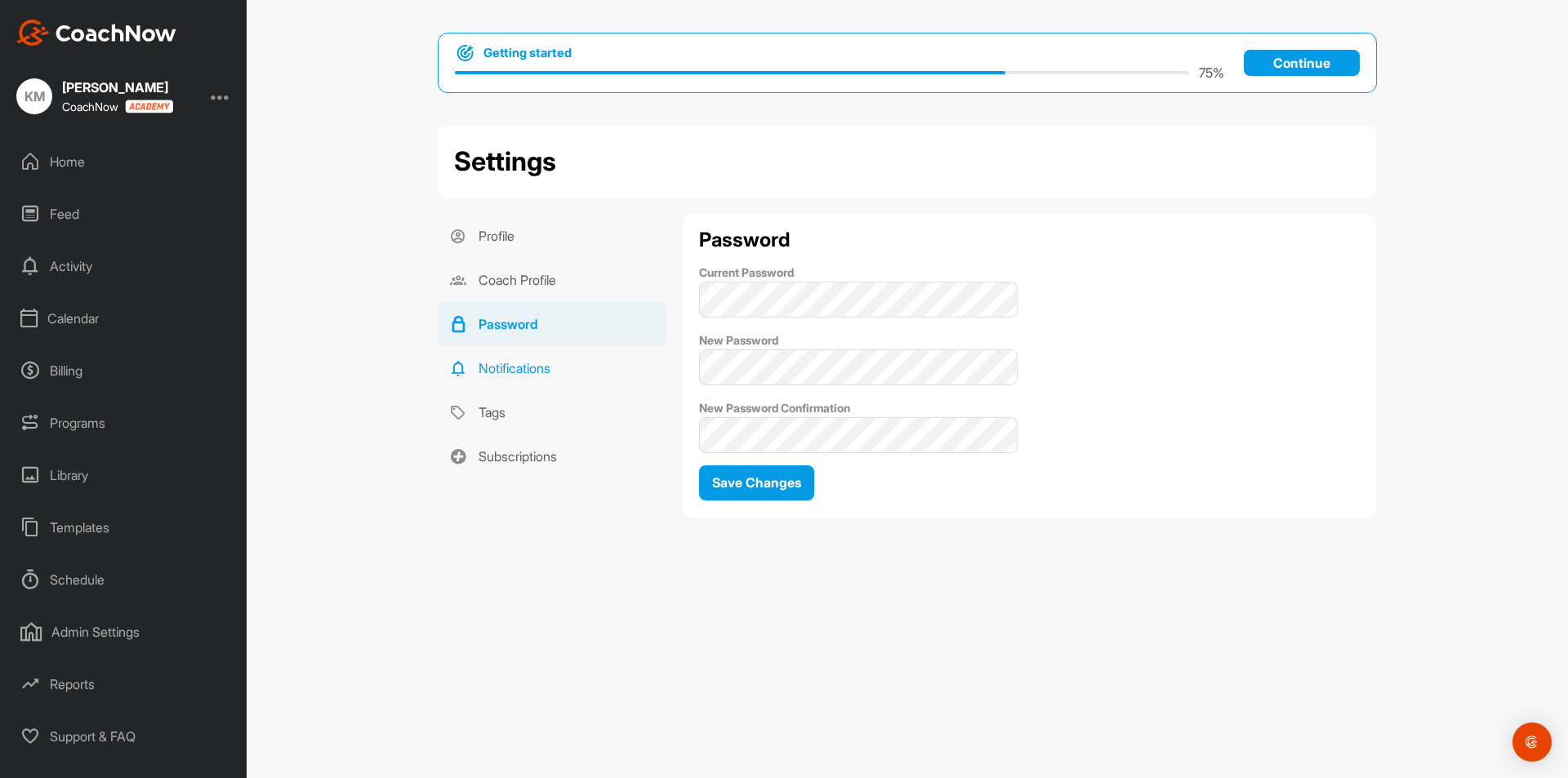
click at [503, 365] on link "Notifications" at bounding box center [552, 368] width 230 height 44
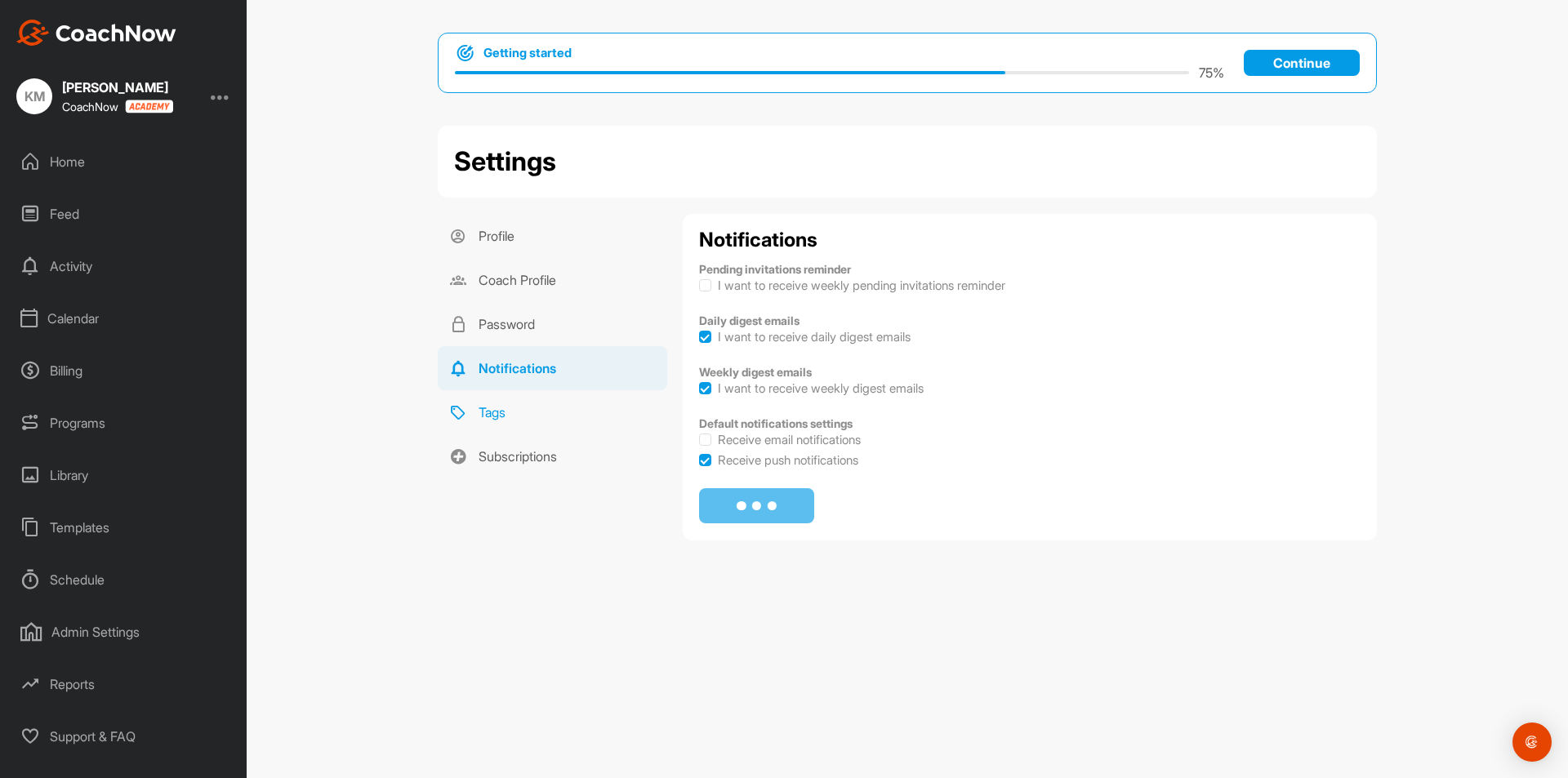
checkbox input "true"
click at [485, 411] on link "Tags" at bounding box center [552, 413] width 230 height 44
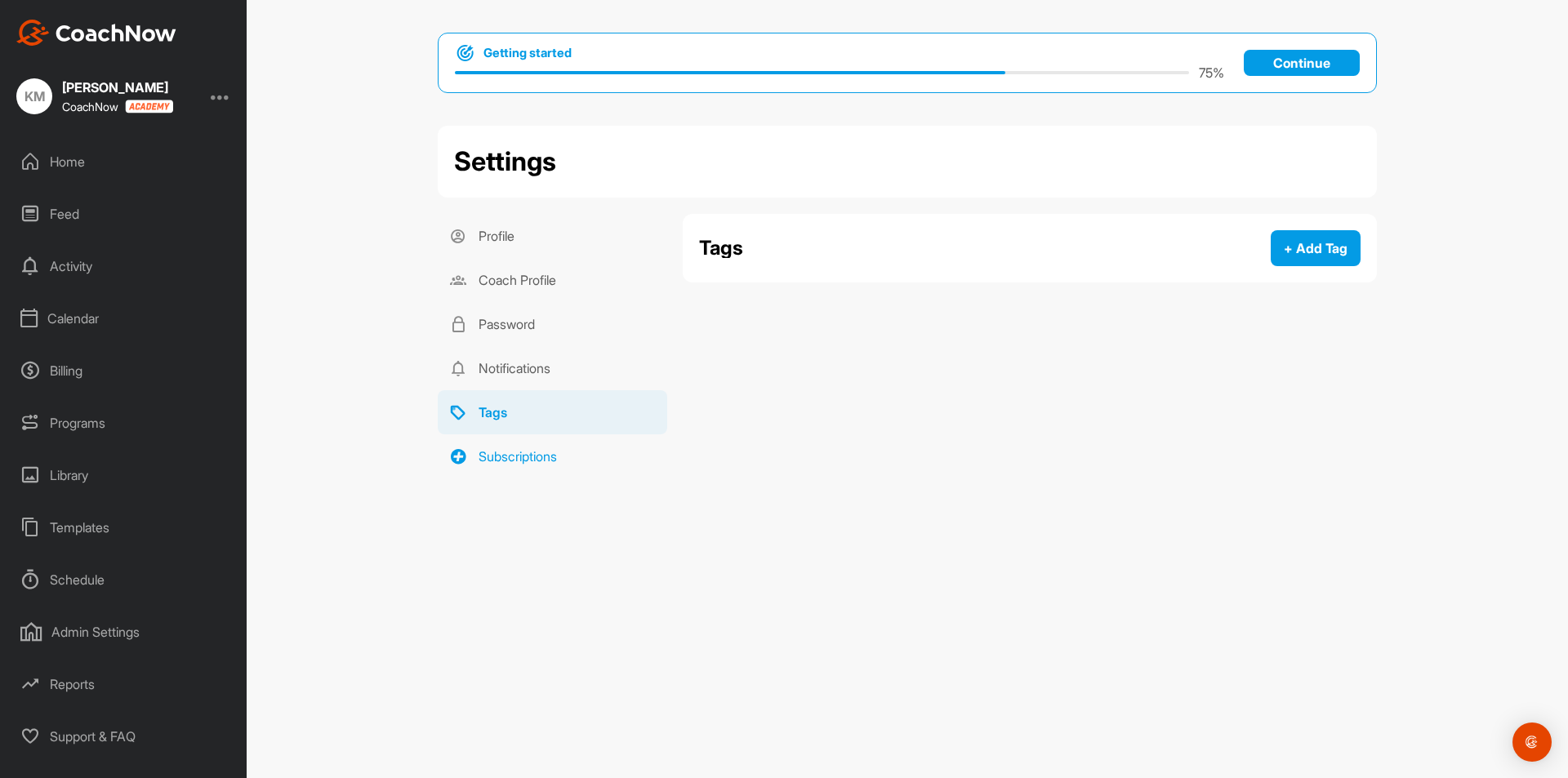
click at [509, 465] on link "Subscriptions" at bounding box center [552, 457] width 230 height 44
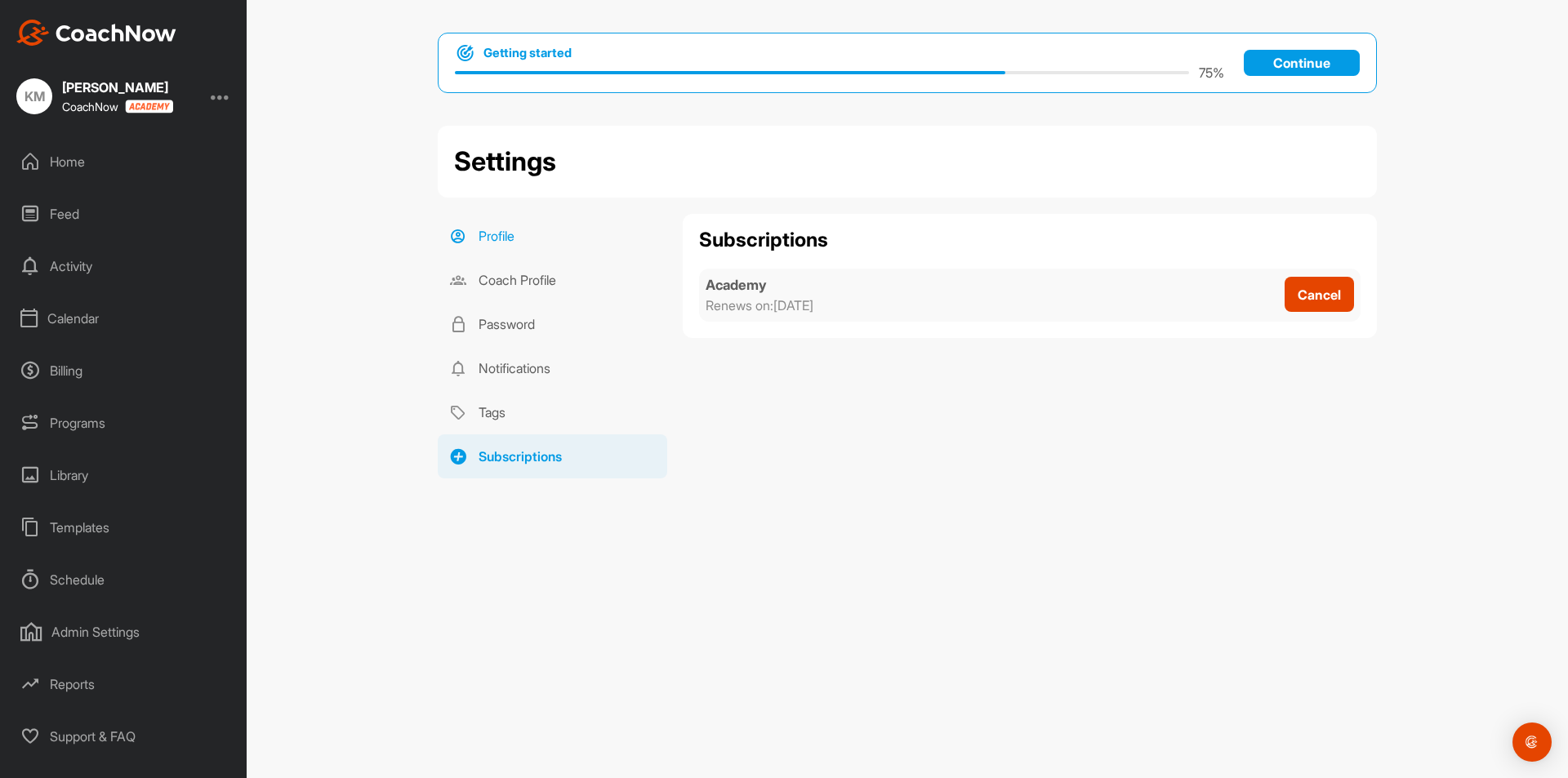
click at [500, 251] on link "Profile" at bounding box center [552, 236] width 230 height 44
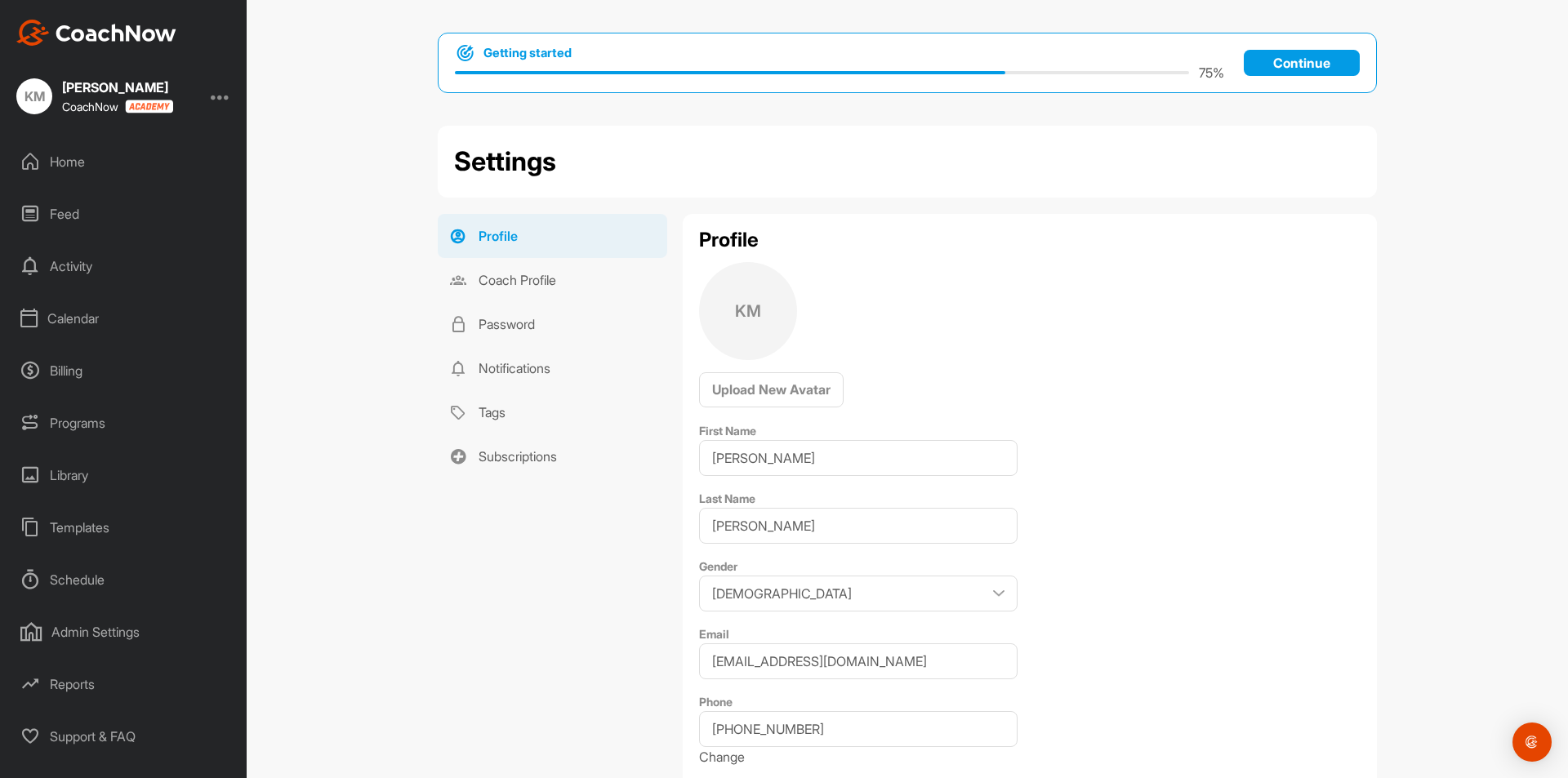
click at [94, 630] on div "Admin Settings" at bounding box center [123, 632] width 230 height 40
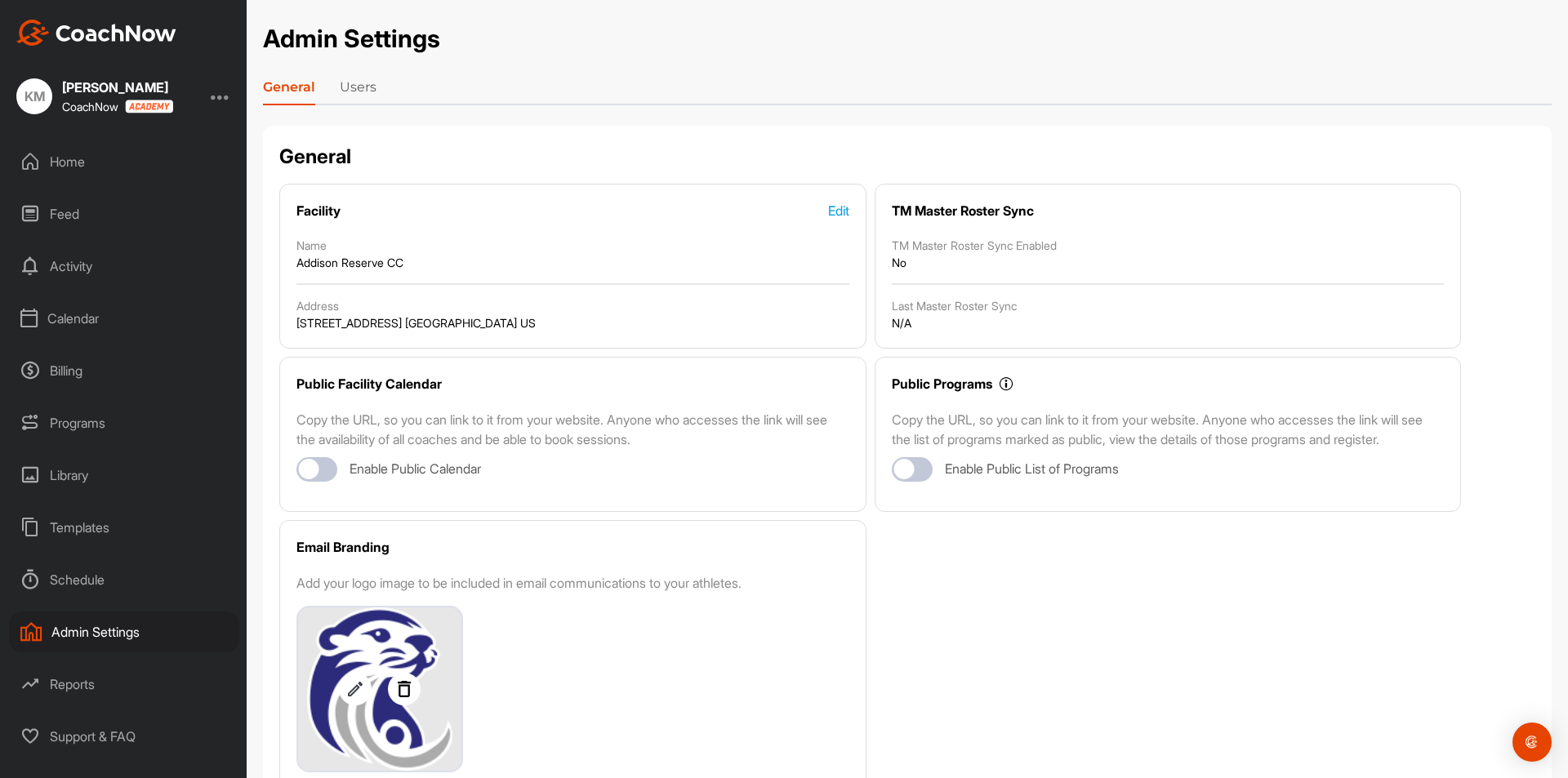
click at [353, 87] on link "Users" at bounding box center [358, 90] width 37 height 26
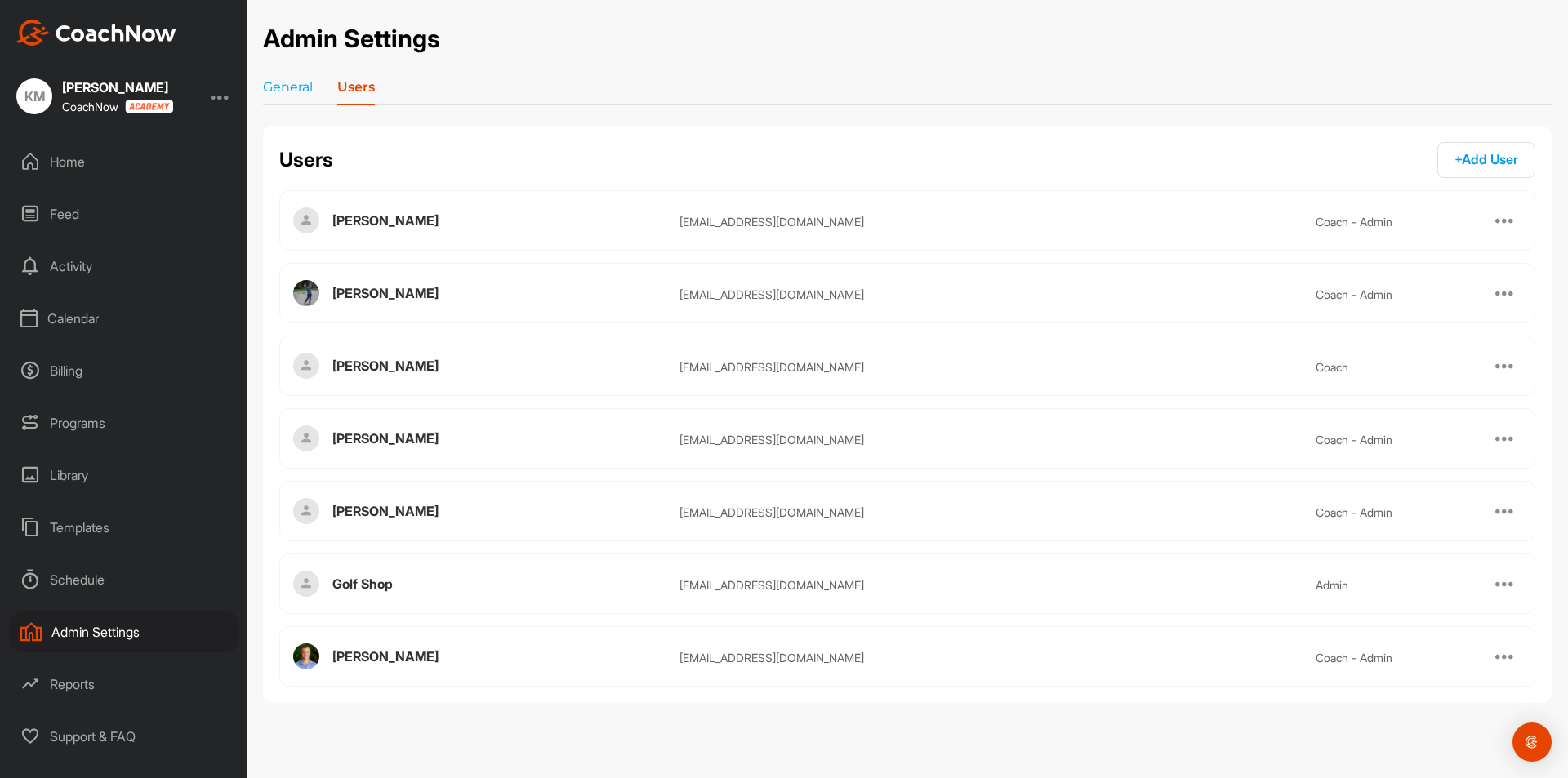
click at [1502, 512] on div at bounding box center [1505, 511] width 19 height 19
click at [387, 511] on div "Keith Markowitz" at bounding box center [506, 511] width 347 height 19
click at [753, 508] on div "keithm@addisonreserve.cc" at bounding box center [997, 513] width 636 height 17
click at [86, 334] on div "Calendar" at bounding box center [123, 318] width 230 height 40
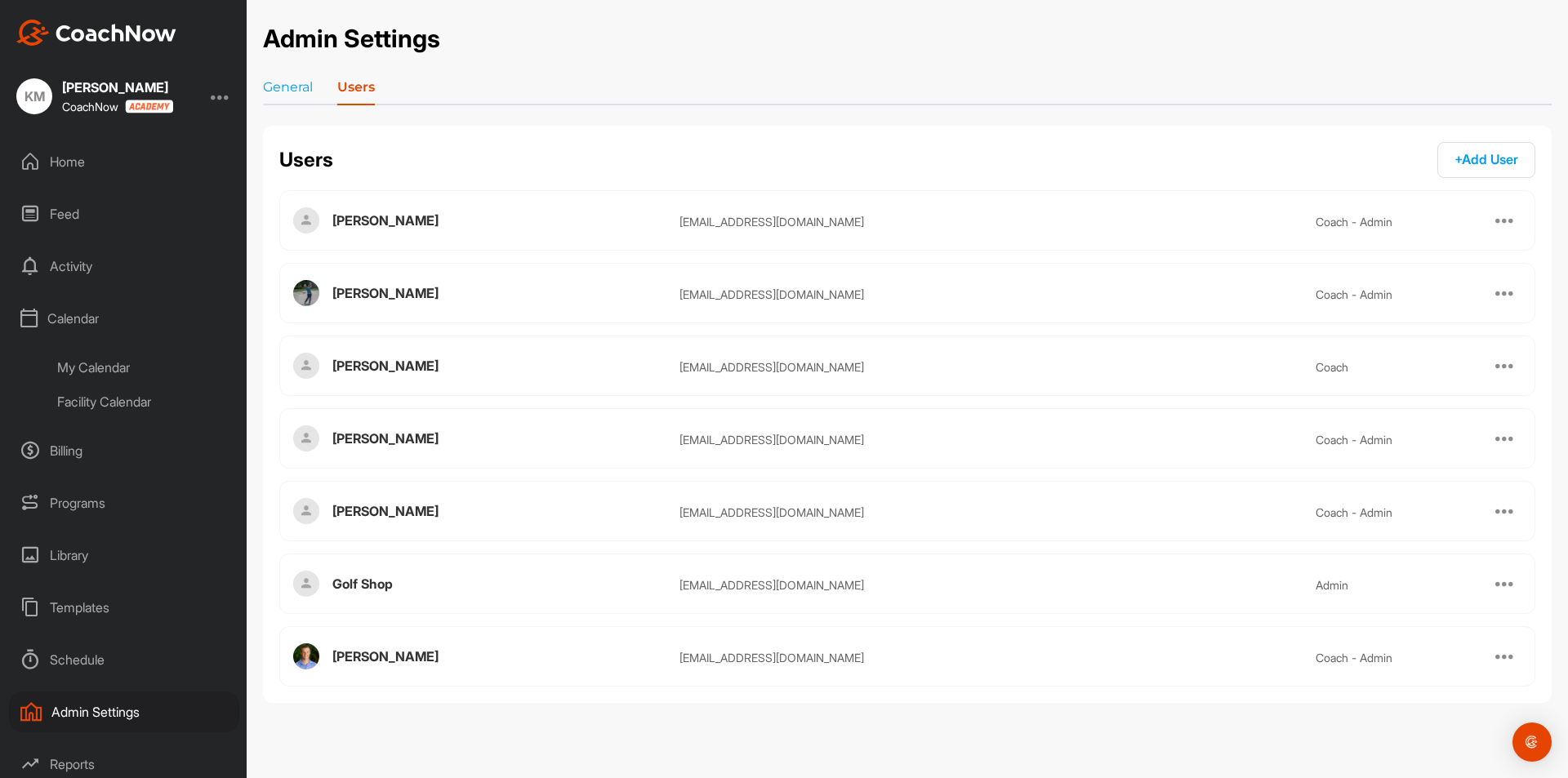
click at [101, 357] on div "My Calendar" at bounding box center [142, 367] width 193 height 35
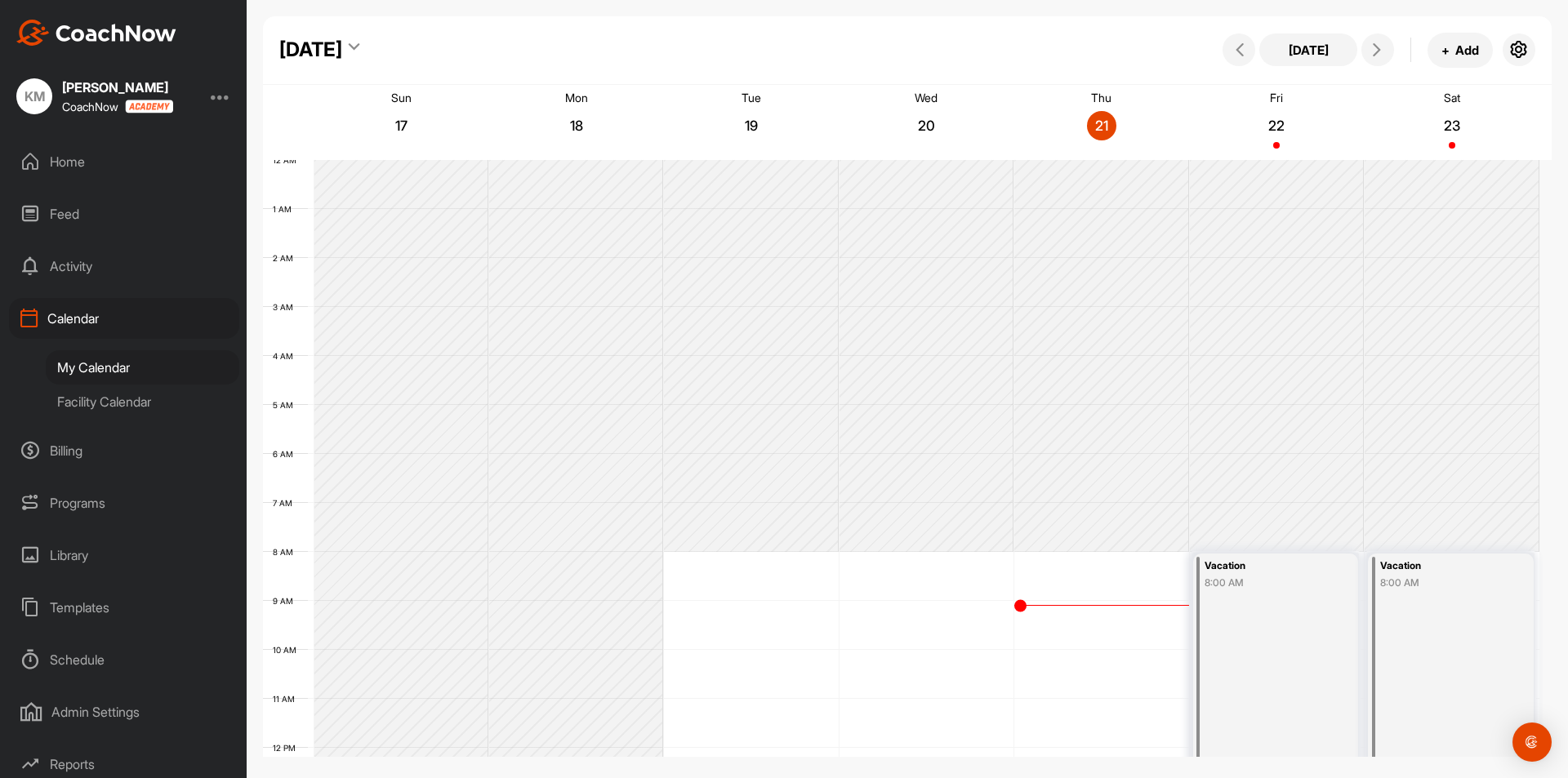
scroll to position [283, 0]
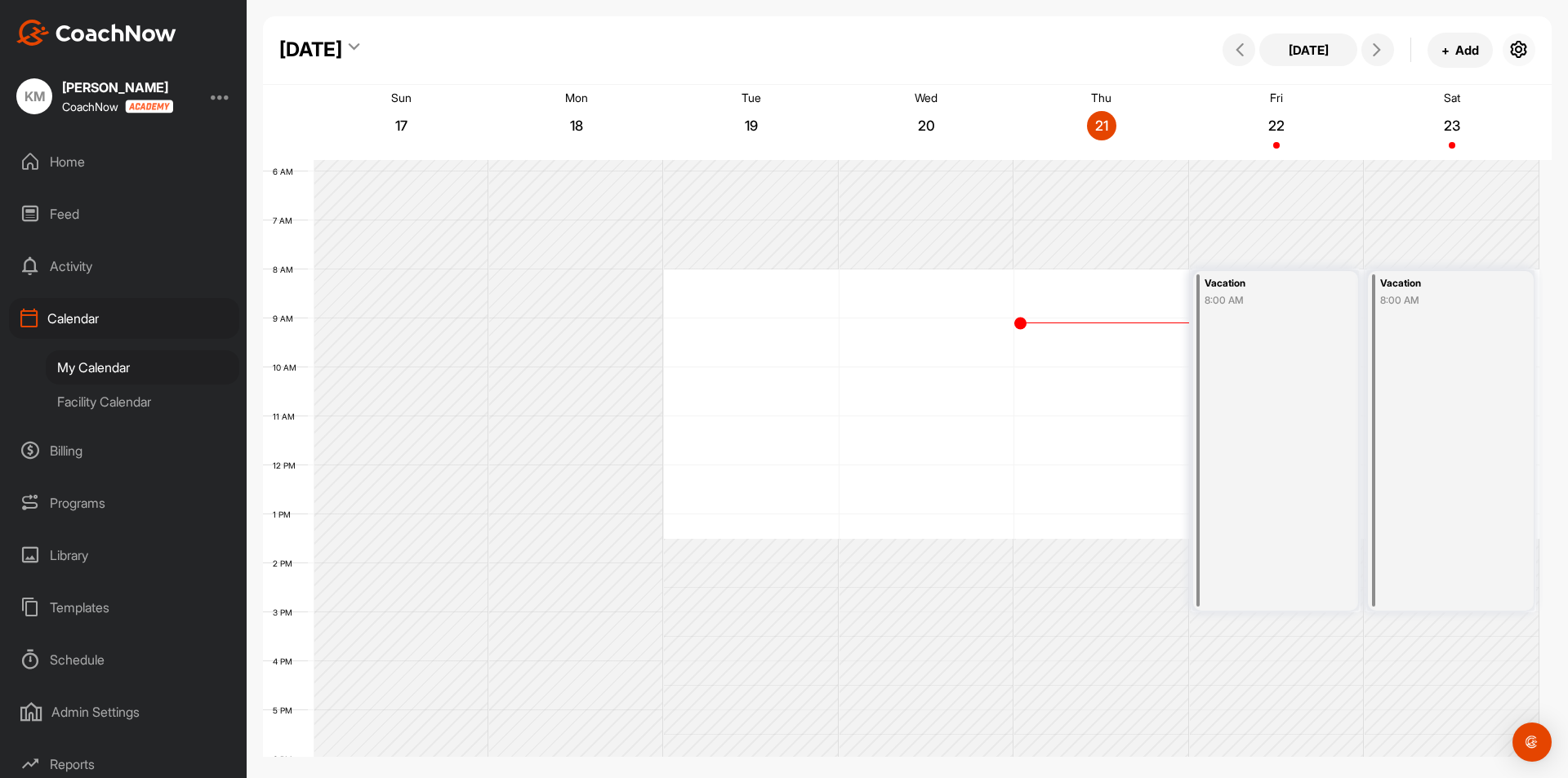
click at [1521, 48] on icon "button" at bounding box center [1519, 50] width 19 height 19
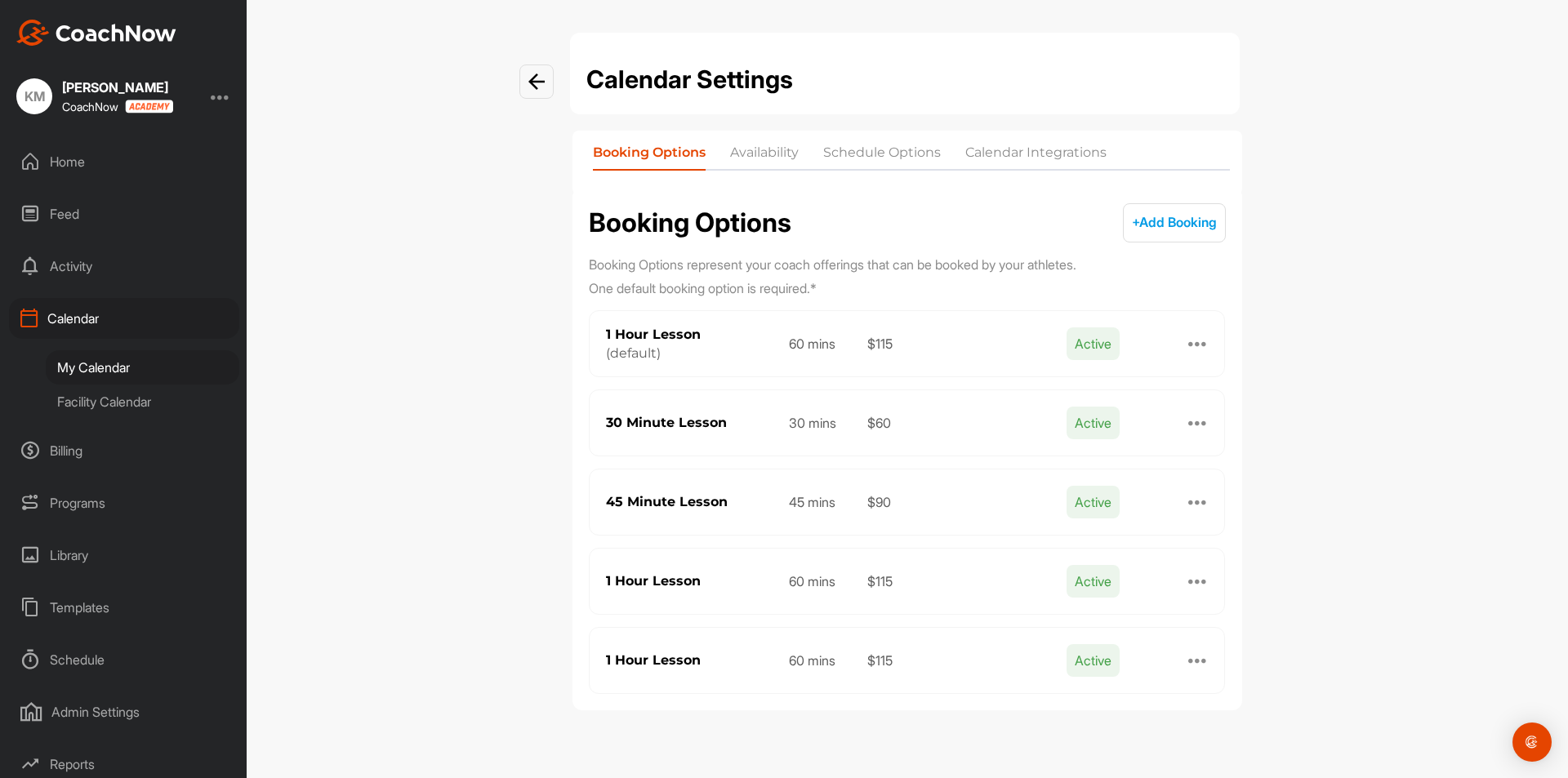
click at [769, 158] on li "Availability" at bounding box center [764, 156] width 68 height 26
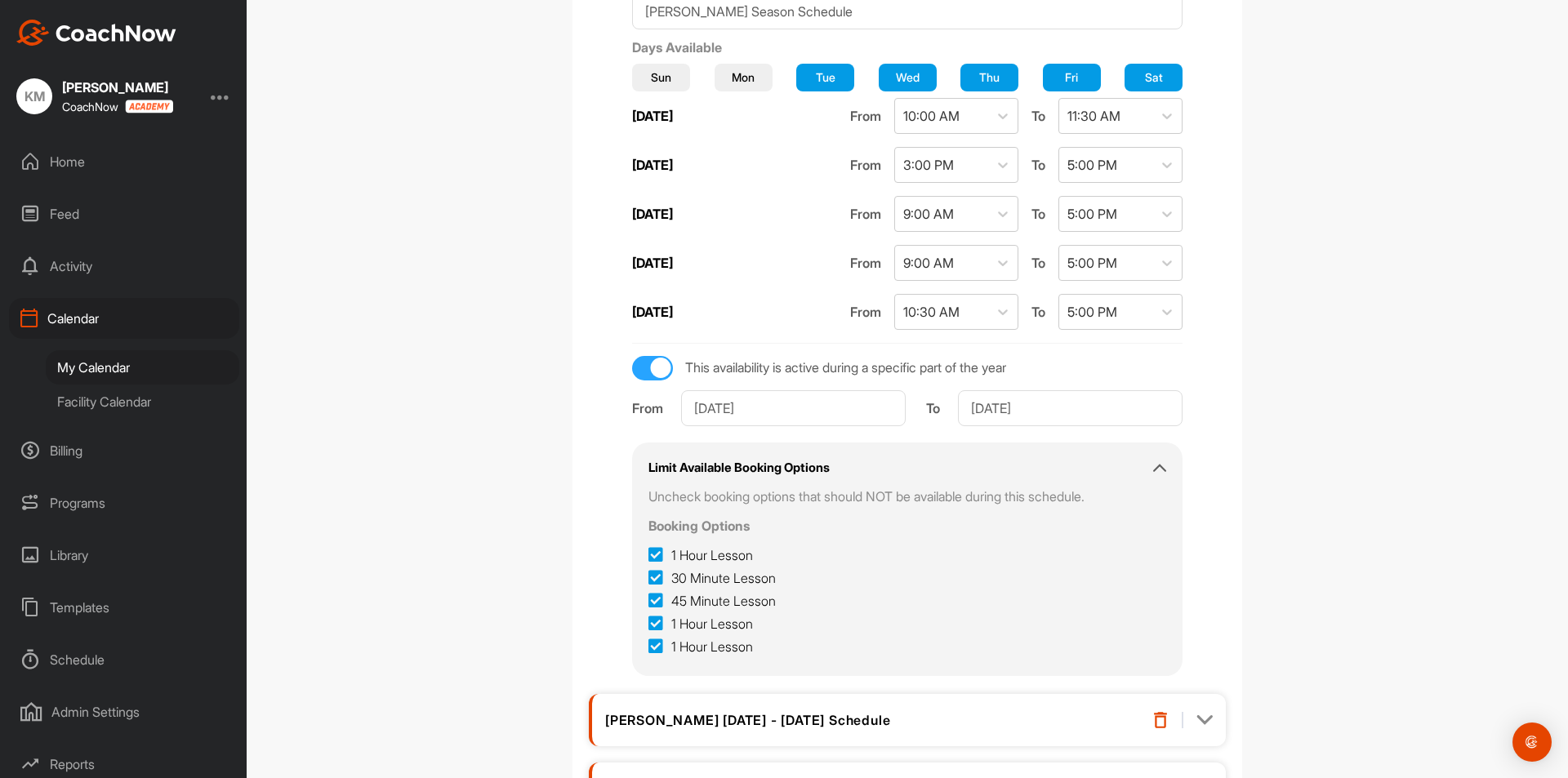
scroll to position [100, 0]
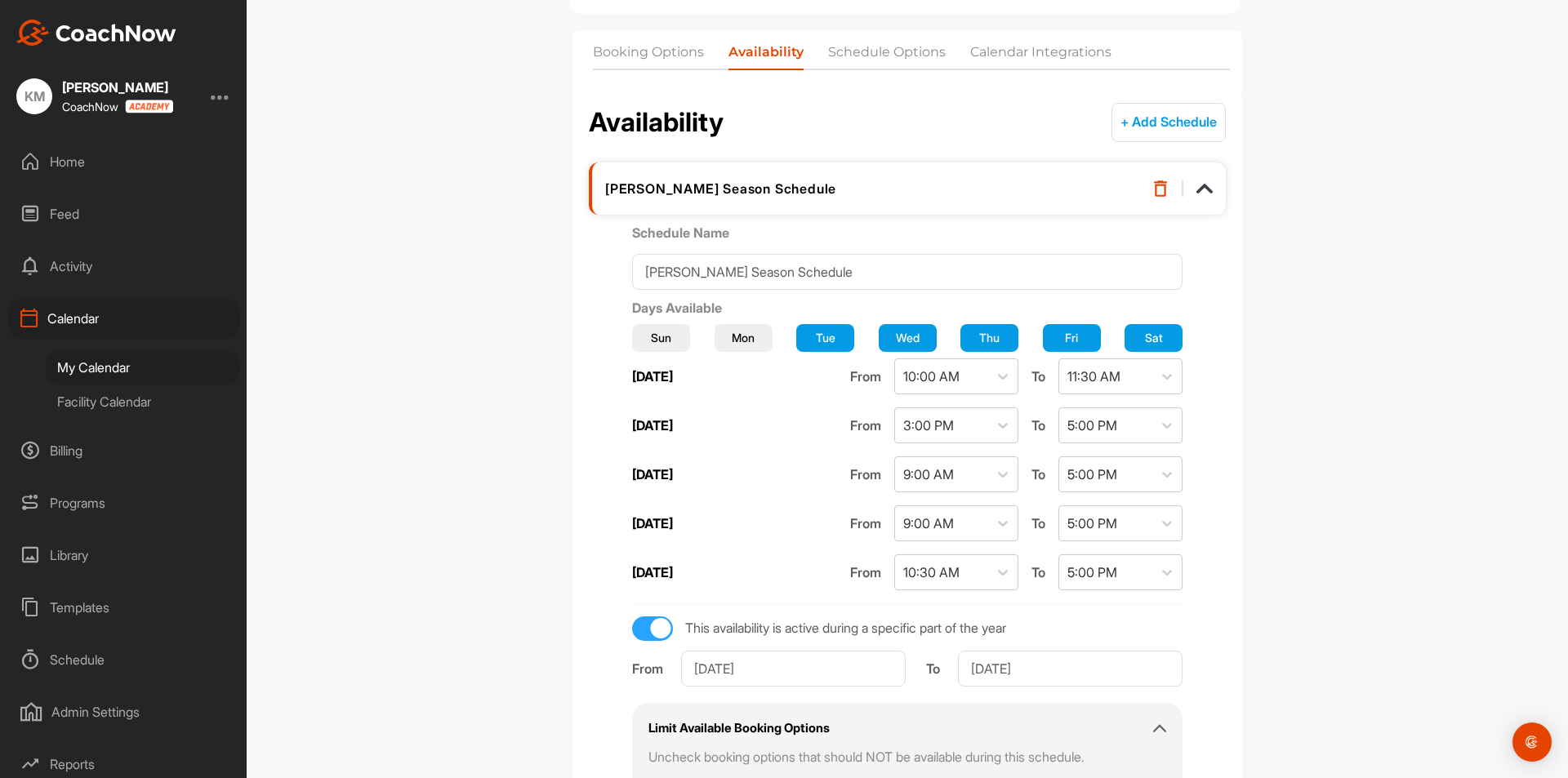
click at [885, 66] on li "Schedule Options" at bounding box center [887, 55] width 117 height 26
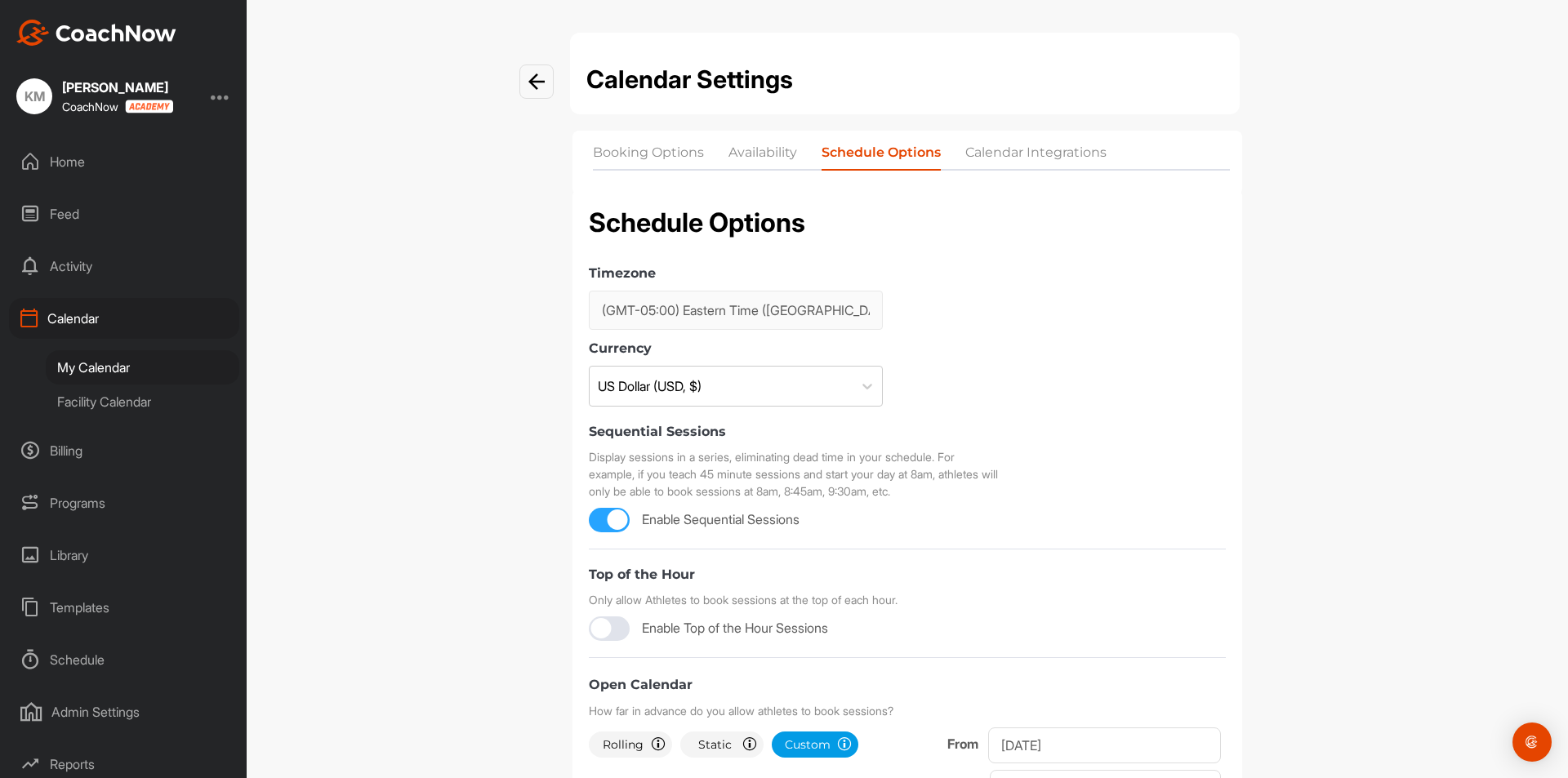
click at [1023, 143] on li "Calendar Integrations" at bounding box center [1036, 156] width 141 height 26
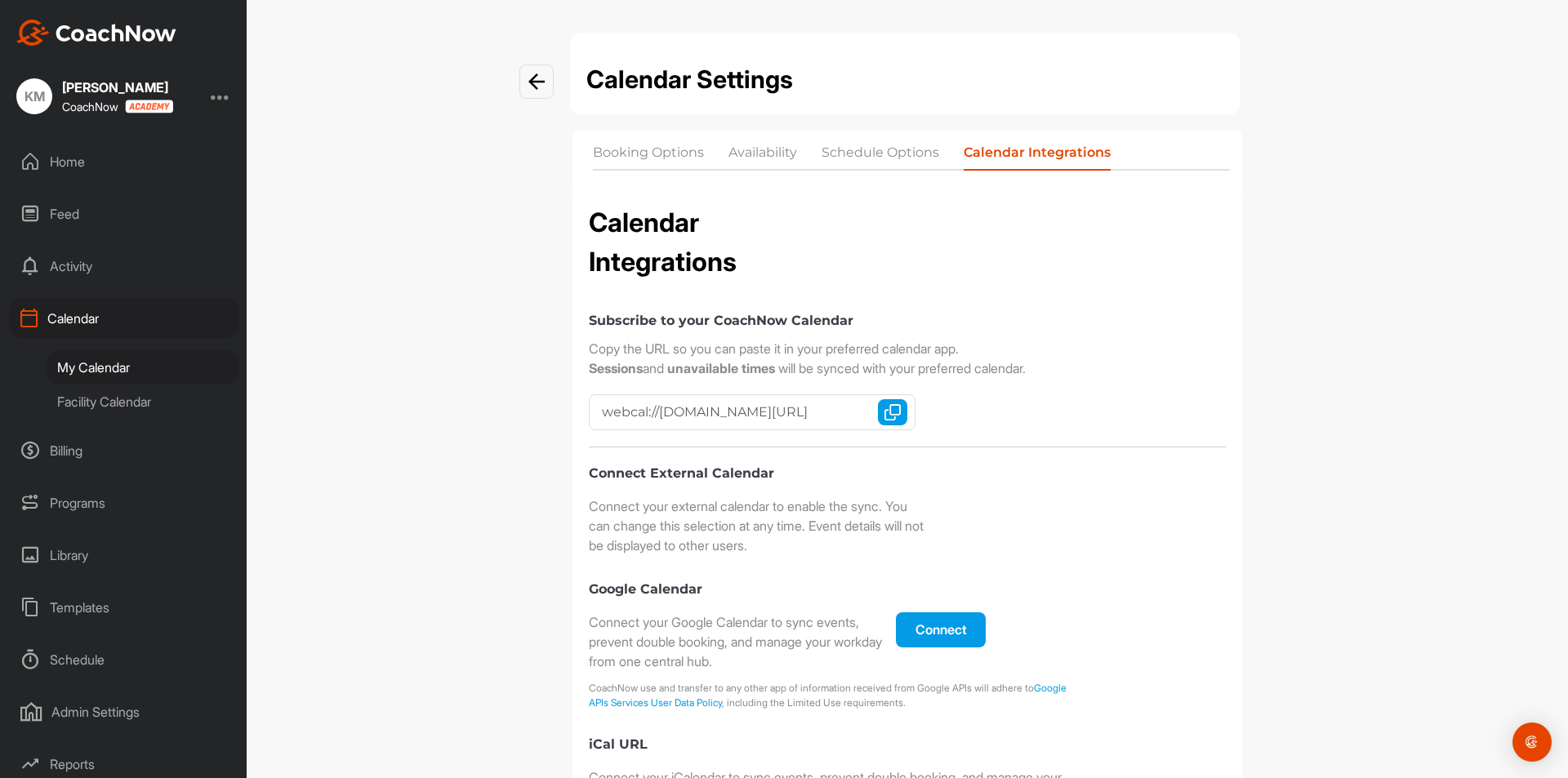
click at [594, 149] on li "Booking Options" at bounding box center [647, 156] width 111 height 26
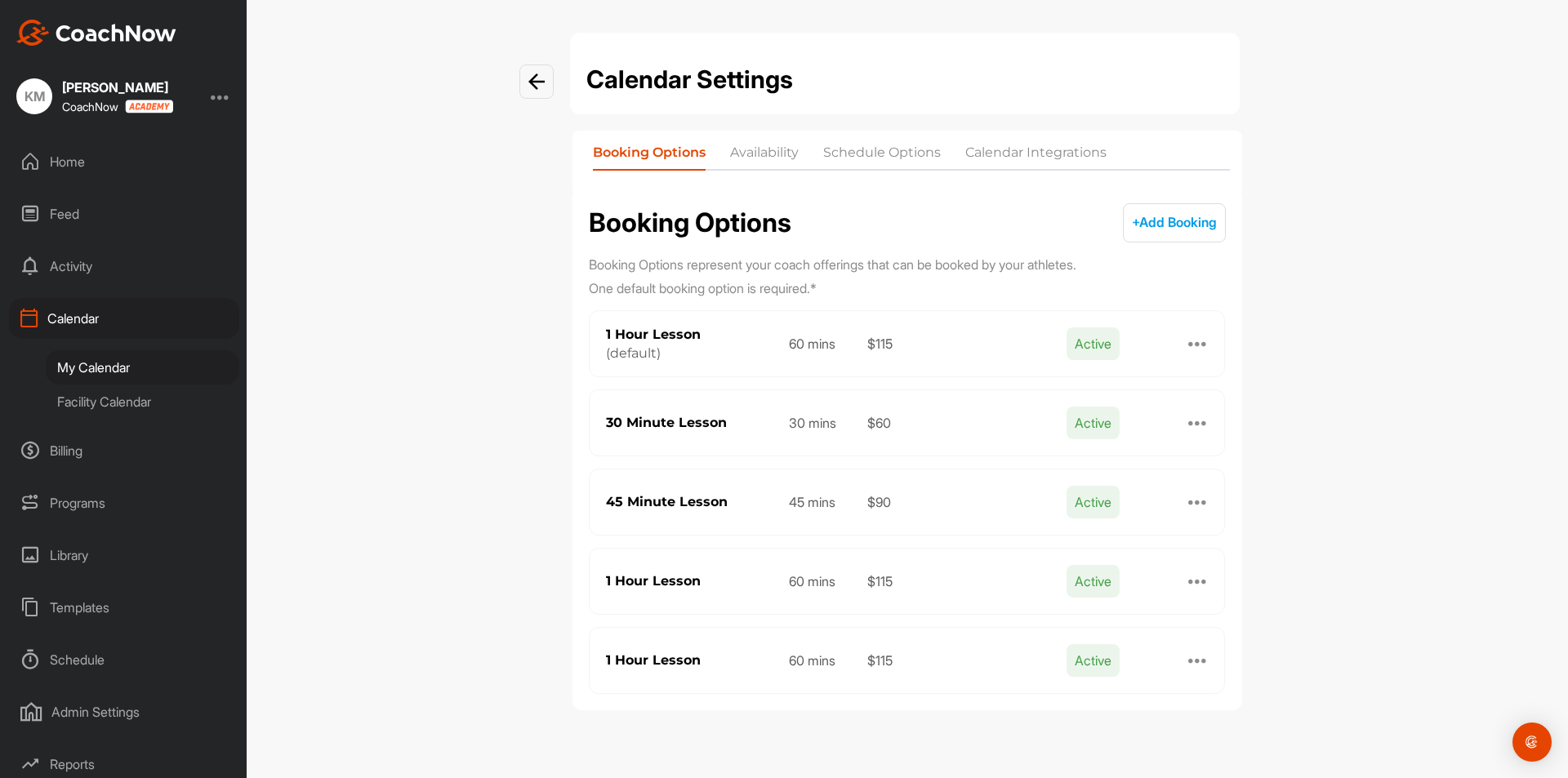
click at [448, 232] on div "Calendar Settings Booking Options Availability Schedule Options Calendar Integr…" at bounding box center [907, 389] width 1322 height 778
click at [67, 603] on div "Templates" at bounding box center [123, 608] width 230 height 40
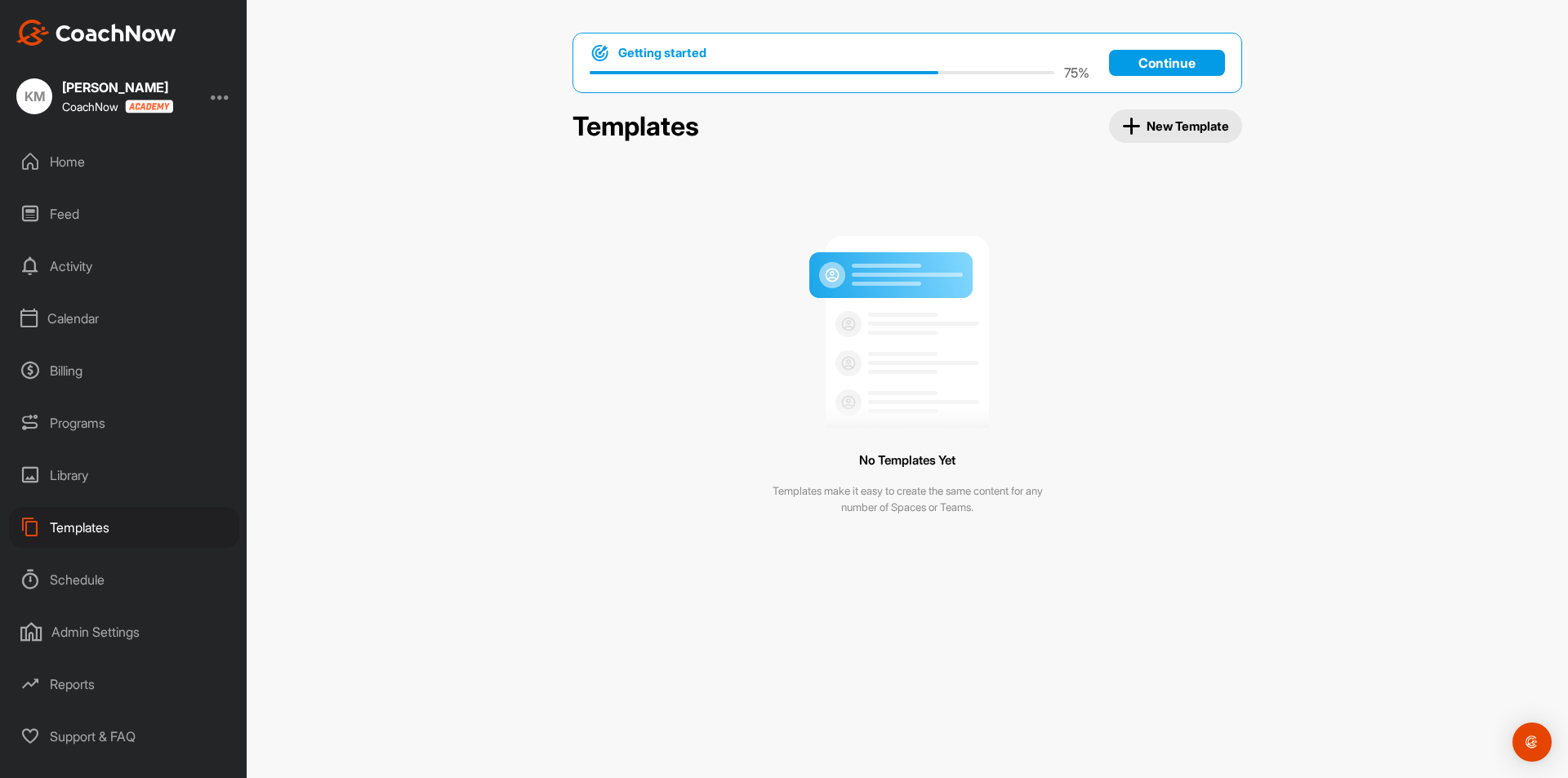
click at [1168, 116] on button "New Template" at bounding box center [1176, 126] width 134 height 34
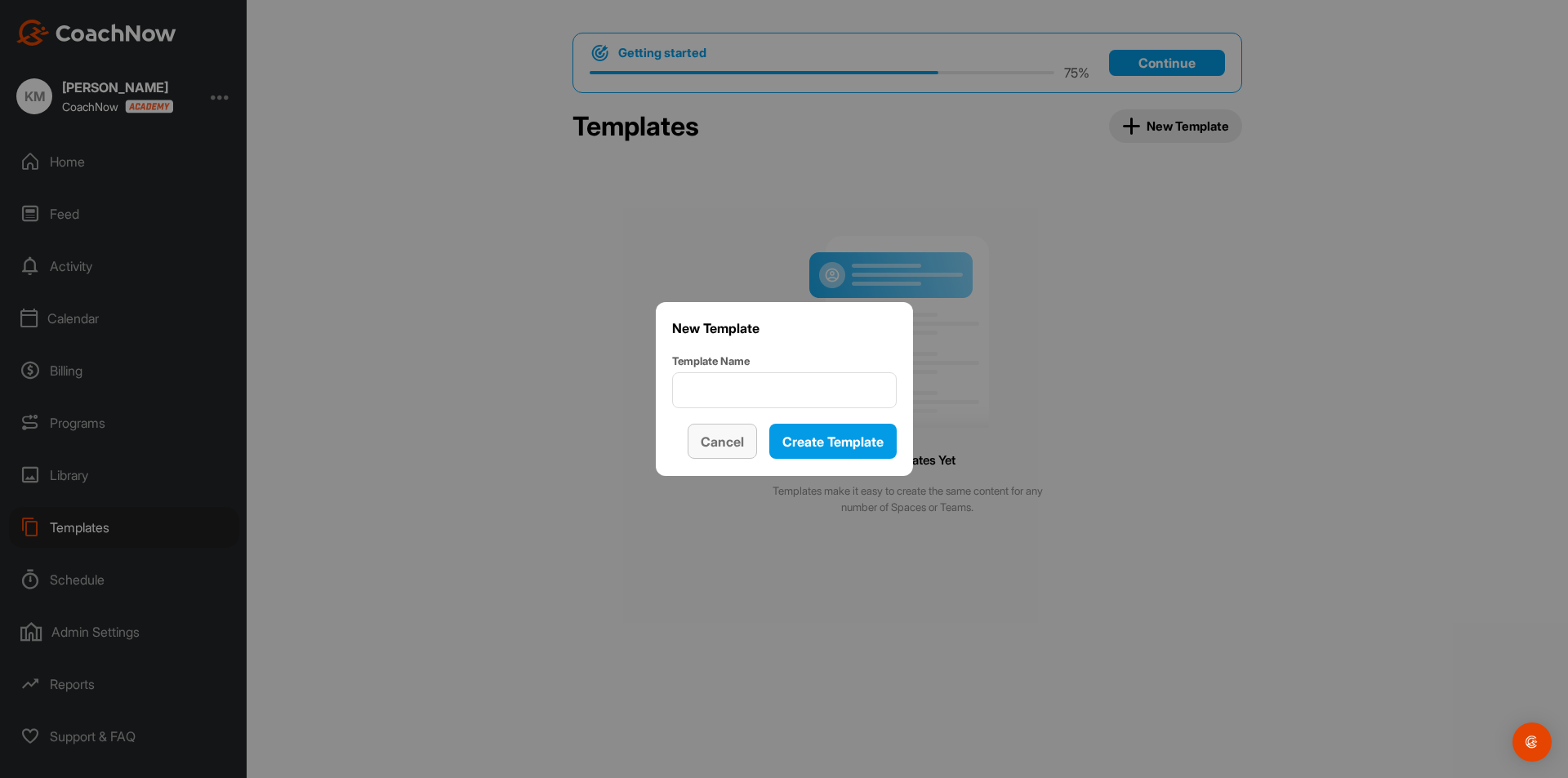
click at [701, 445] on span "Cancel" at bounding box center [722, 441] width 43 height 16
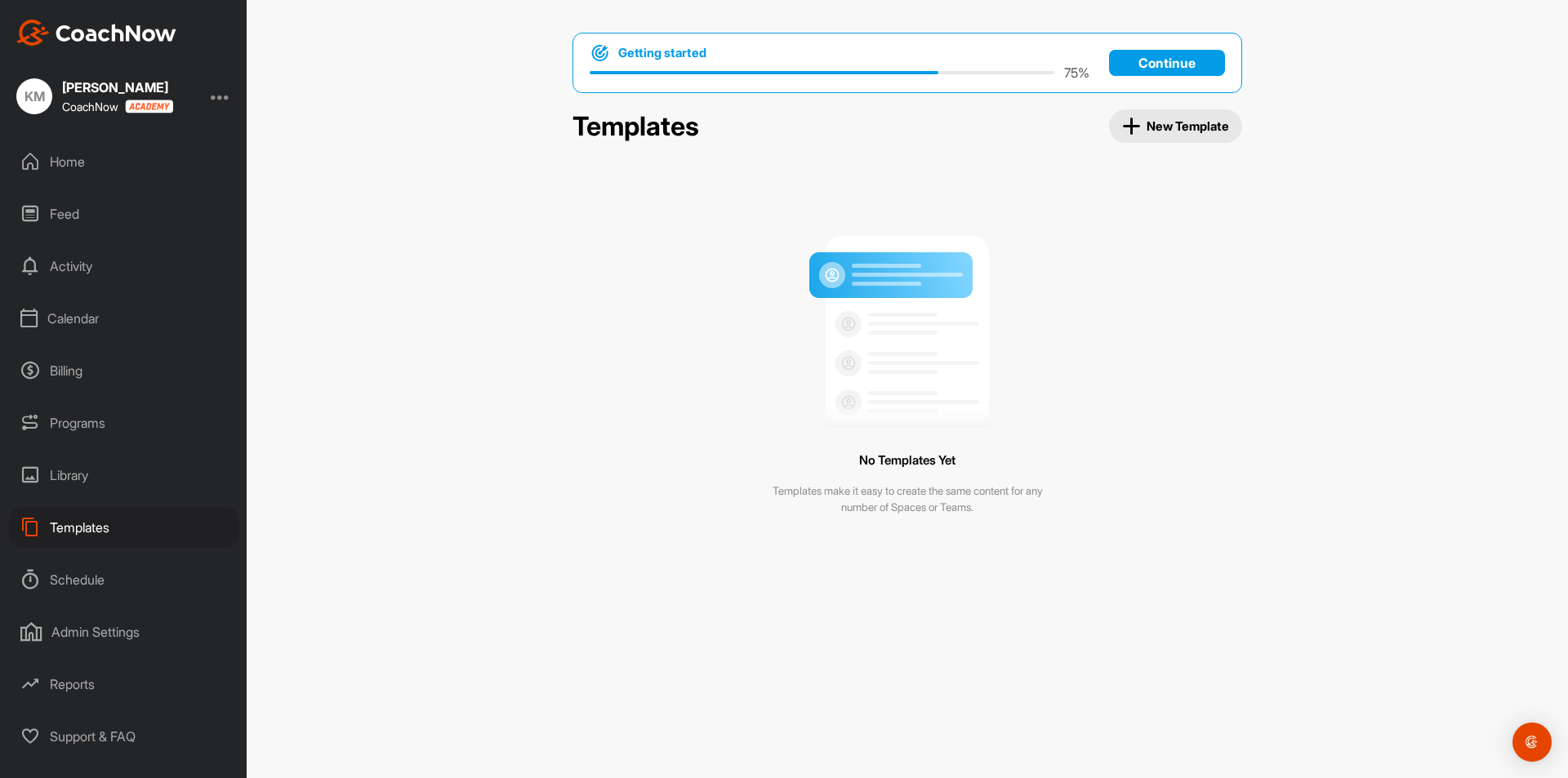
click at [65, 481] on div "Library" at bounding box center [123, 475] width 230 height 40
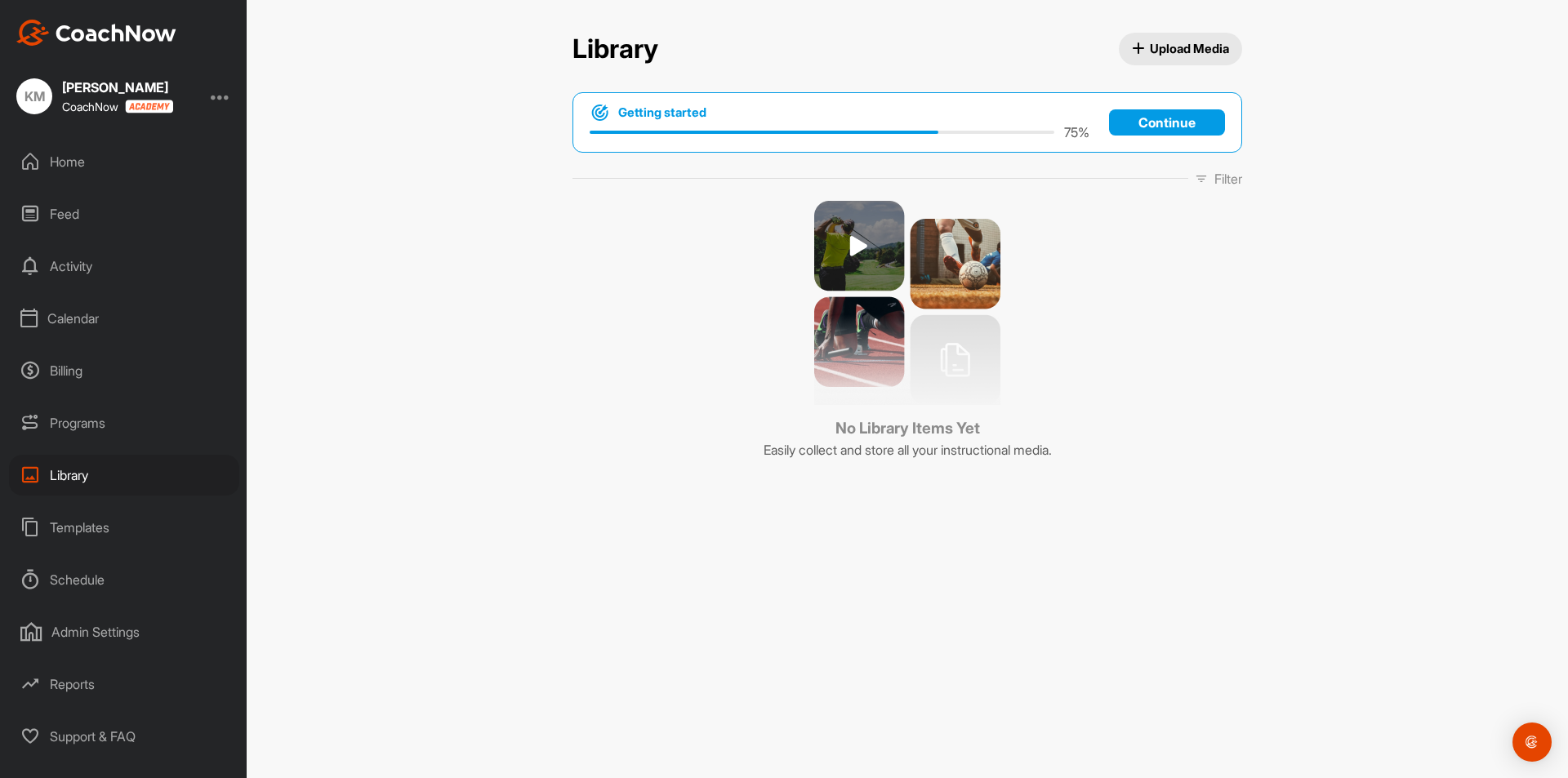
click at [81, 433] on div "Programs" at bounding box center [123, 423] width 230 height 40
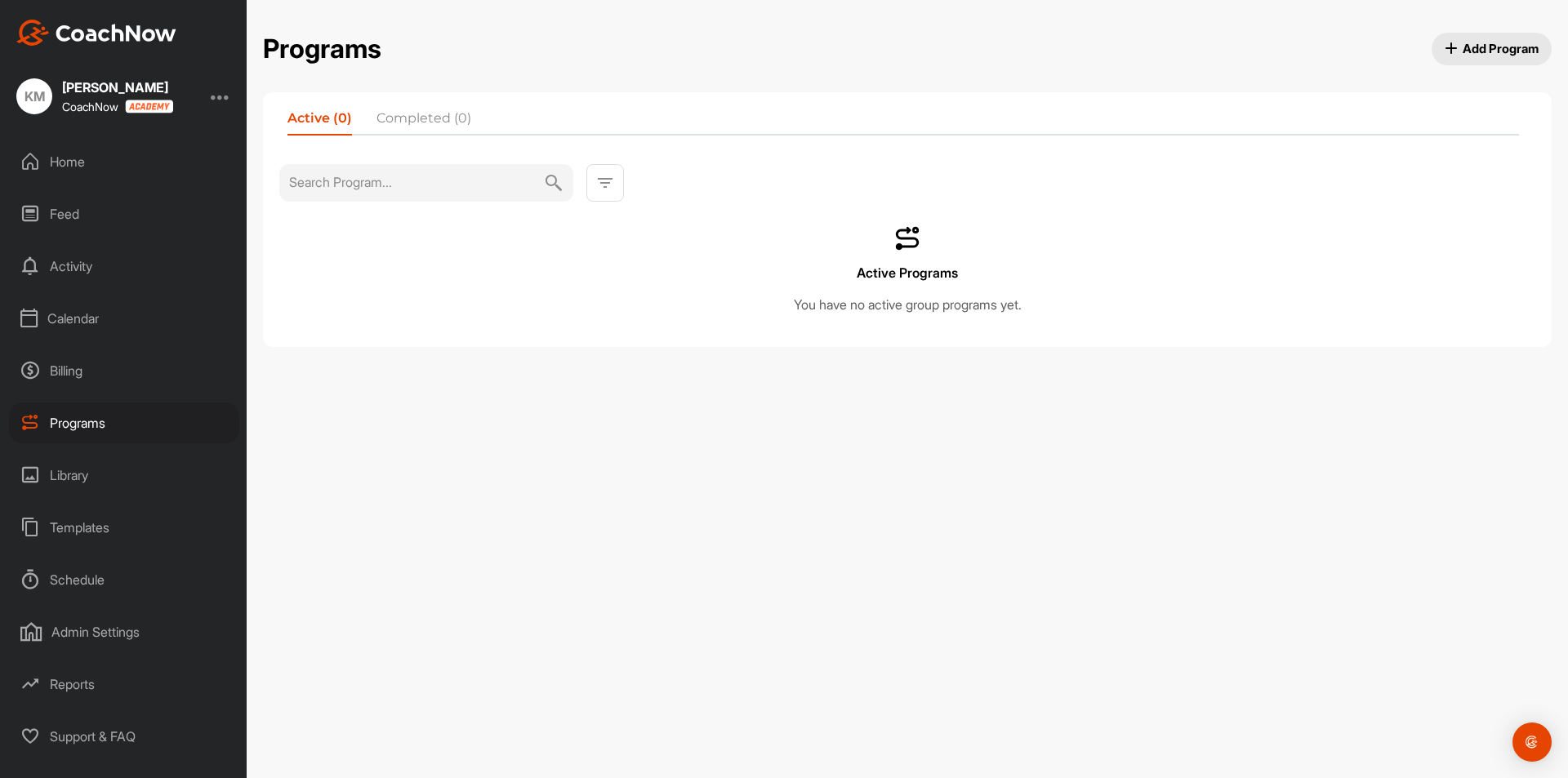
click at [36, 362] on icon at bounding box center [30, 370] width 19 height 19
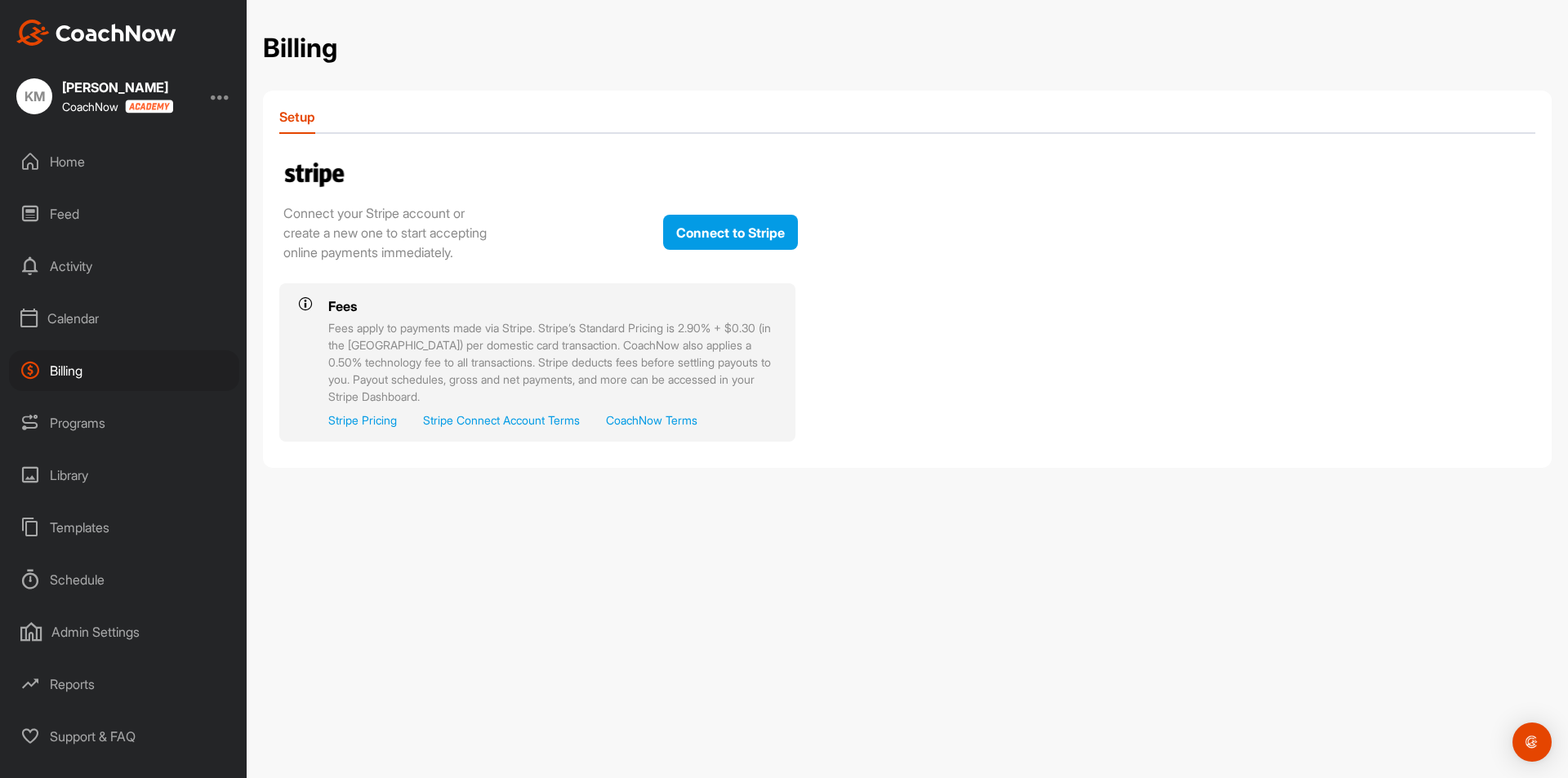
drag, startPoint x: 42, startPoint y: 311, endPoint x: 62, endPoint y: 272, distance: 43.8
click at [42, 312] on div "Calendar" at bounding box center [123, 318] width 230 height 40
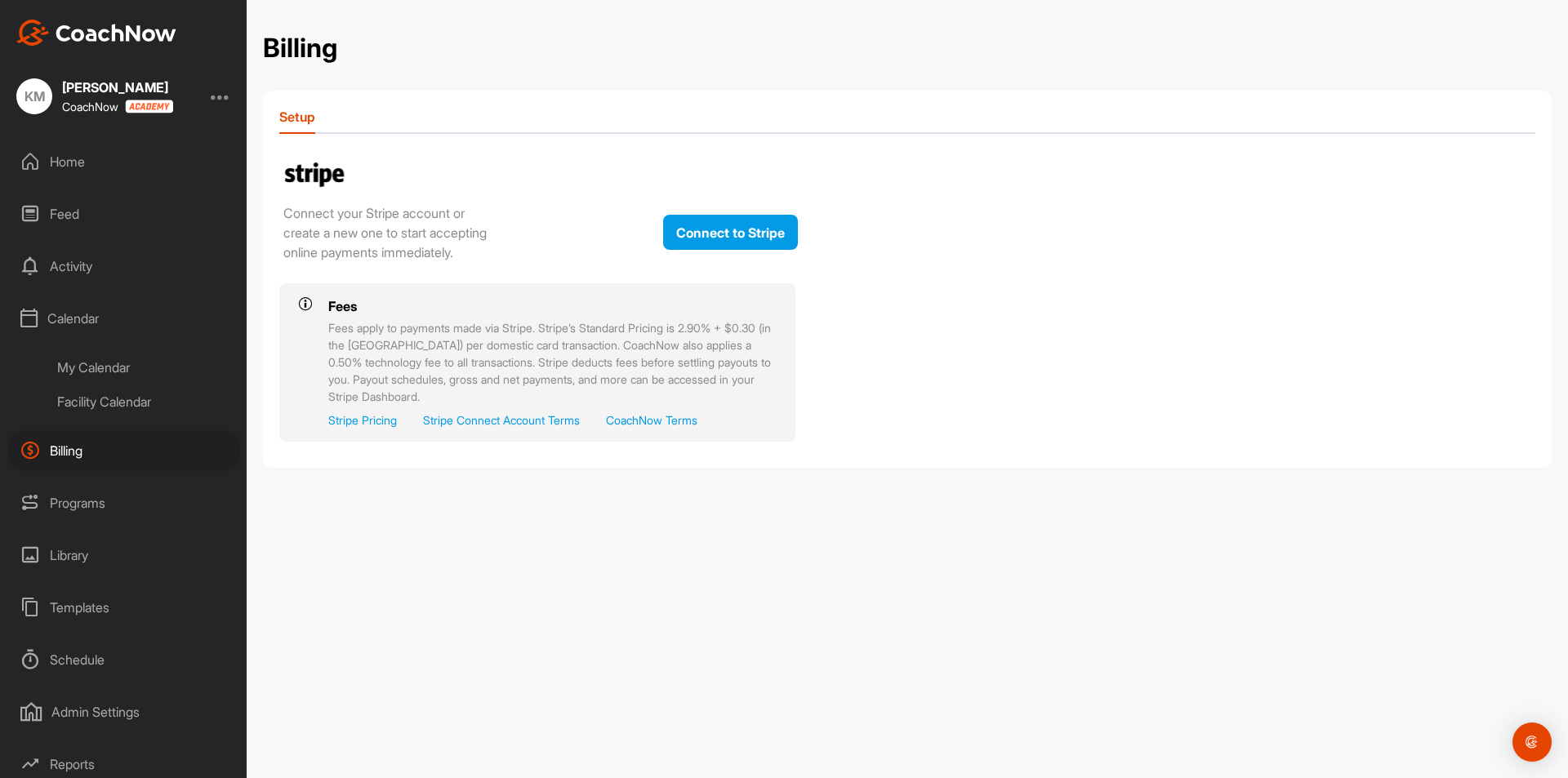
click at [73, 251] on div "Activity" at bounding box center [123, 266] width 230 height 40
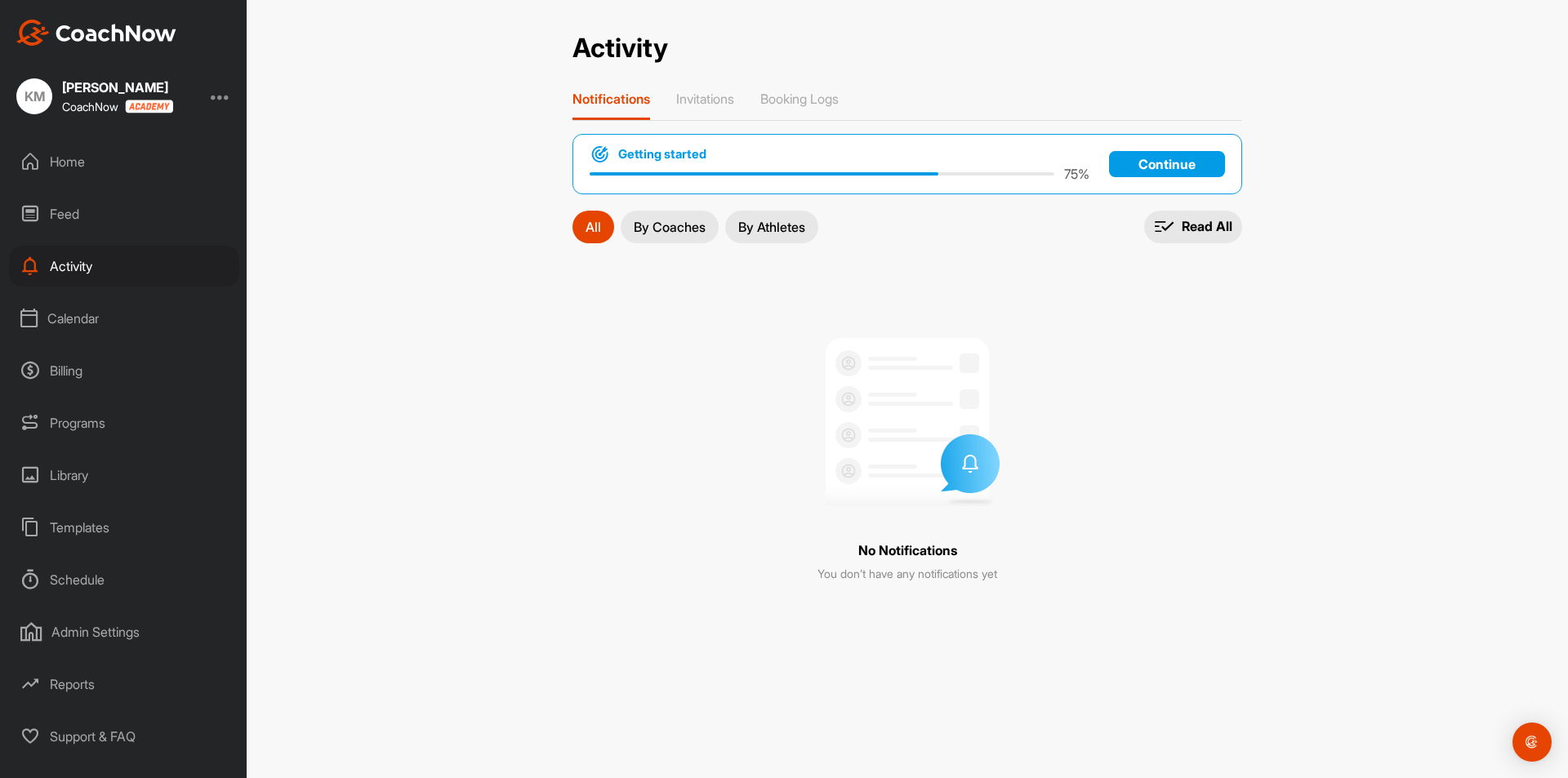
click at [79, 211] on div "Feed" at bounding box center [123, 213] width 230 height 40
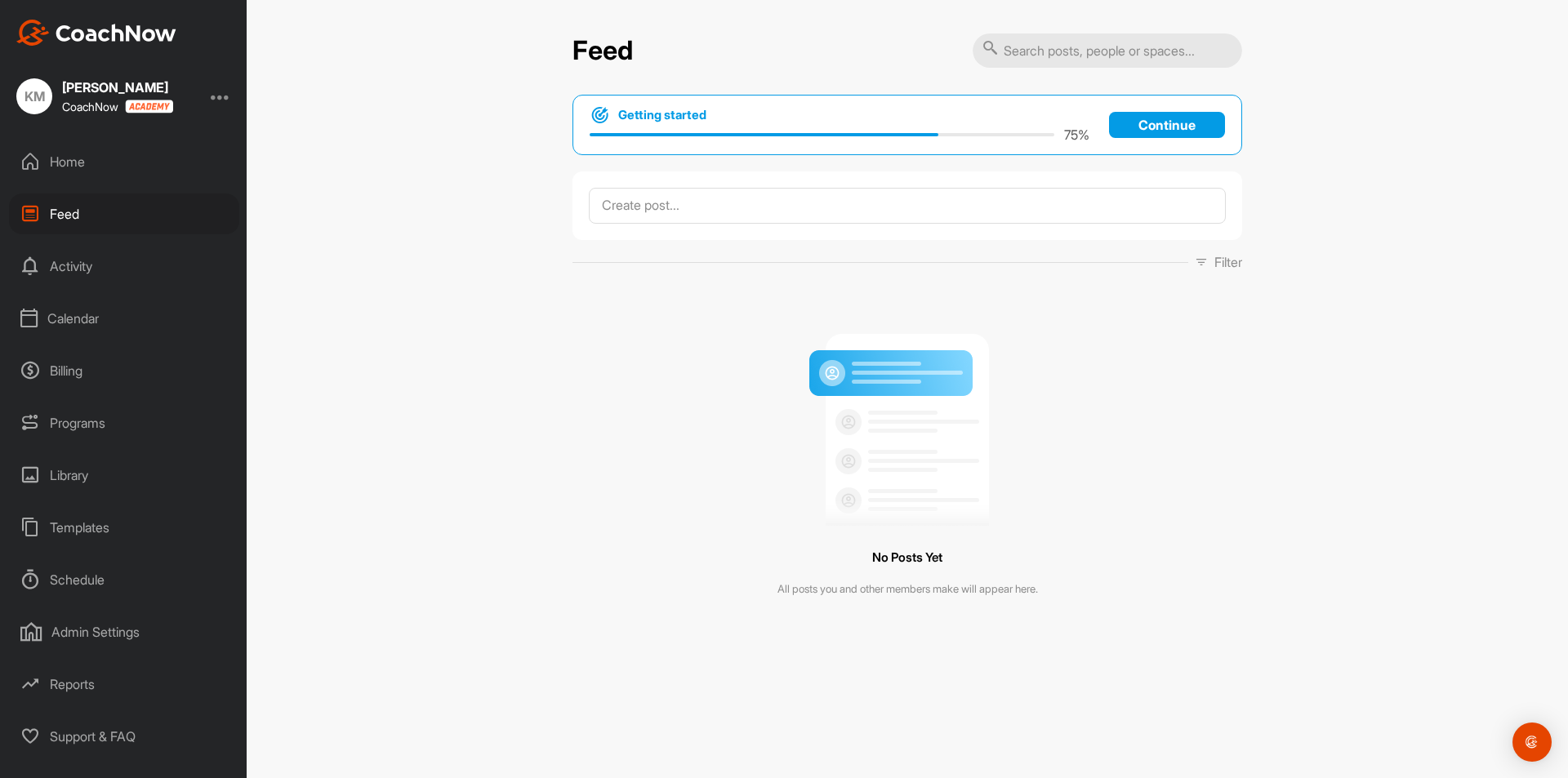
click at [63, 163] on div "Home" at bounding box center [123, 162] width 230 height 40
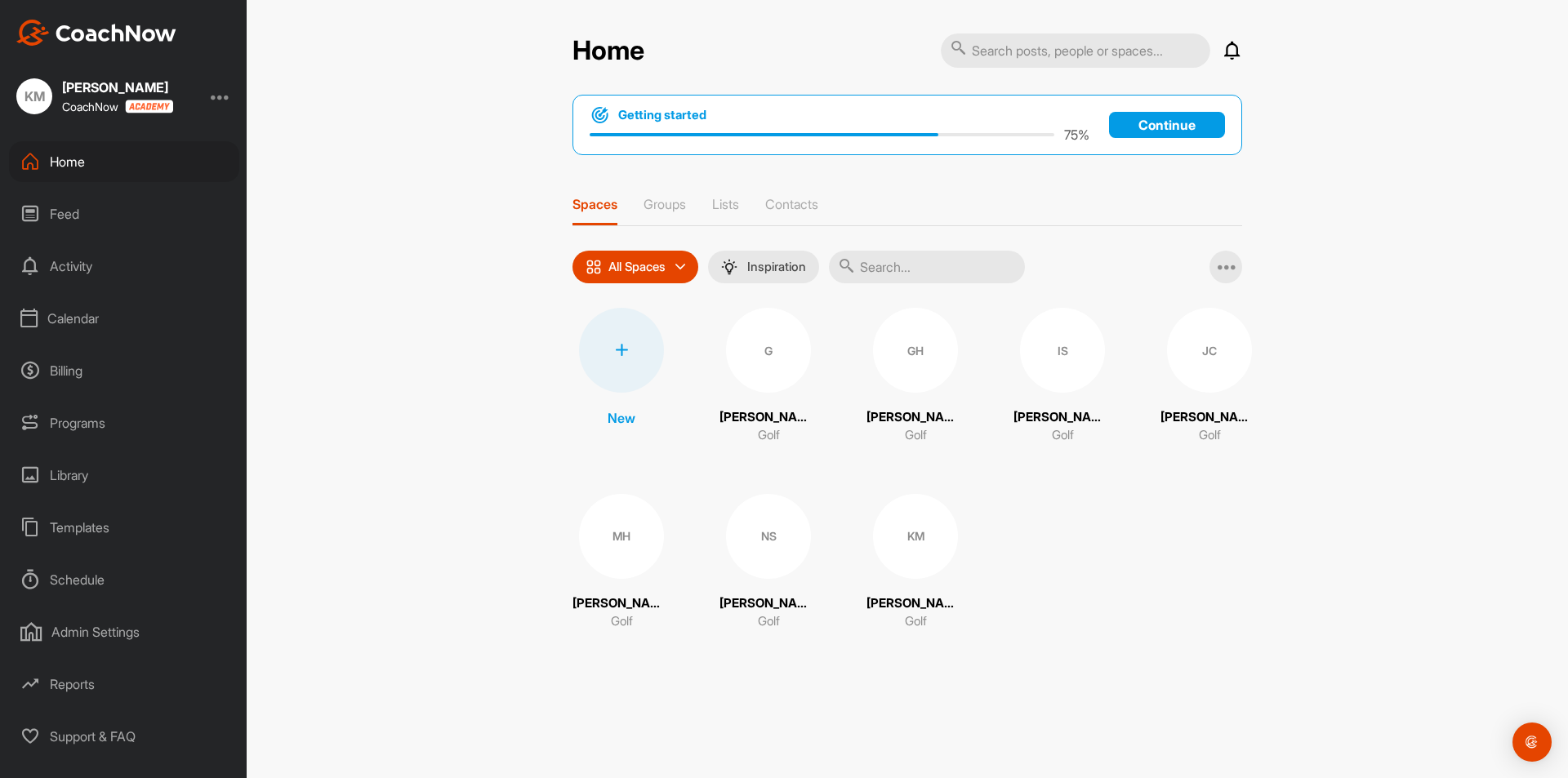
click at [225, 99] on div at bounding box center [220, 96] width 19 height 19
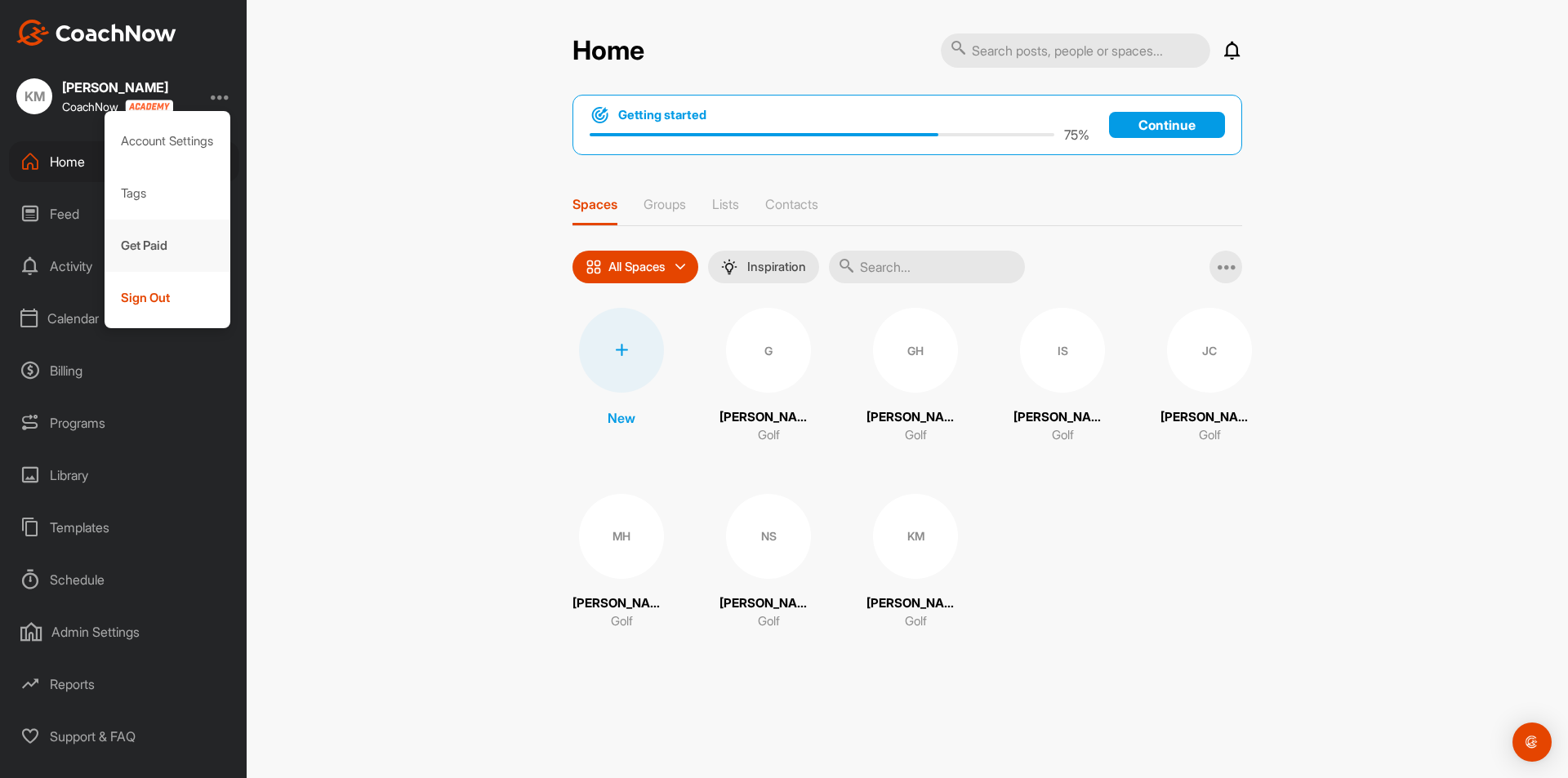
click at [133, 249] on div "Get Paid" at bounding box center [168, 245] width 127 height 52
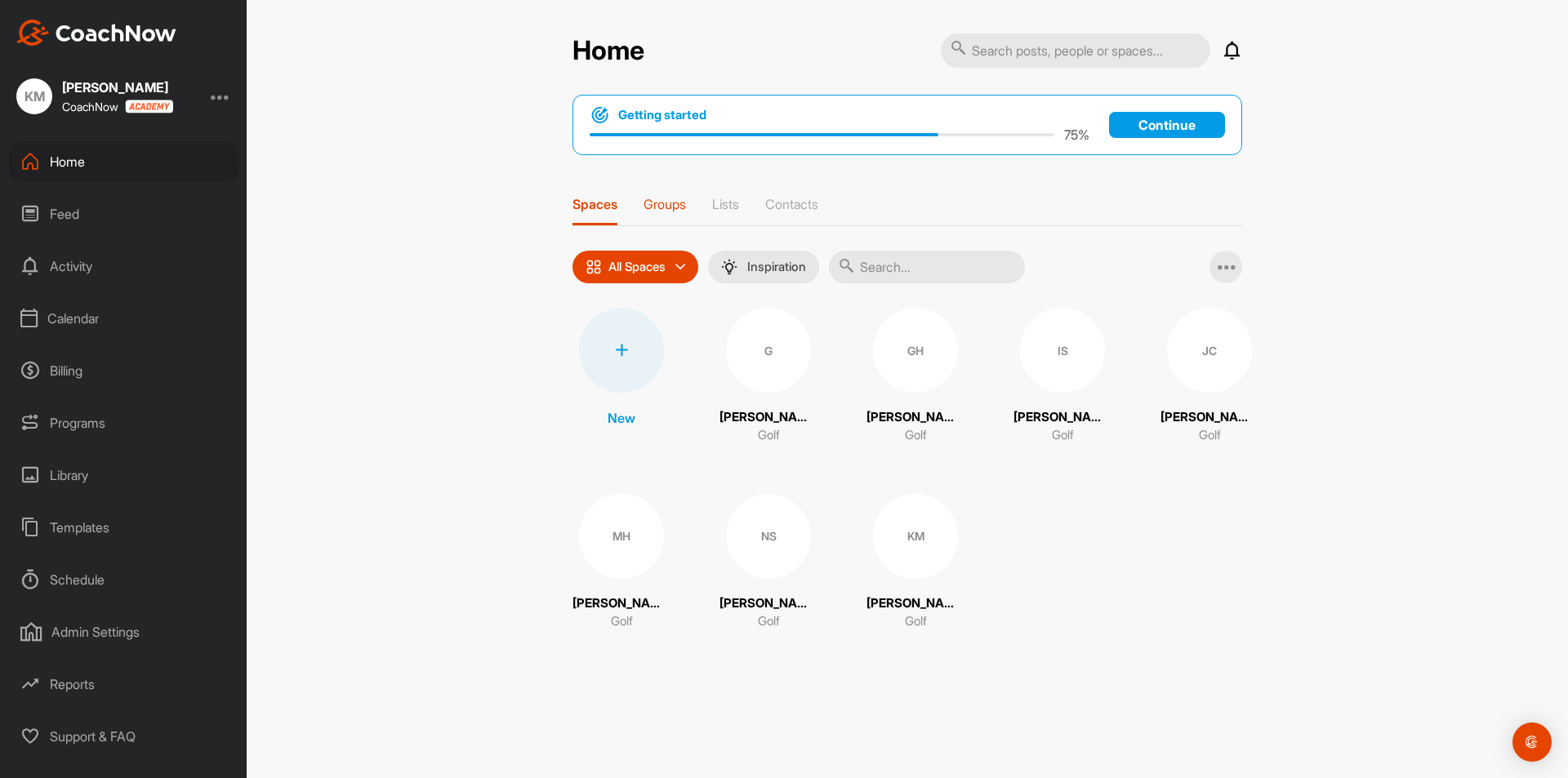
click at [671, 211] on p "Groups" at bounding box center [665, 204] width 42 height 16
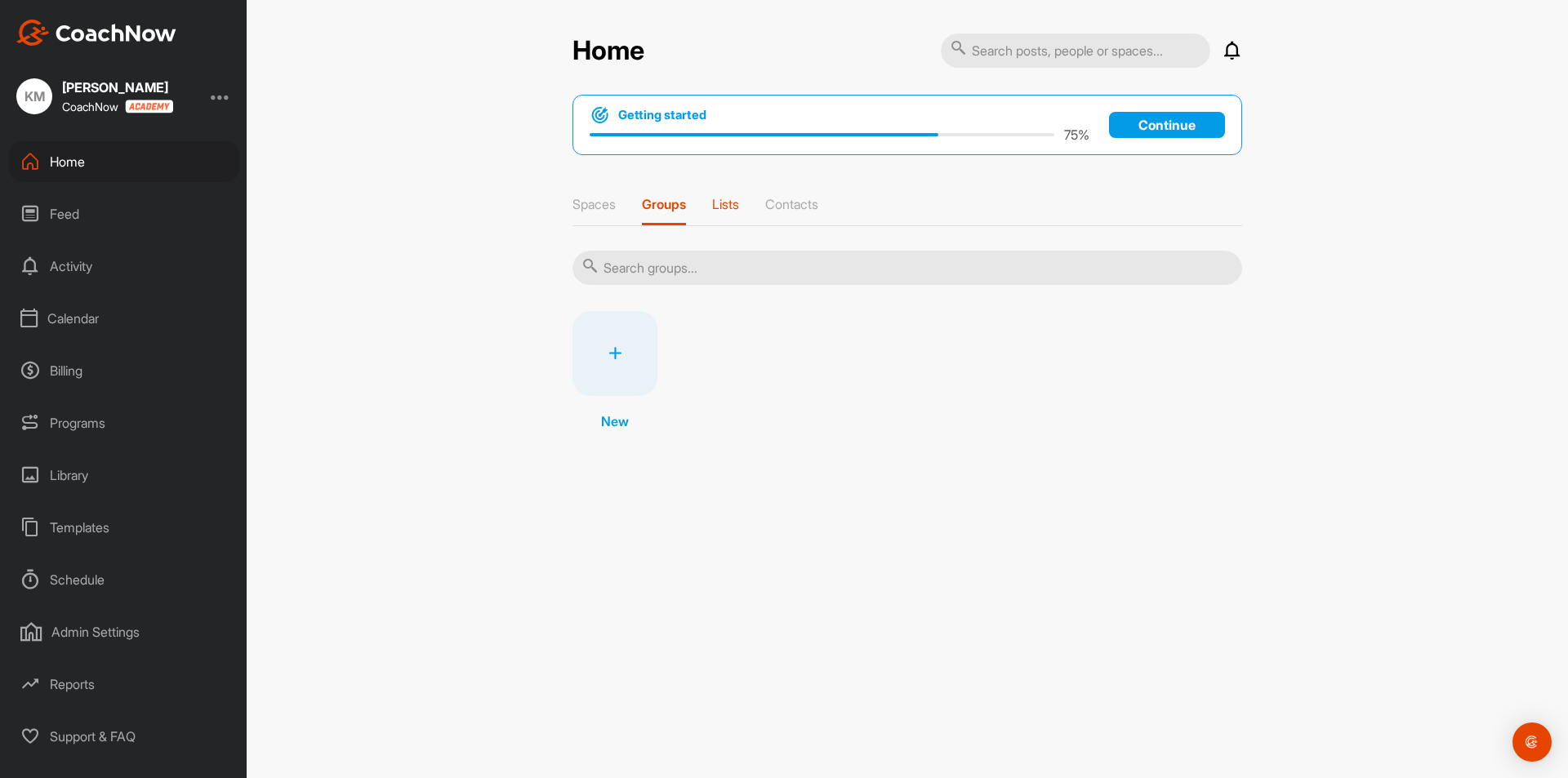
click at [739, 206] on p "Lists" at bounding box center [725, 204] width 27 height 16
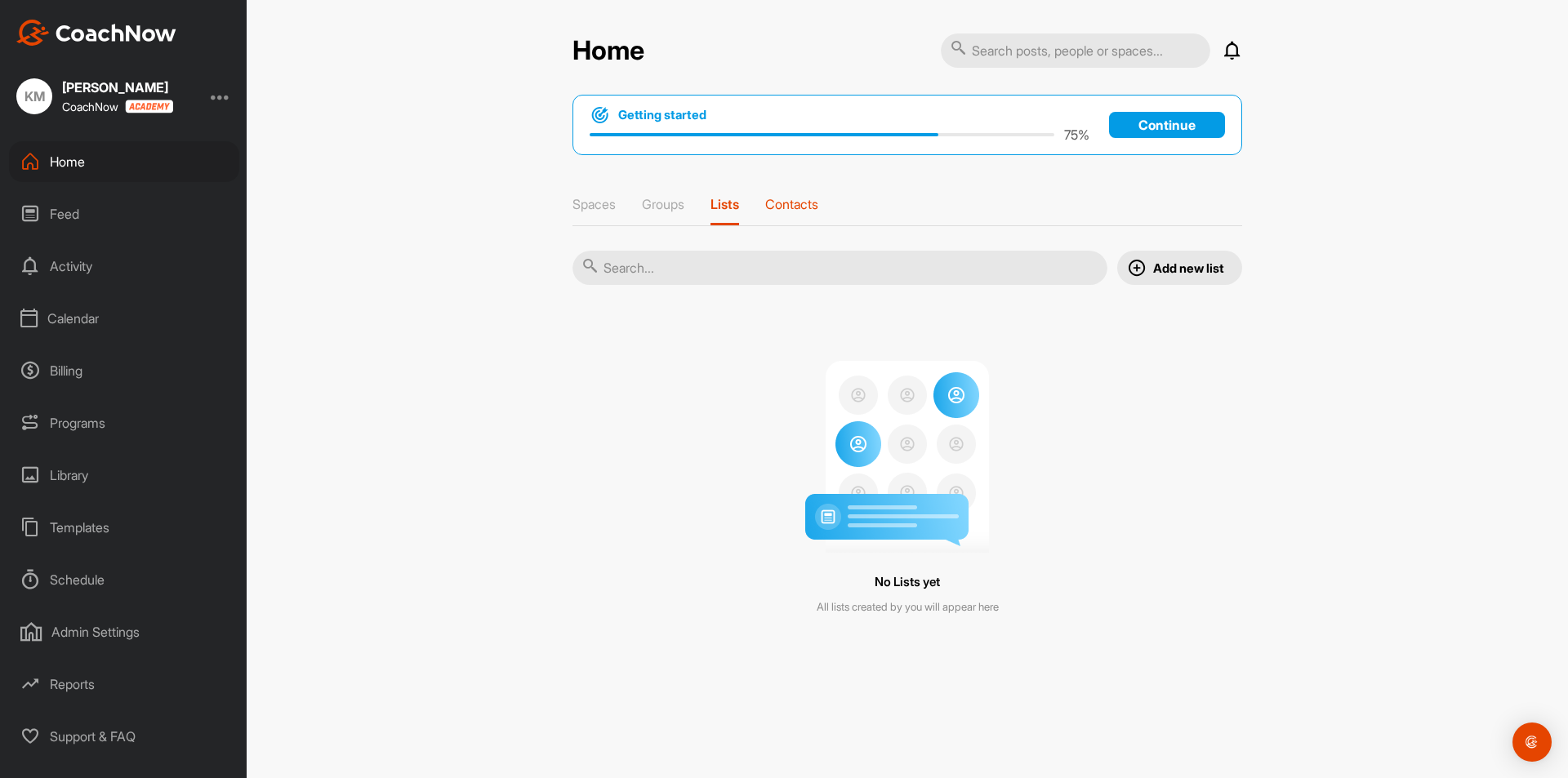
click at [798, 209] on p "Contacts" at bounding box center [792, 204] width 53 height 16
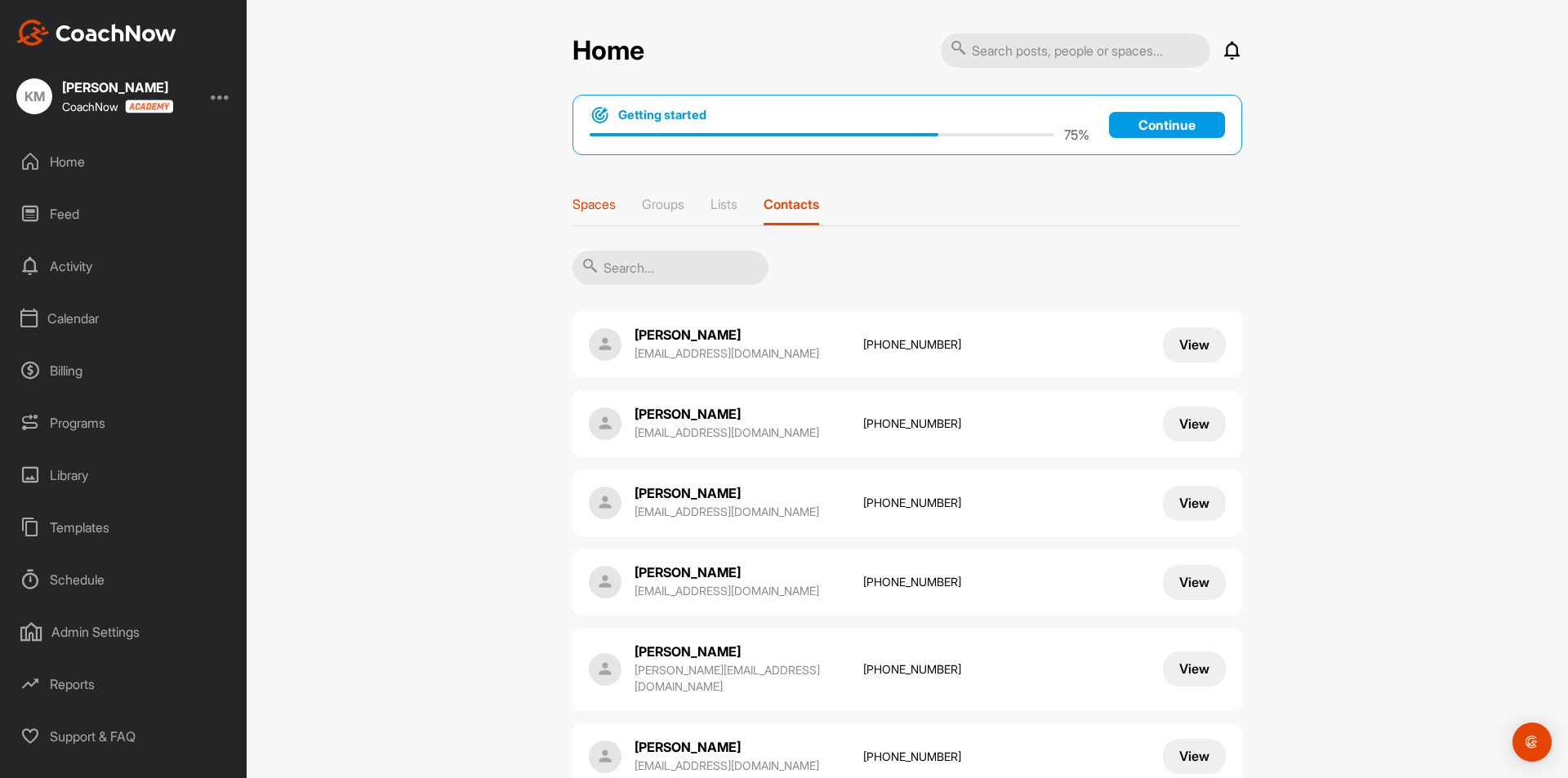
click at [592, 211] on p "Spaces" at bounding box center [594, 204] width 43 height 16
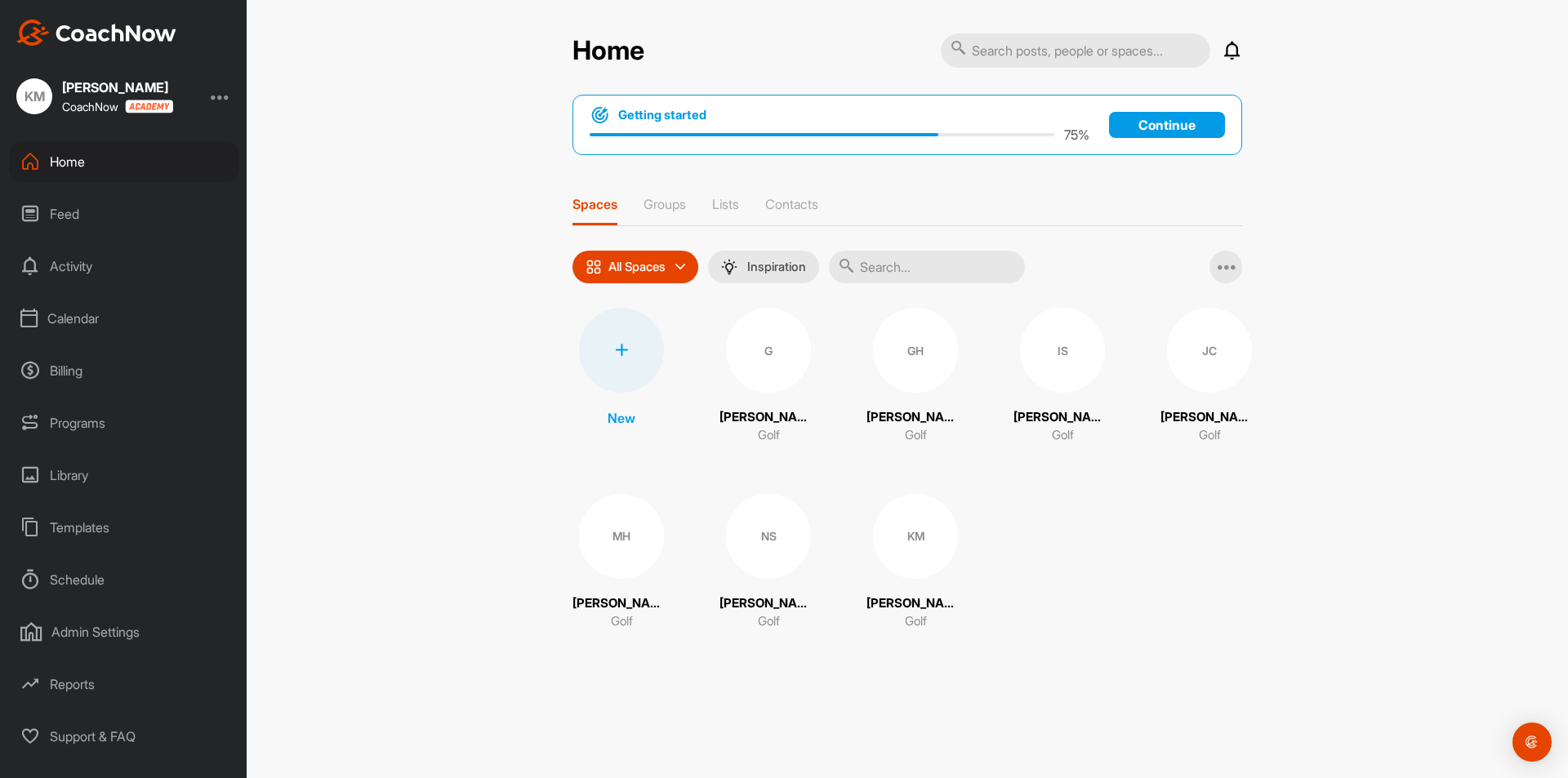
click at [929, 138] on div "75 %" at bounding box center [840, 135] width 500 height 19
click at [1115, 139] on div "Getting started 75 % Continue" at bounding box center [907, 124] width 670 height 61
click at [1142, 122] on p "Continue" at bounding box center [1167, 124] width 116 height 26
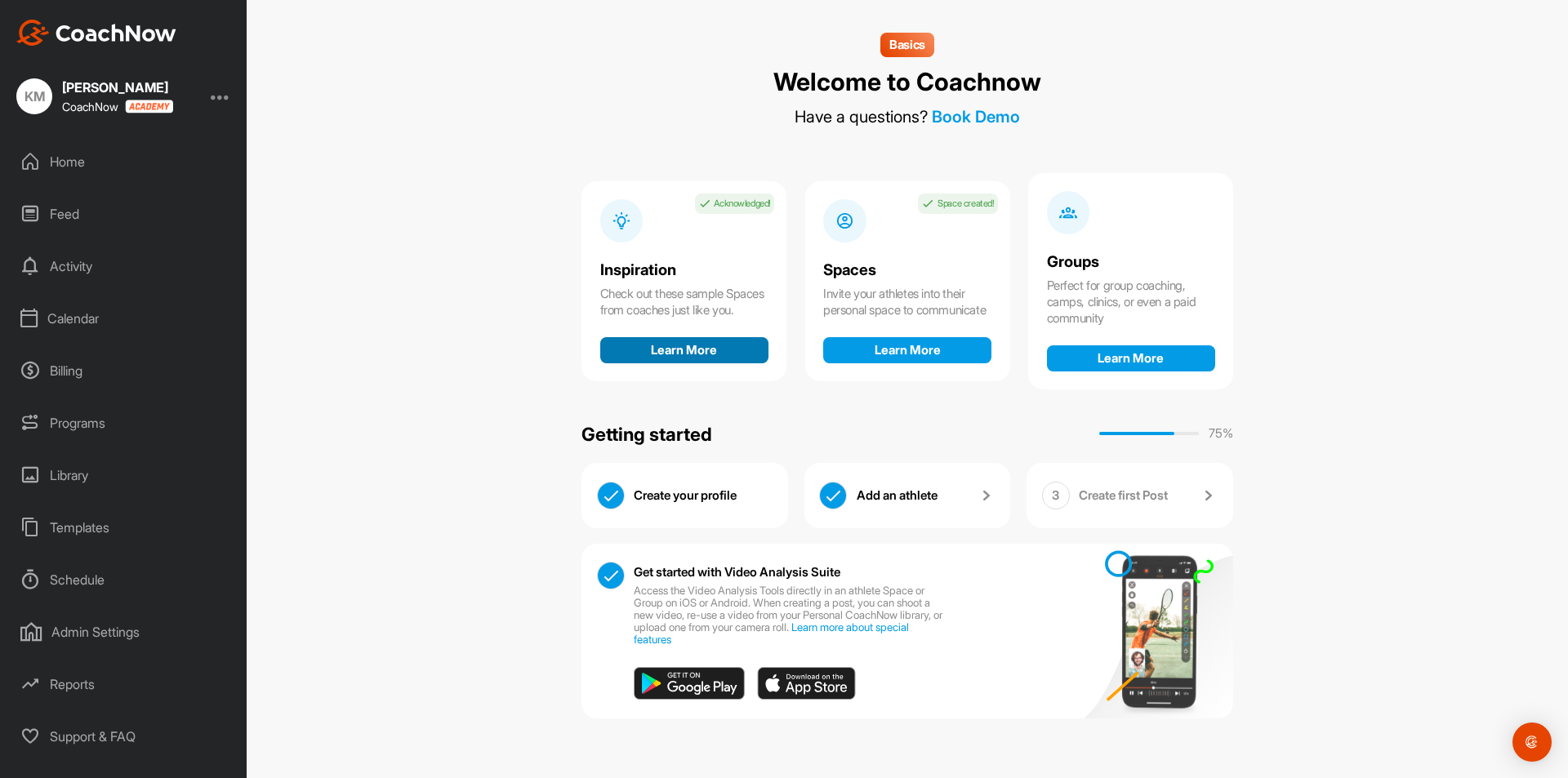
click at [711, 364] on button "Learn More" at bounding box center [684, 350] width 168 height 26
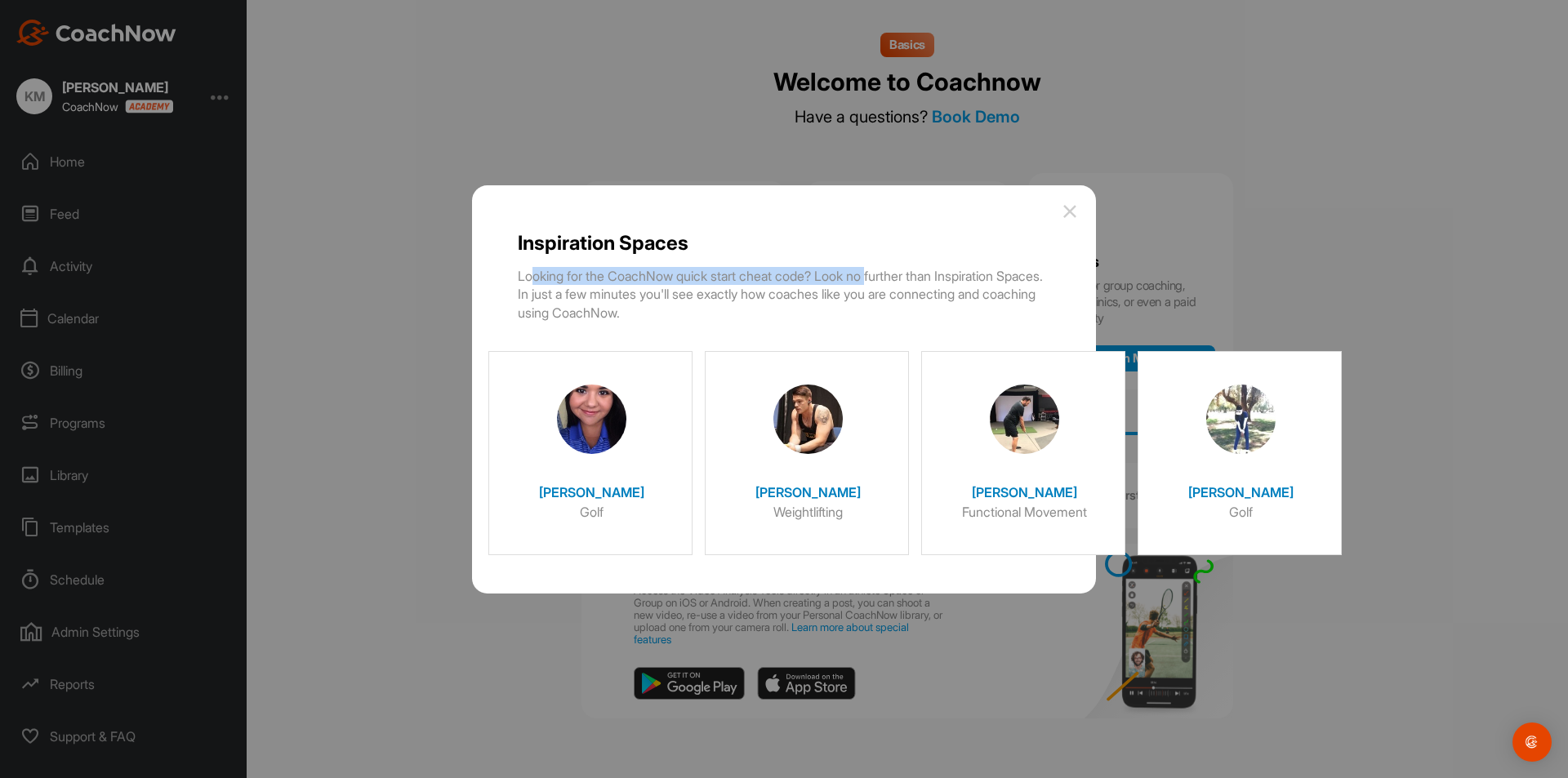
drag, startPoint x: 531, startPoint y: 277, endPoint x: 887, endPoint y: 274, distance: 356.0
click at [887, 274] on p "Looking for the CoachNow quick start cheat code? Look no further than Inspirati…" at bounding box center [784, 294] width 533 height 55
click at [1086, 220] on div "Inspiration Spaces Looking for the CoachNow quick start cheat code? Look no fur…" at bounding box center [784, 389] width 624 height 409
click at [1071, 203] on img at bounding box center [1070, 212] width 19 height 19
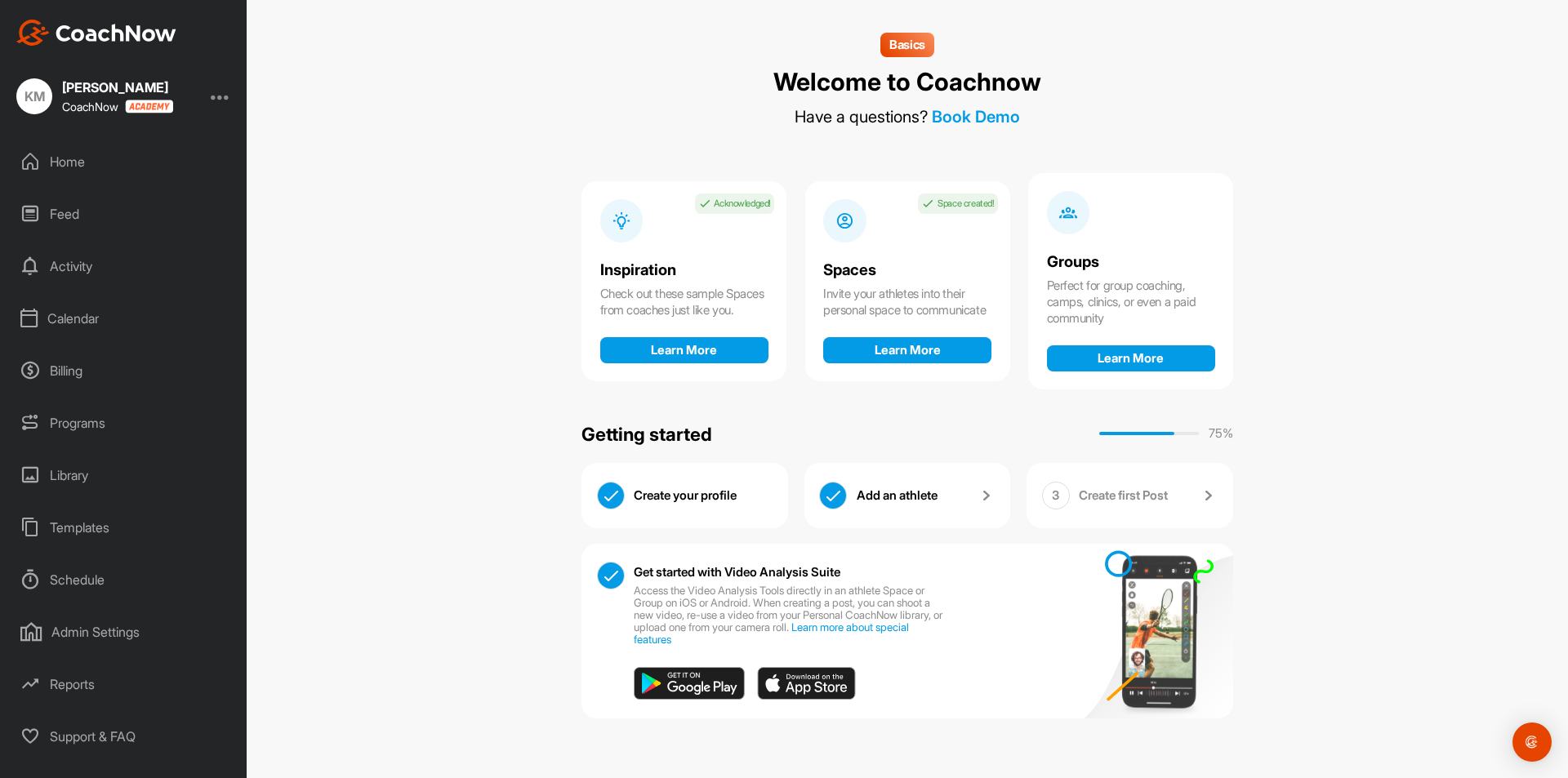
click at [620, 575] on img at bounding box center [611, 575] width 26 height 26
click at [1160, 604] on img at bounding box center [1152, 631] width 162 height 191
click at [807, 682] on img at bounding box center [806, 684] width 99 height 33
click at [663, 492] on div "Create your profile" at bounding box center [703, 496] width 139 height 29
click at [1069, 238] on div "Groups Perfect for group coaching, camps, clinics, or even a paid community Lea…" at bounding box center [1130, 281] width 205 height 216
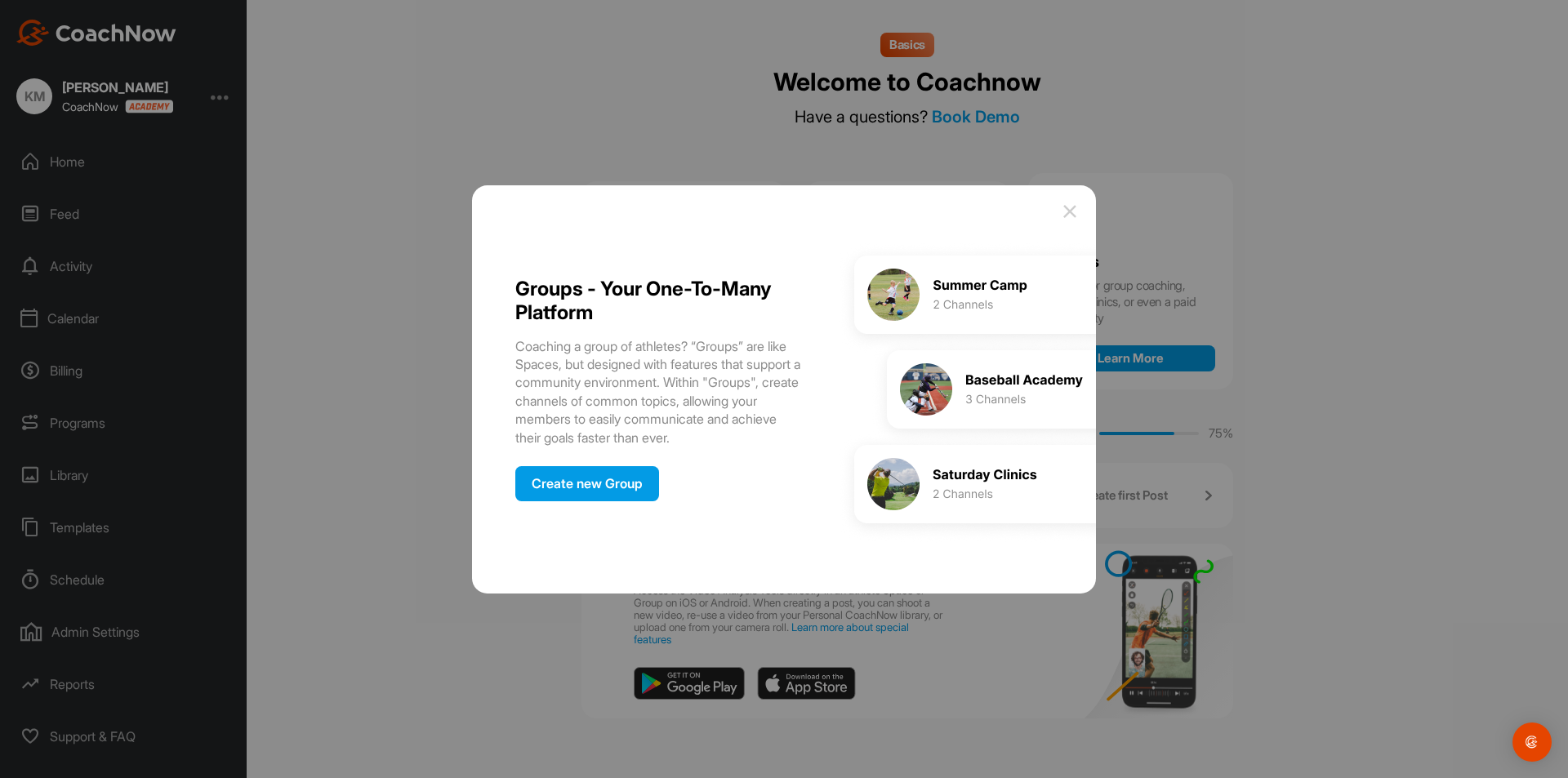
click at [1069, 209] on img at bounding box center [1070, 212] width 19 height 19
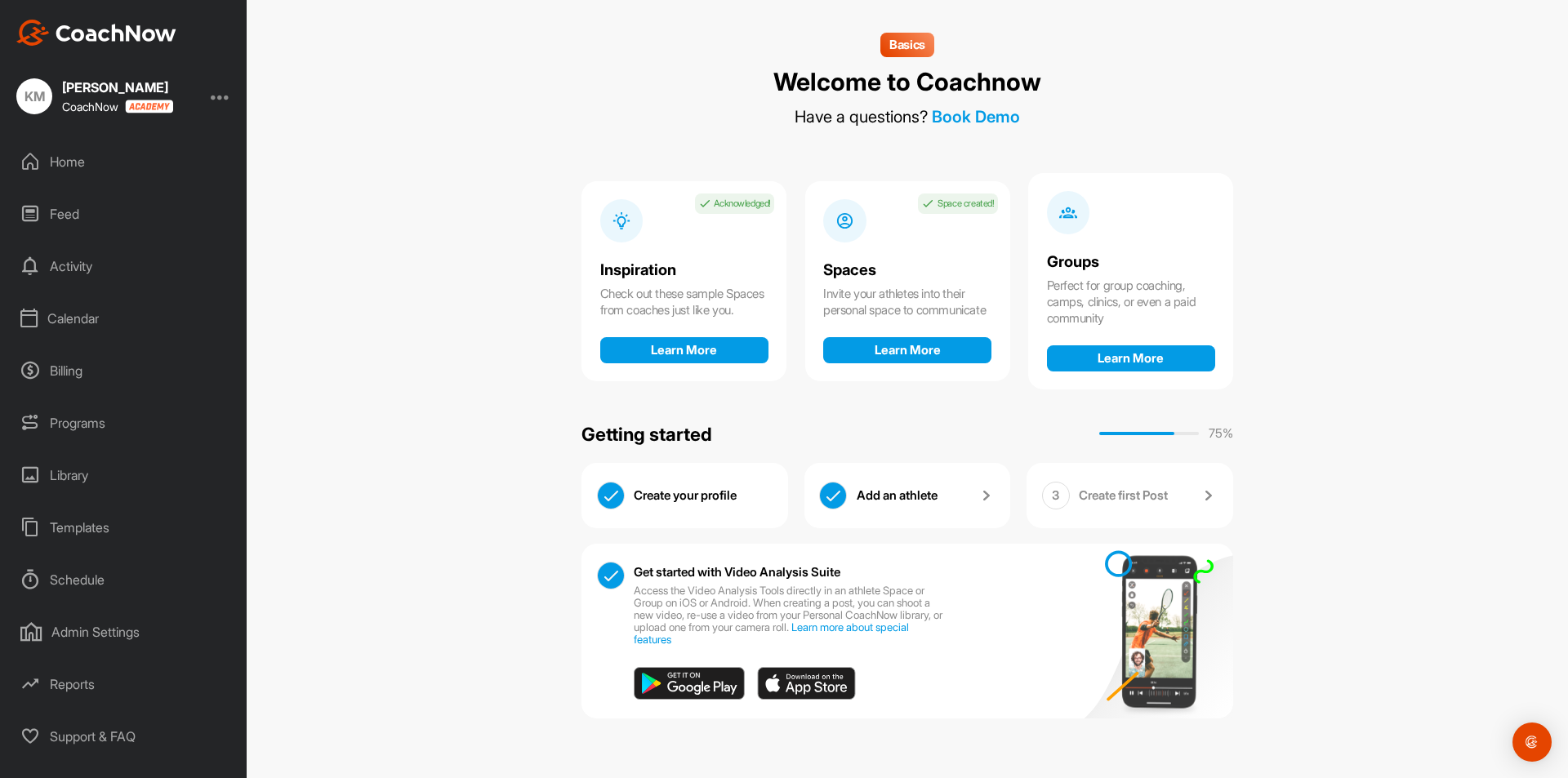
click at [84, 160] on div "Home" at bounding box center [123, 162] width 230 height 40
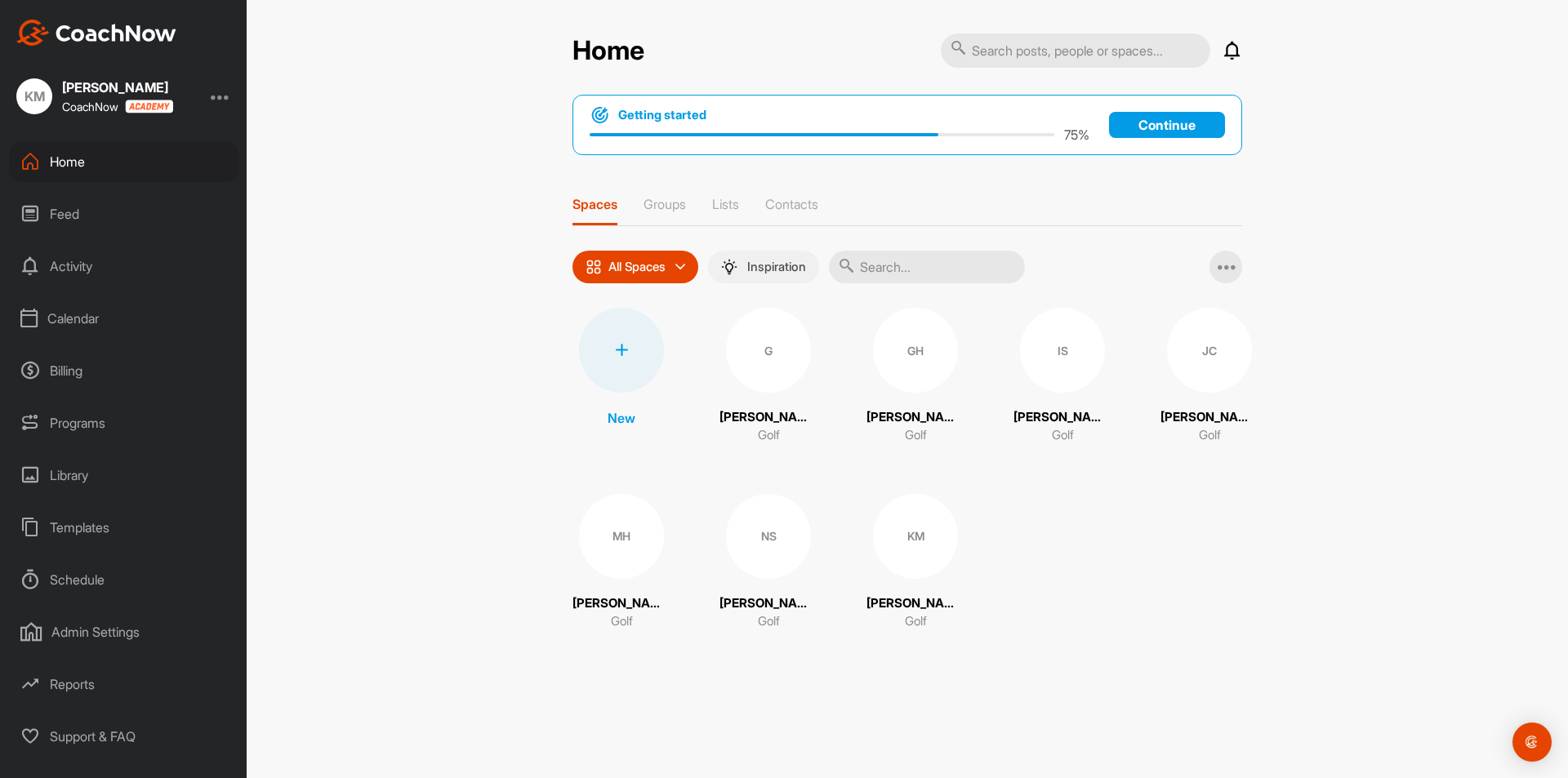
click at [757, 254] on div "Inspiration" at bounding box center [763, 267] width 111 height 33
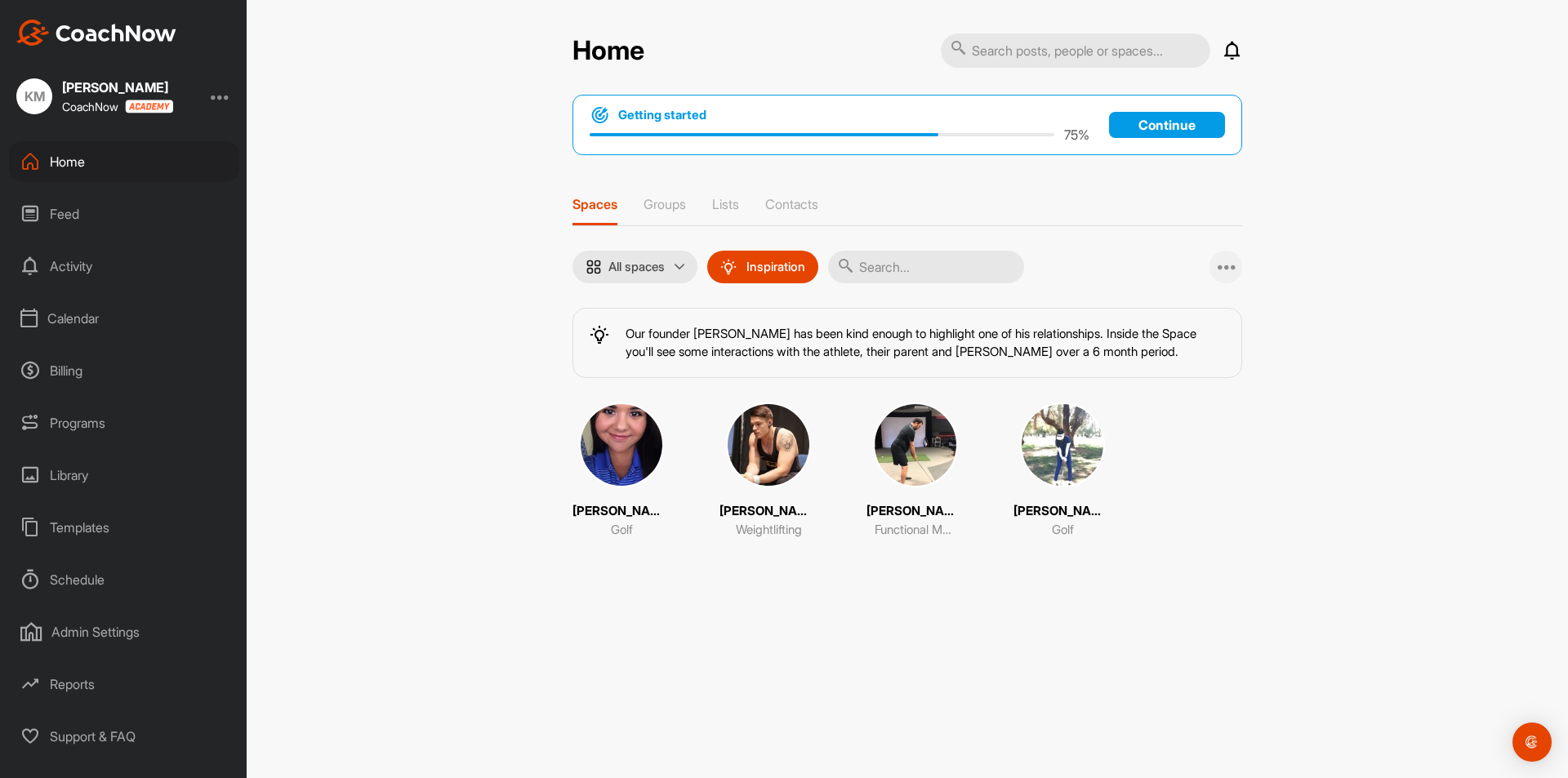
click at [1213, 272] on div at bounding box center [1227, 267] width 33 height 33
click at [634, 336] on p "Our founder Spencer Dennis has been kind enough to highlight one of his relatio…" at bounding box center [924, 342] width 599 height 36
click at [591, 263] on img at bounding box center [594, 266] width 16 height 16
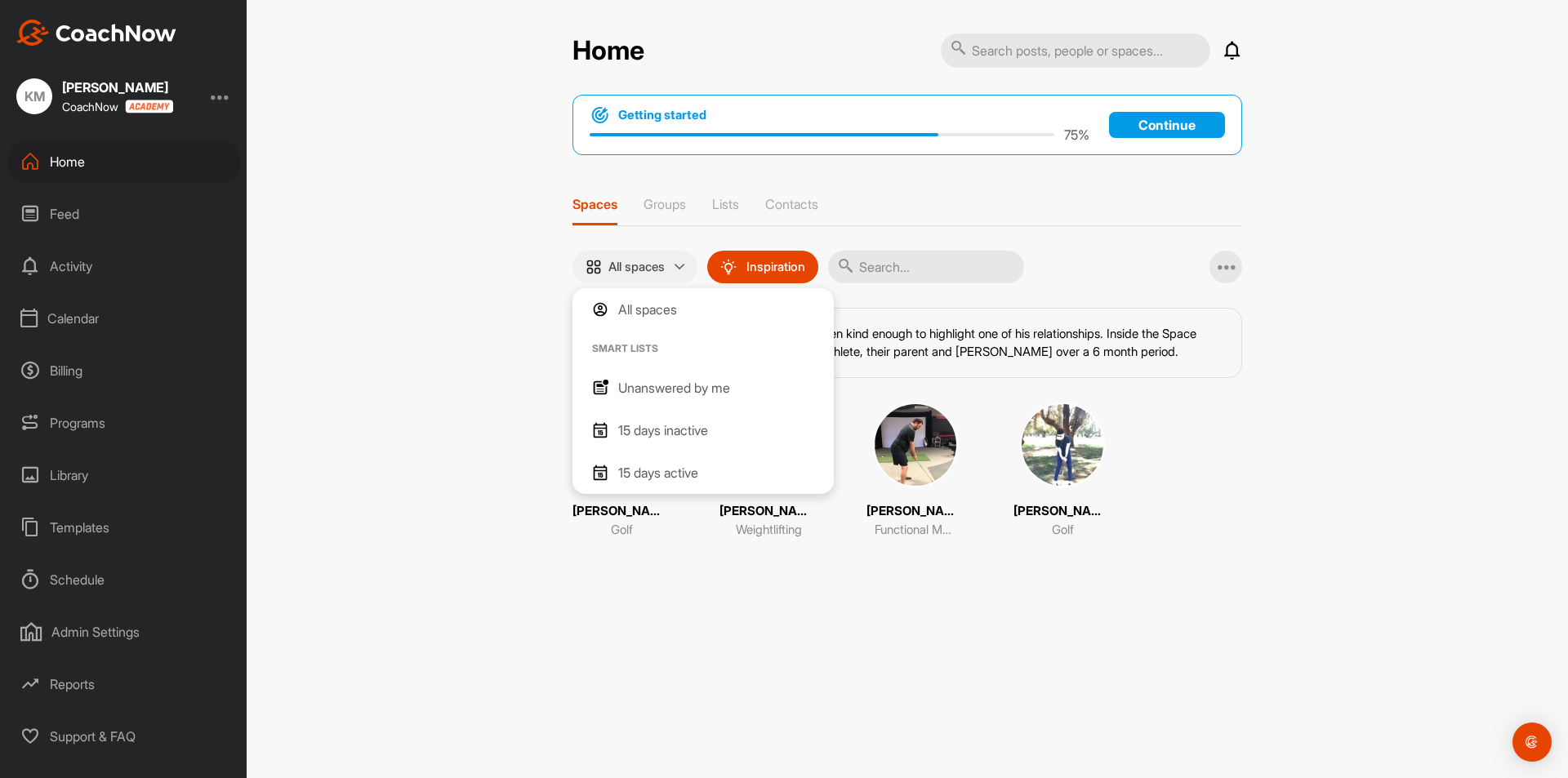
click at [591, 264] on img at bounding box center [594, 266] width 16 height 16
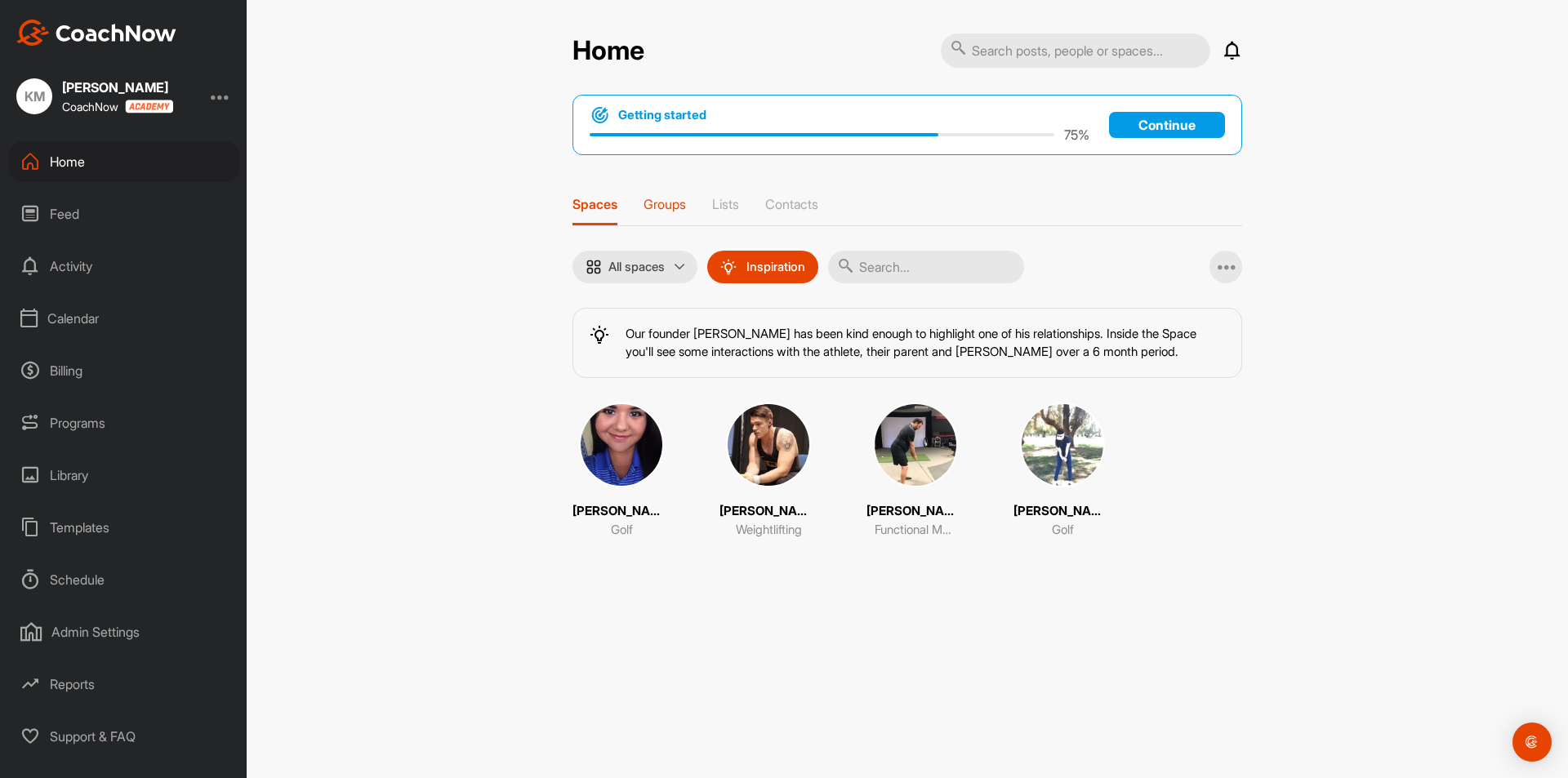
click at [673, 216] on div "Groups" at bounding box center [665, 211] width 42 height 30
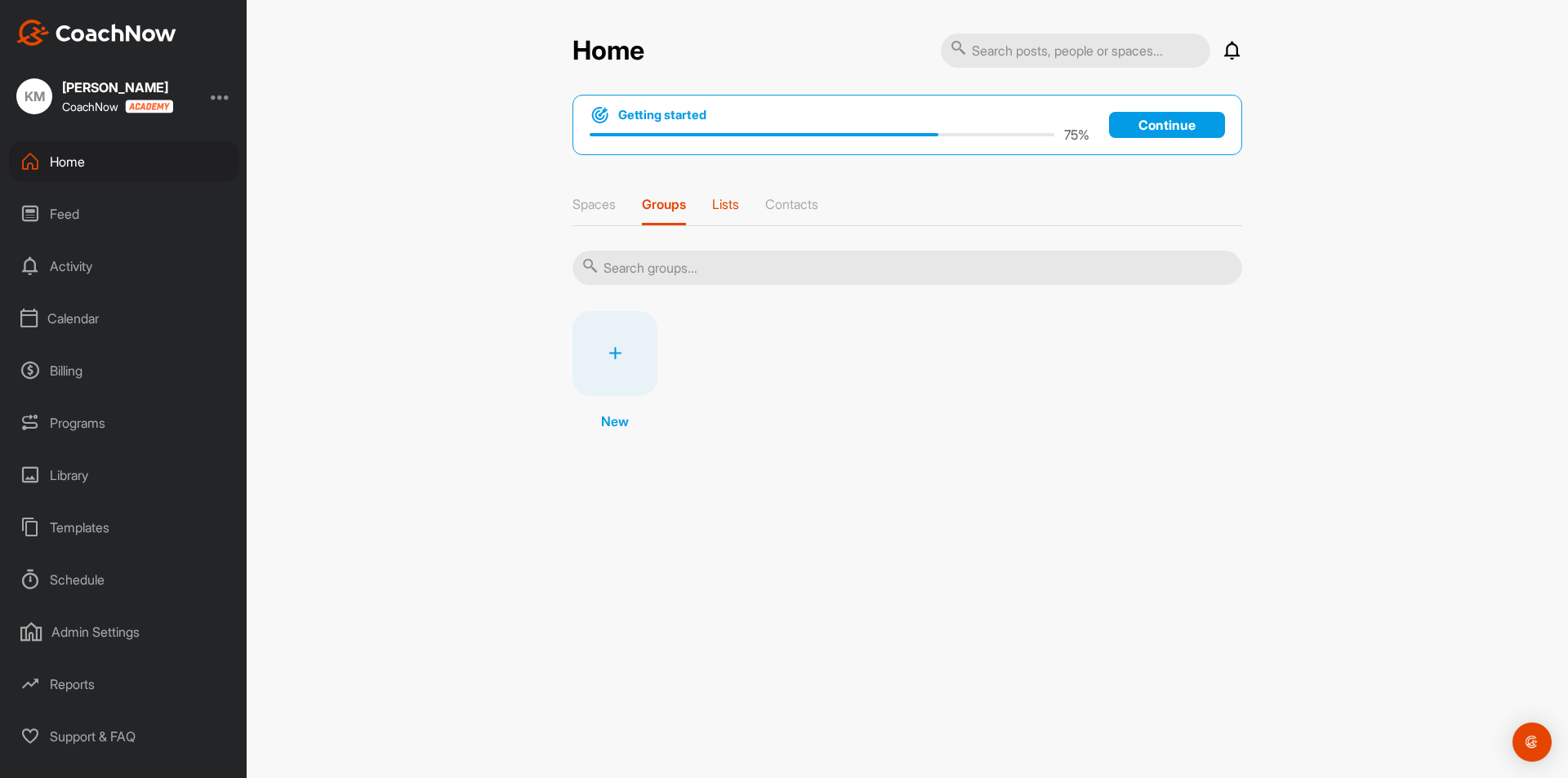
click at [730, 211] on p "Lists" at bounding box center [725, 204] width 27 height 16
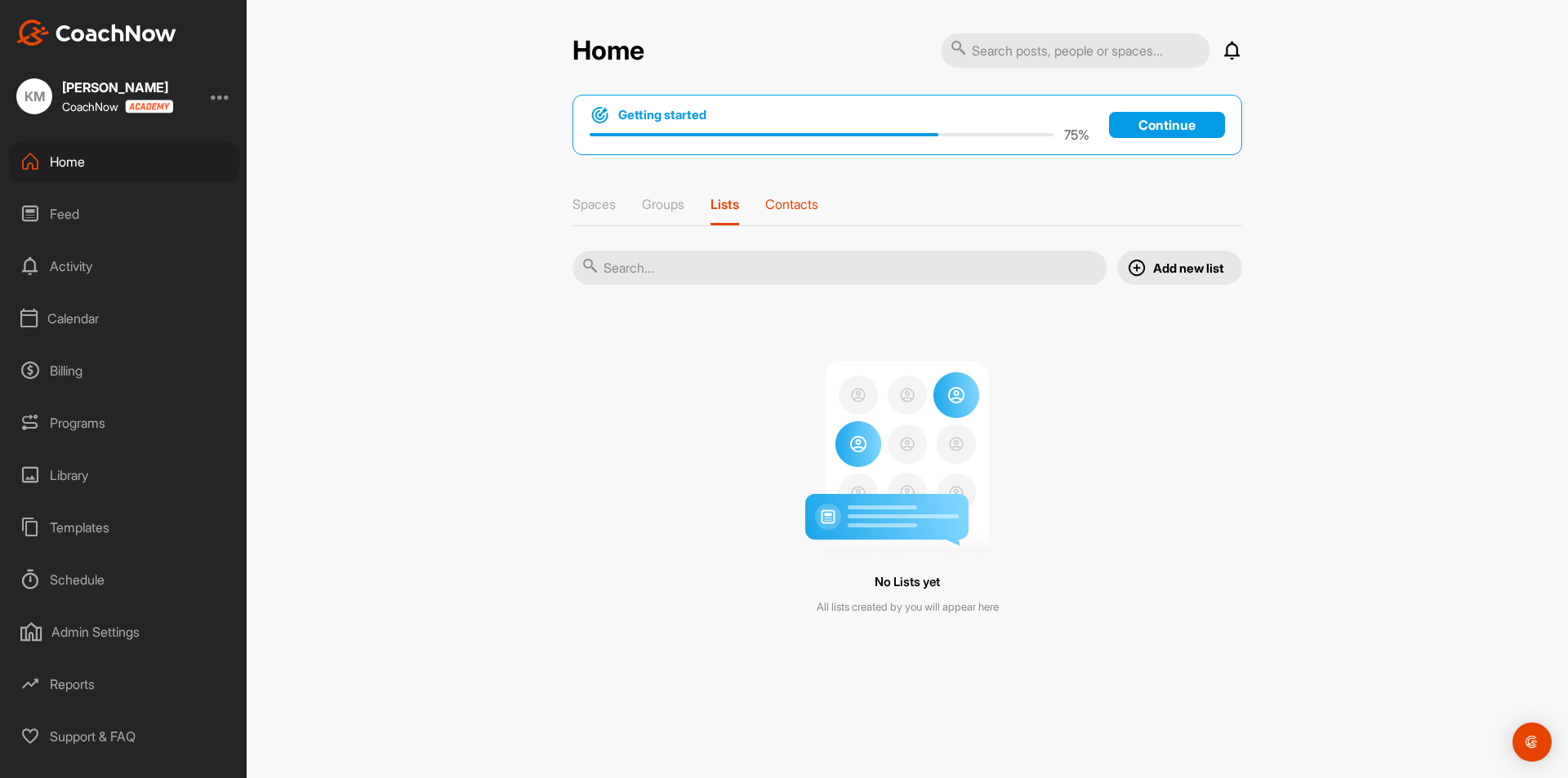
click at [779, 209] on p "Contacts" at bounding box center [792, 204] width 53 height 16
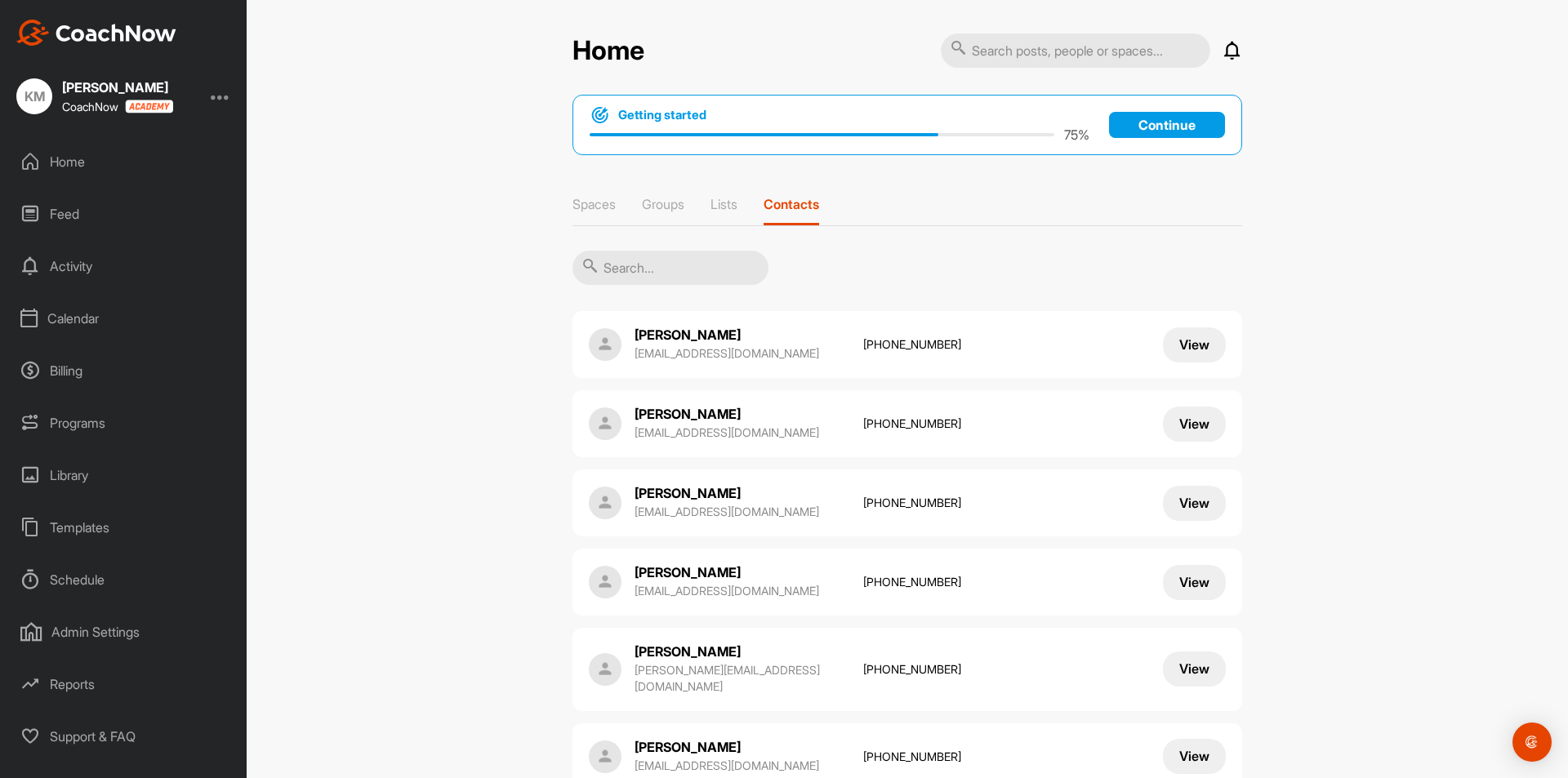
click at [738, 214] on div "Spaces Groups Lists Contacts" at bounding box center [907, 211] width 670 height 30
click at [707, 209] on div "Spaces Groups Lists Contacts" at bounding box center [907, 211] width 670 height 30
click at [660, 207] on p "Groups" at bounding box center [663, 204] width 42 height 16
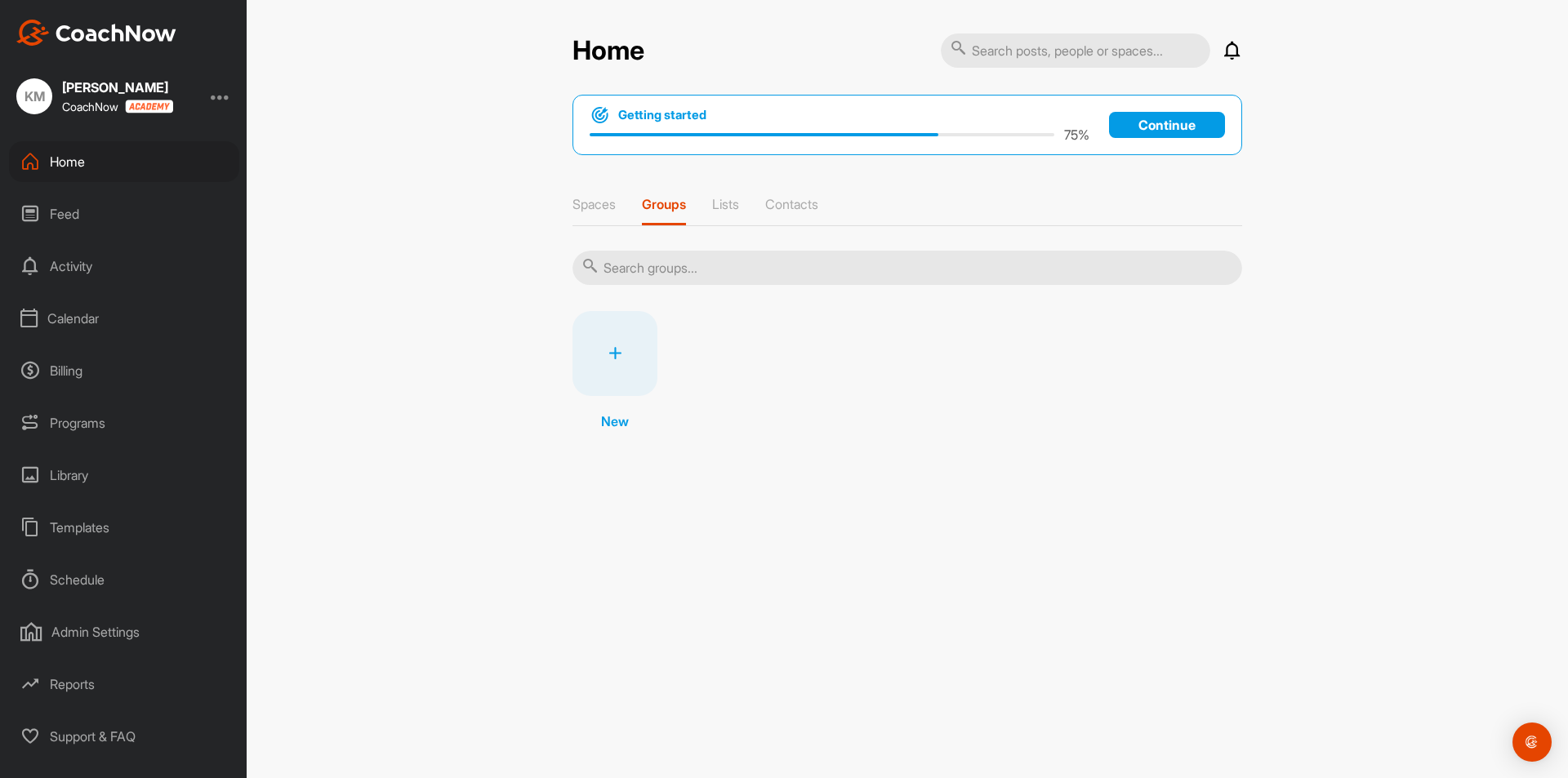
click at [581, 194] on div "Getting started 75 % Continue Spaces Groups Lists Contacts New" at bounding box center [907, 270] width 670 height 353
click at [588, 200] on p "Spaces" at bounding box center [594, 204] width 43 height 16
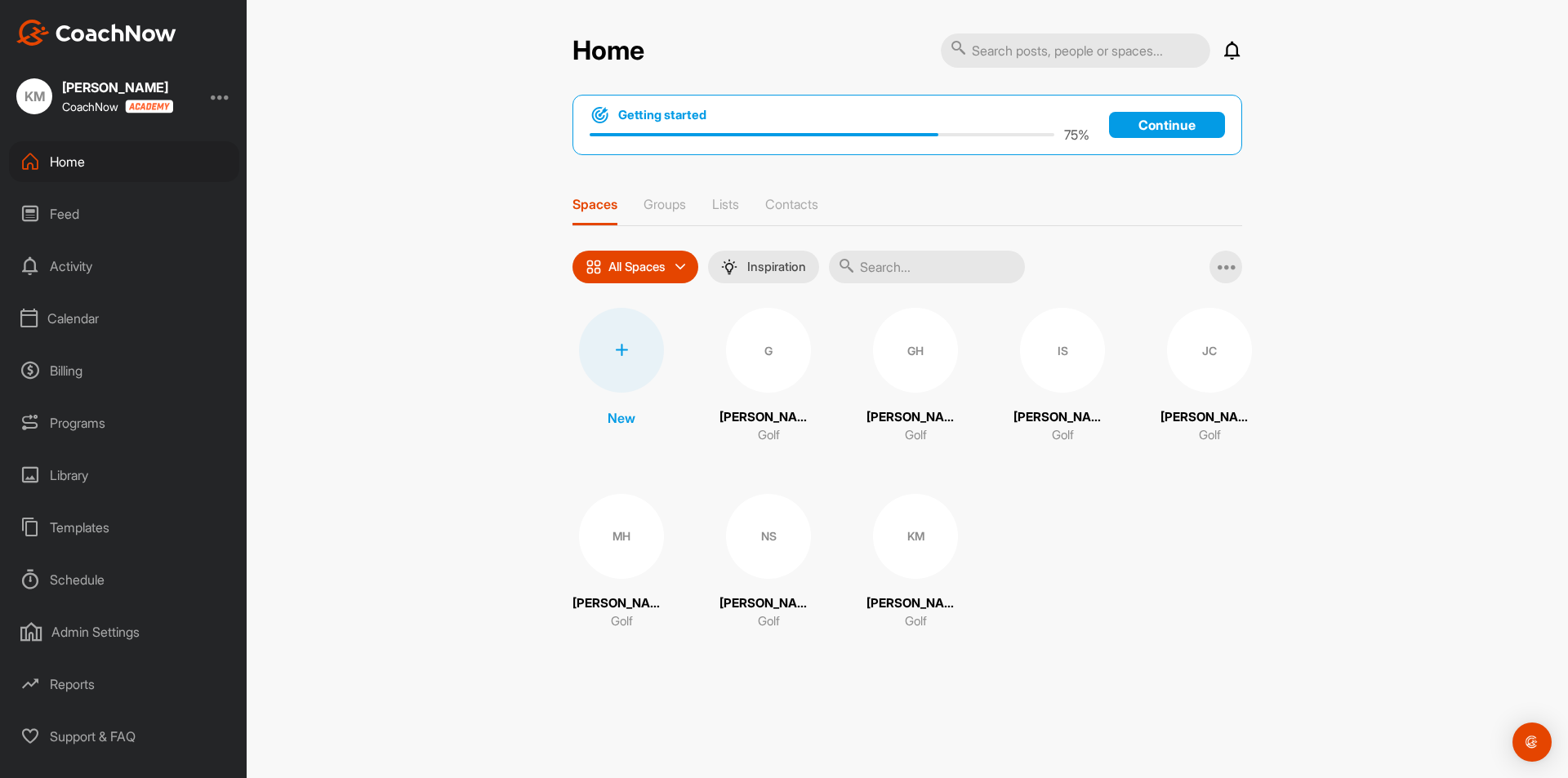
click at [68, 368] on div "Billing" at bounding box center [123, 370] width 230 height 40
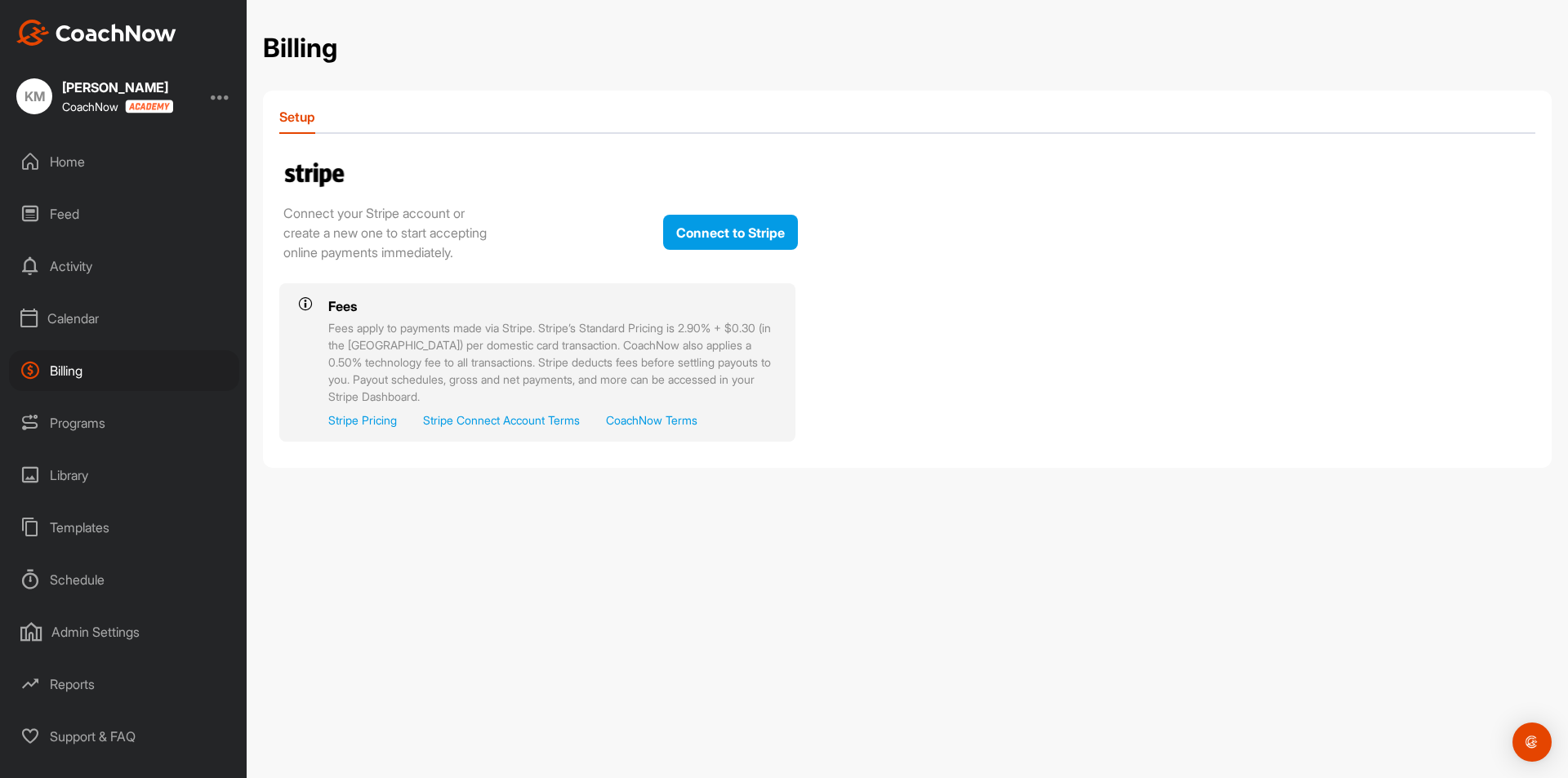
click at [74, 318] on div "Calendar" at bounding box center [123, 318] width 230 height 40
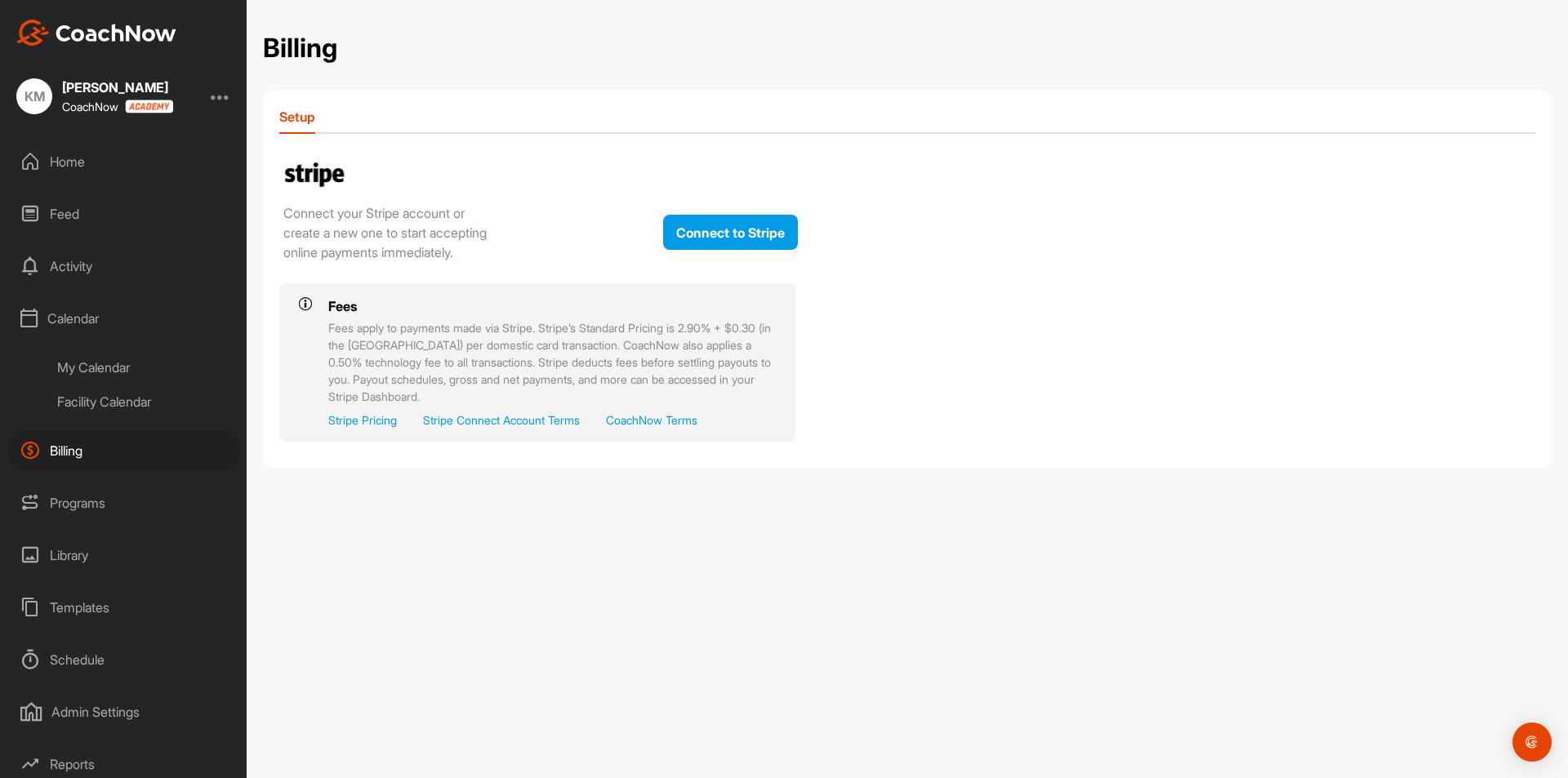
click at [68, 269] on div "Activity" at bounding box center [123, 266] width 230 height 40
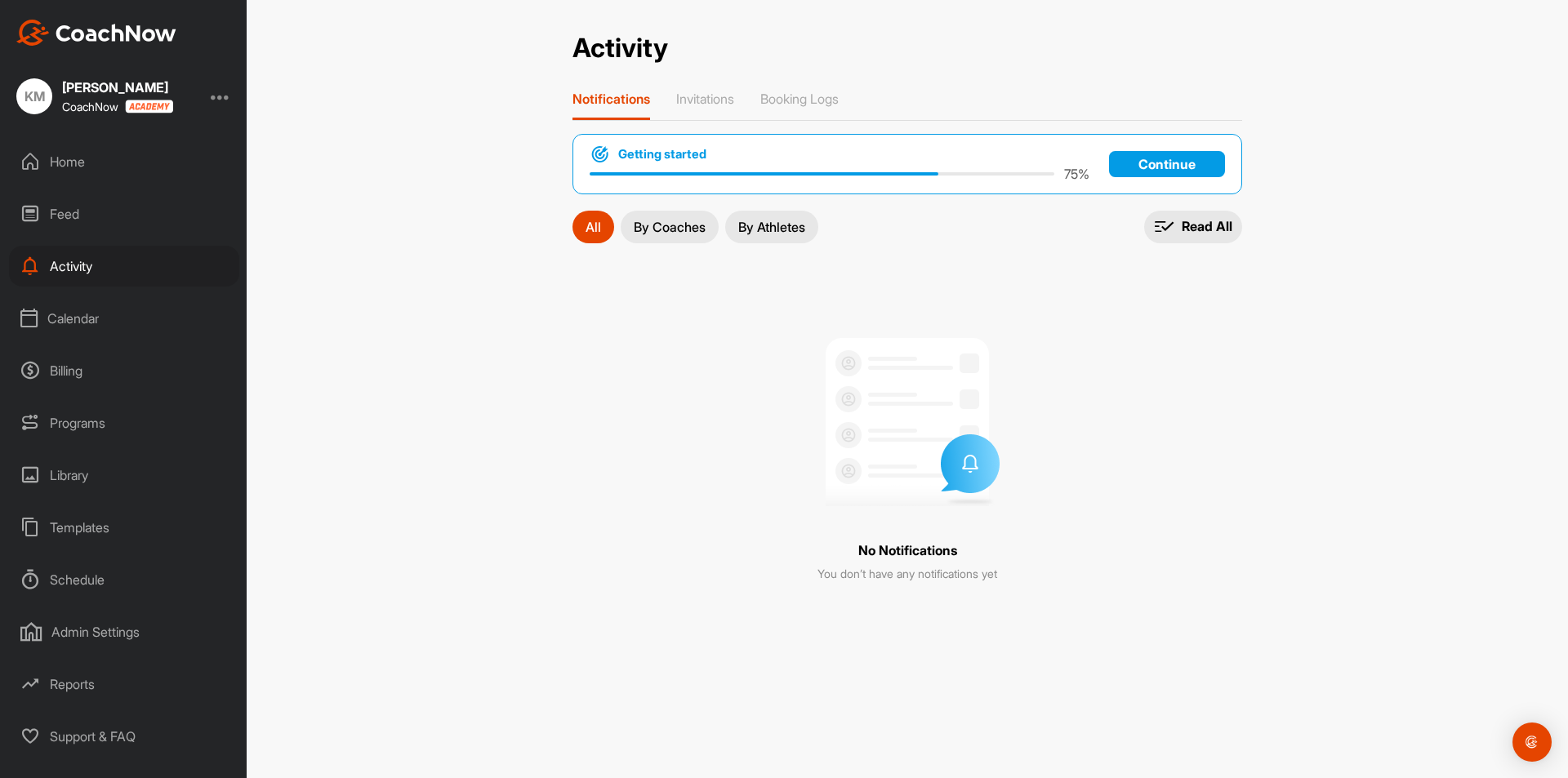
click at [63, 167] on div "Home" at bounding box center [123, 162] width 230 height 40
